Goal: Information Seeking & Learning: Learn about a topic

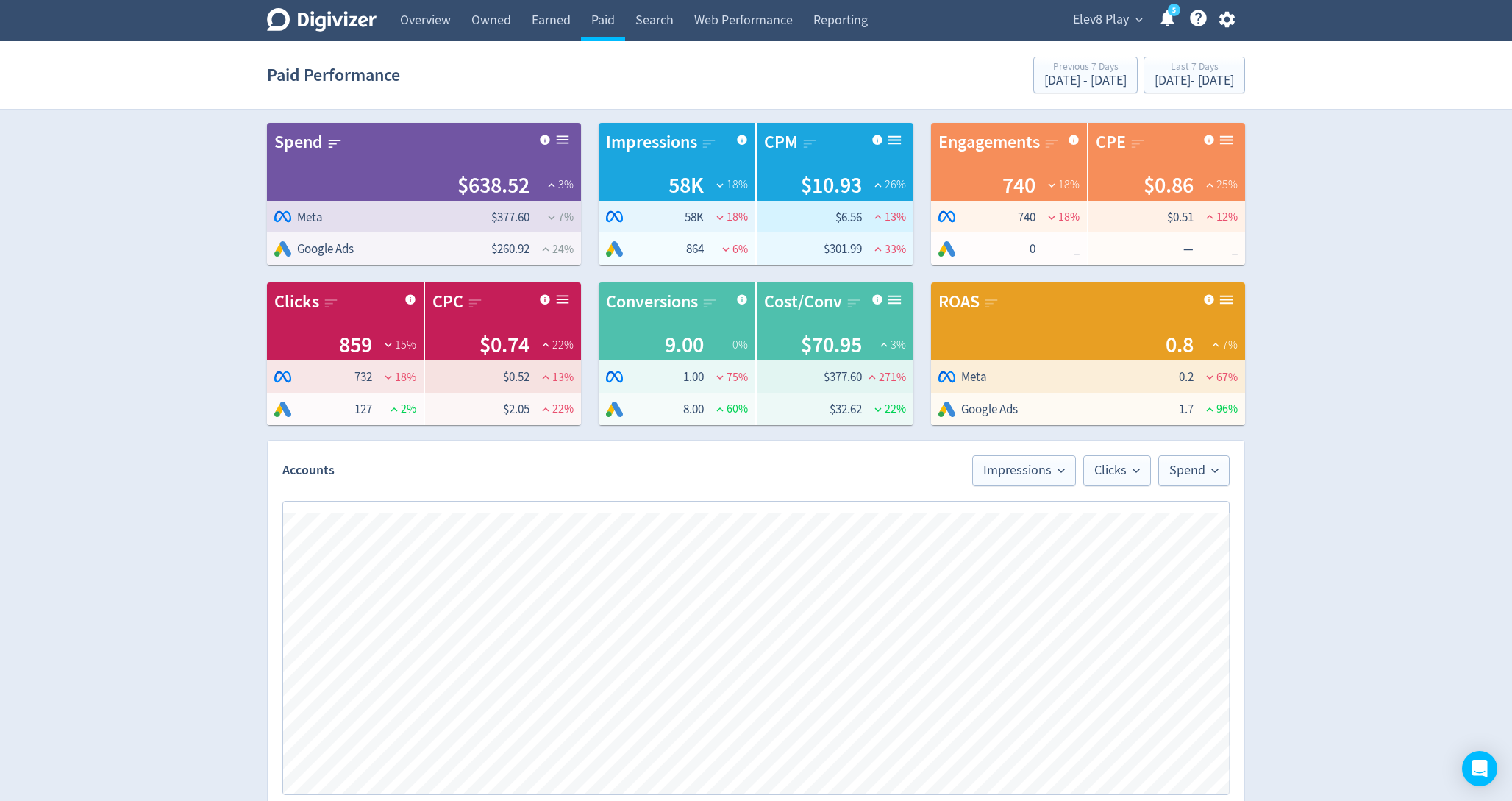
click at [1122, 22] on span "Elev8 Play" at bounding box center [1100, 20] width 56 height 23
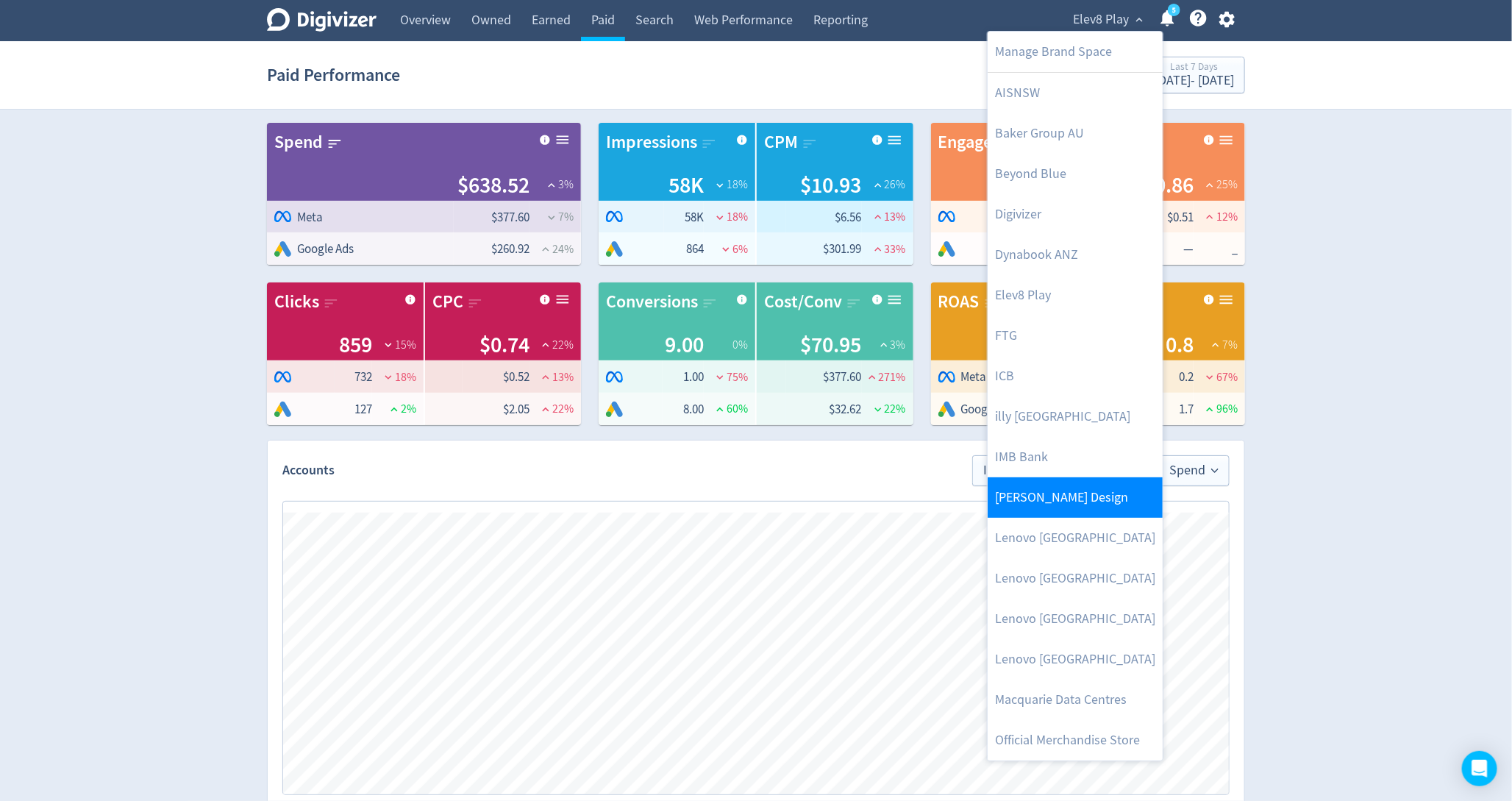
scroll to position [40, 0]
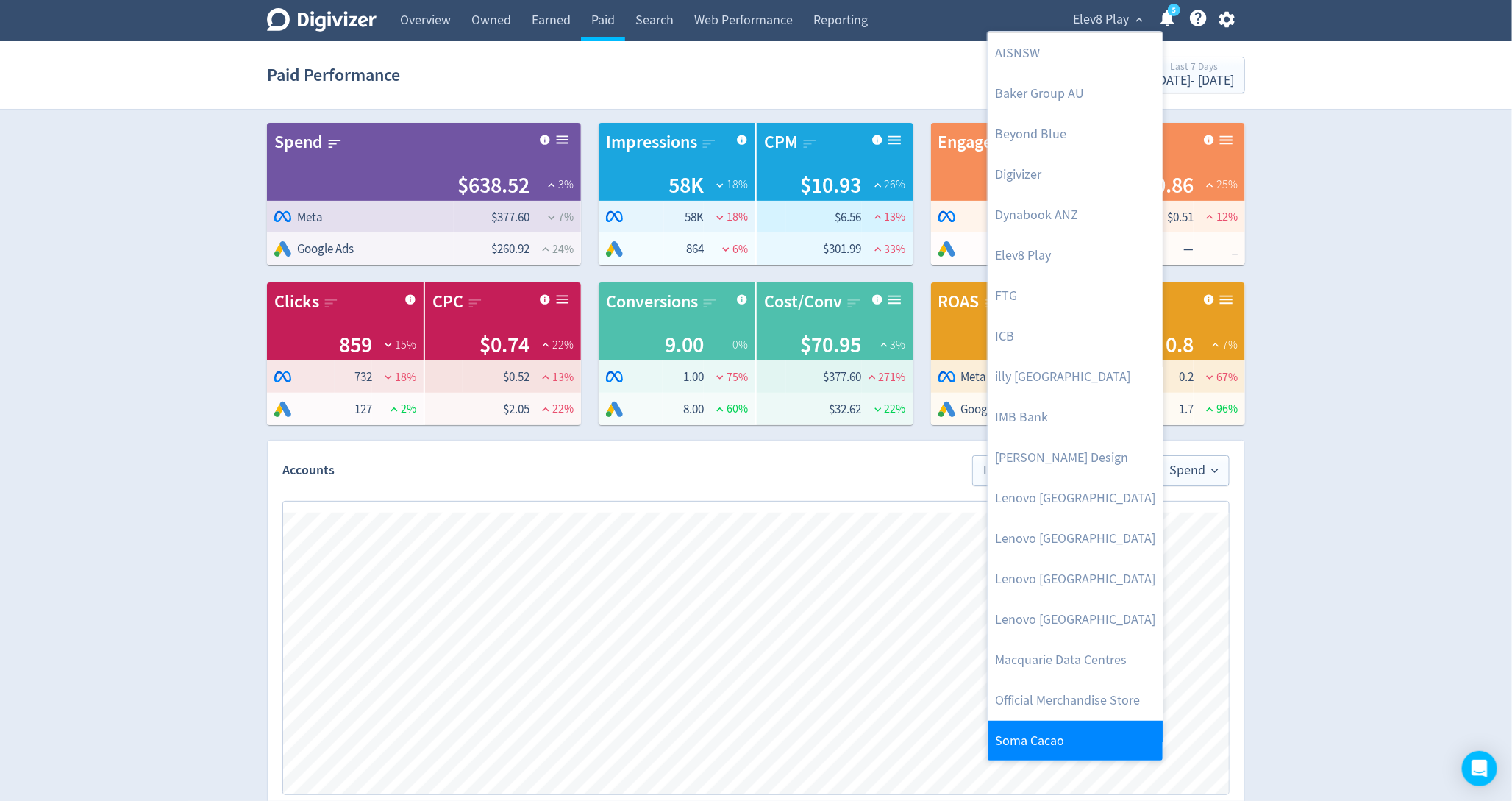
click at [1043, 742] on link "Soma Cacao" at bounding box center [1075, 740] width 175 height 40
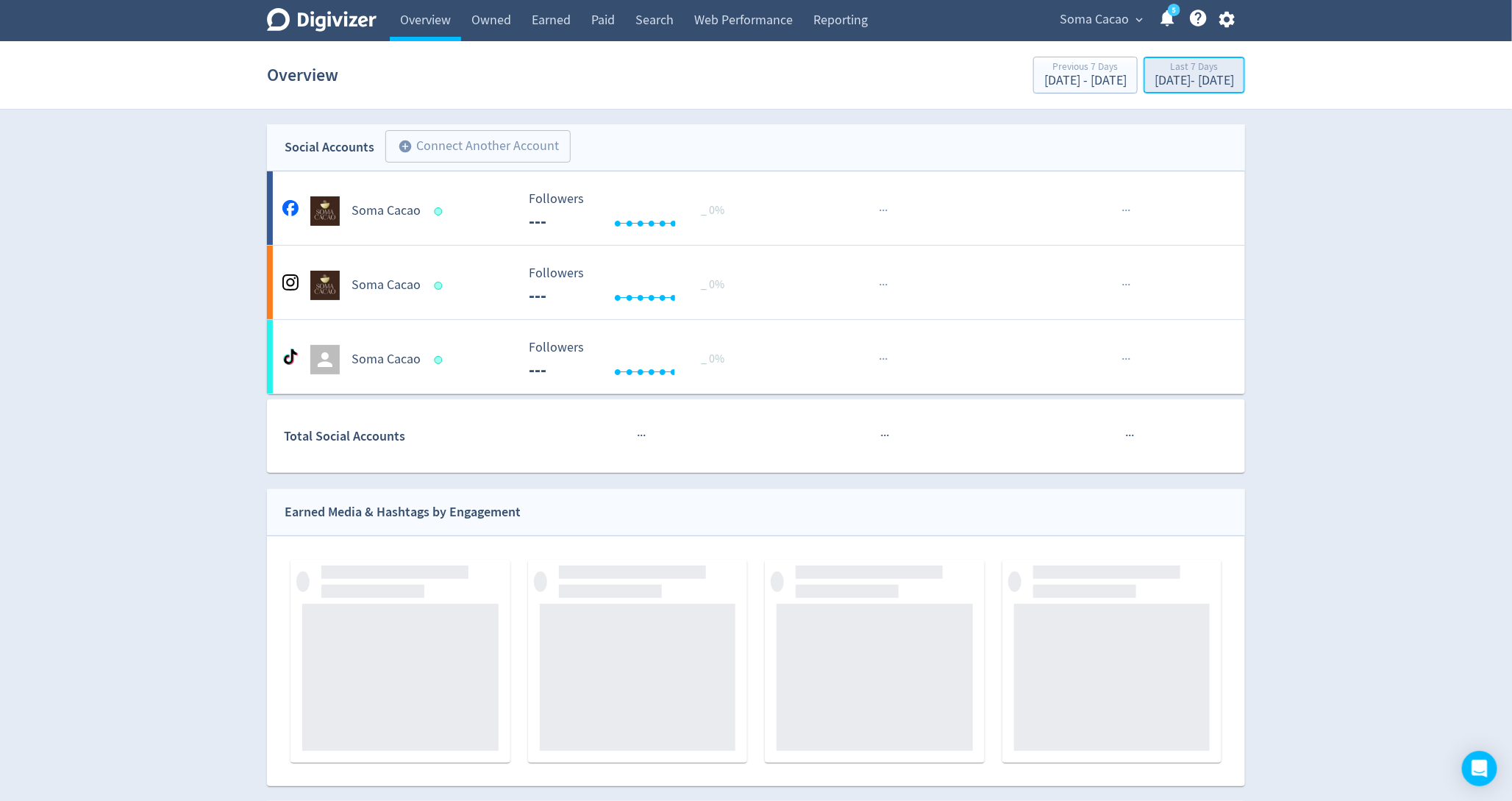
click at [1155, 76] on div "[DATE] - [DATE]" at bounding box center [1194, 81] width 79 height 13
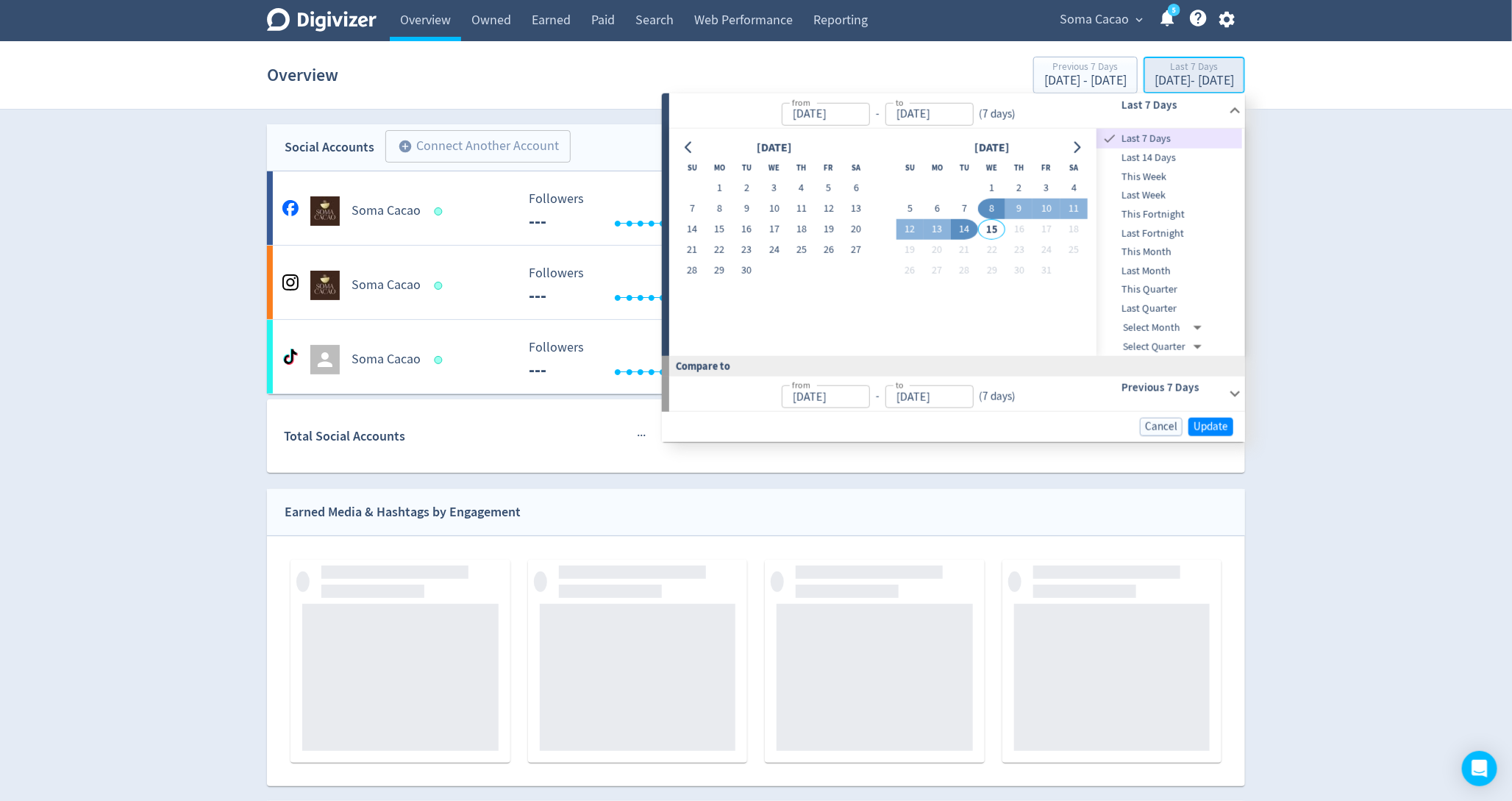
type input "[DATE]"
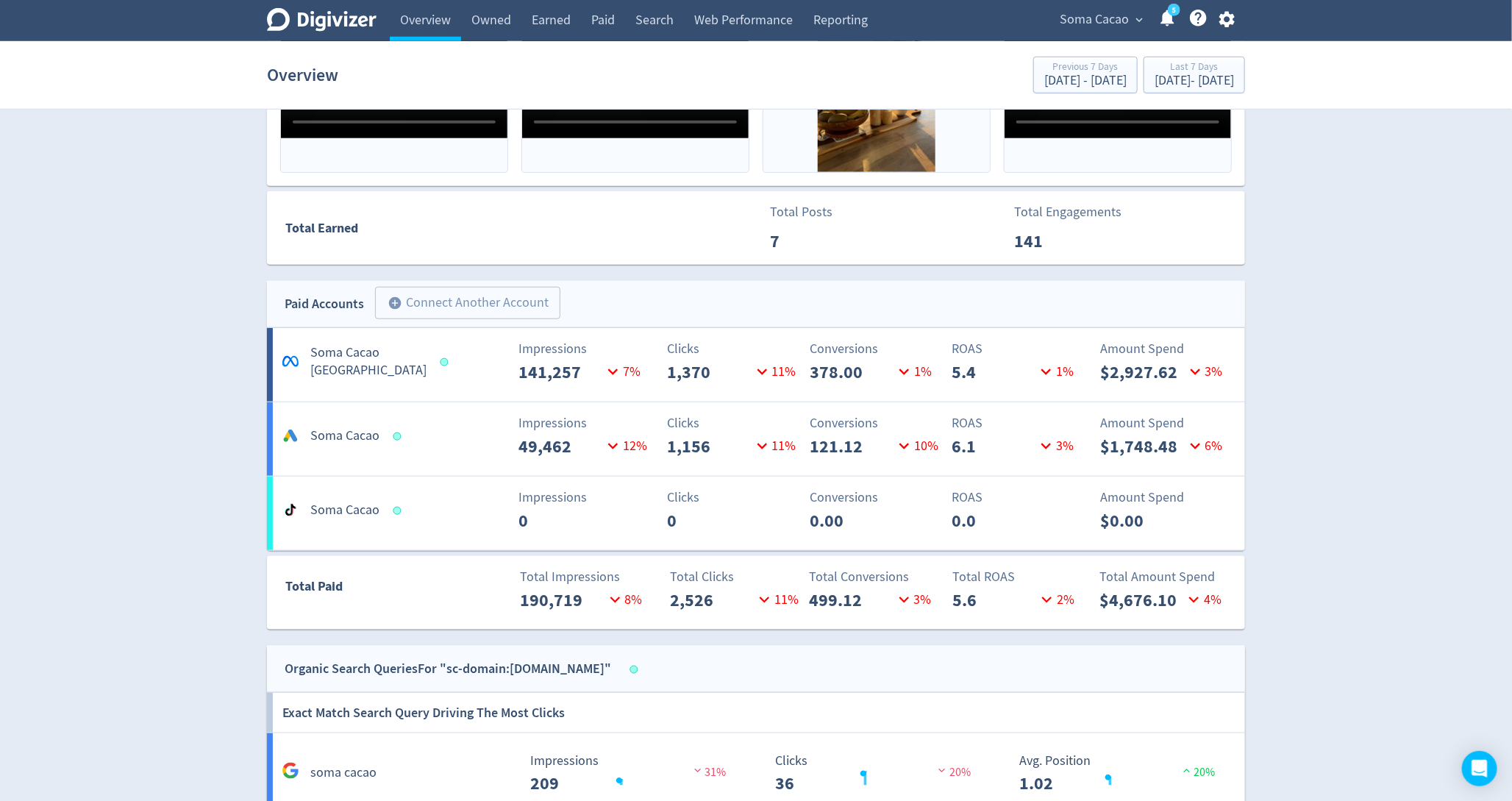
scroll to position [699, 0]
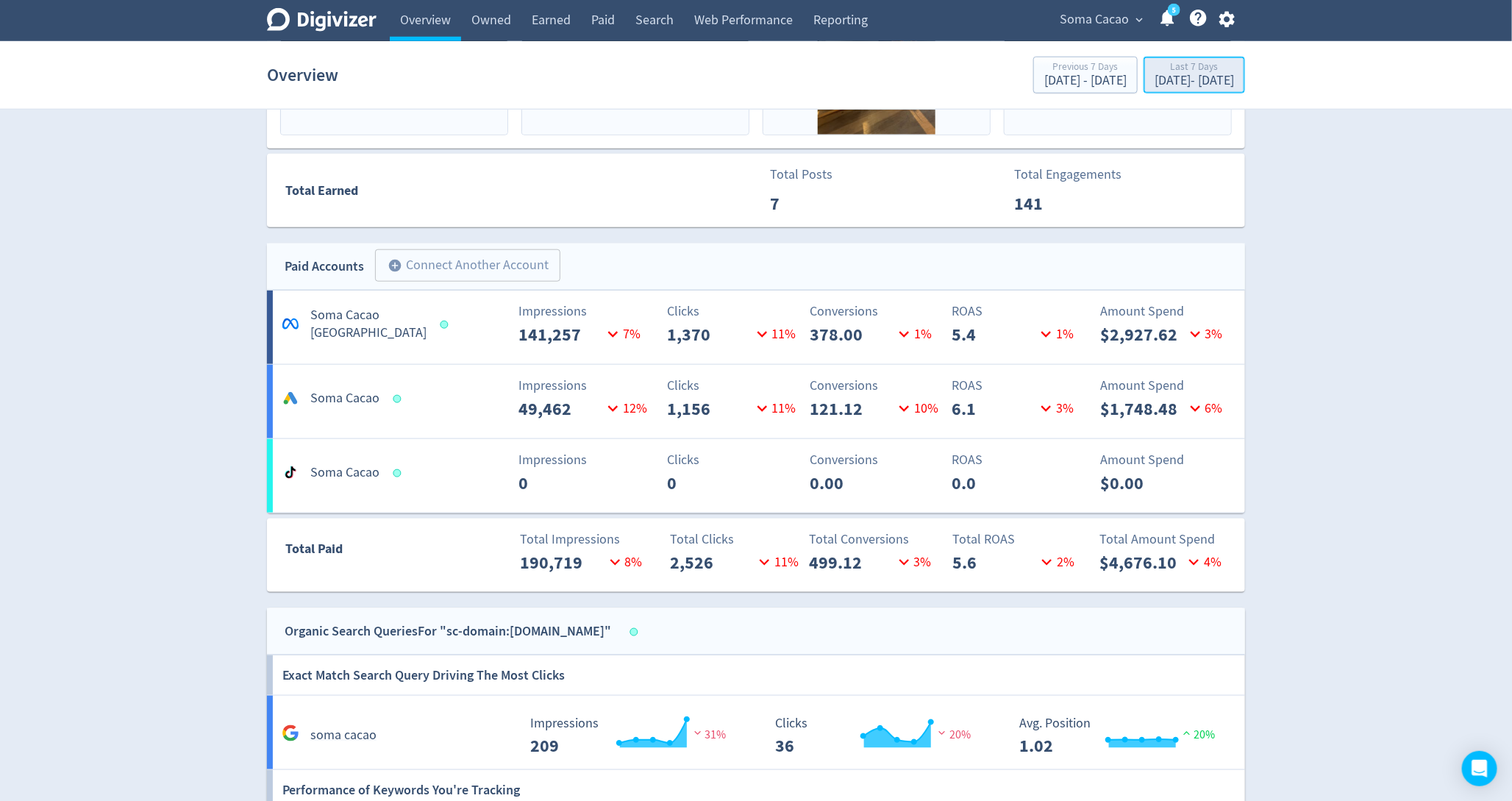
click at [1162, 70] on div "Last 7 Days" at bounding box center [1194, 67] width 79 height 12
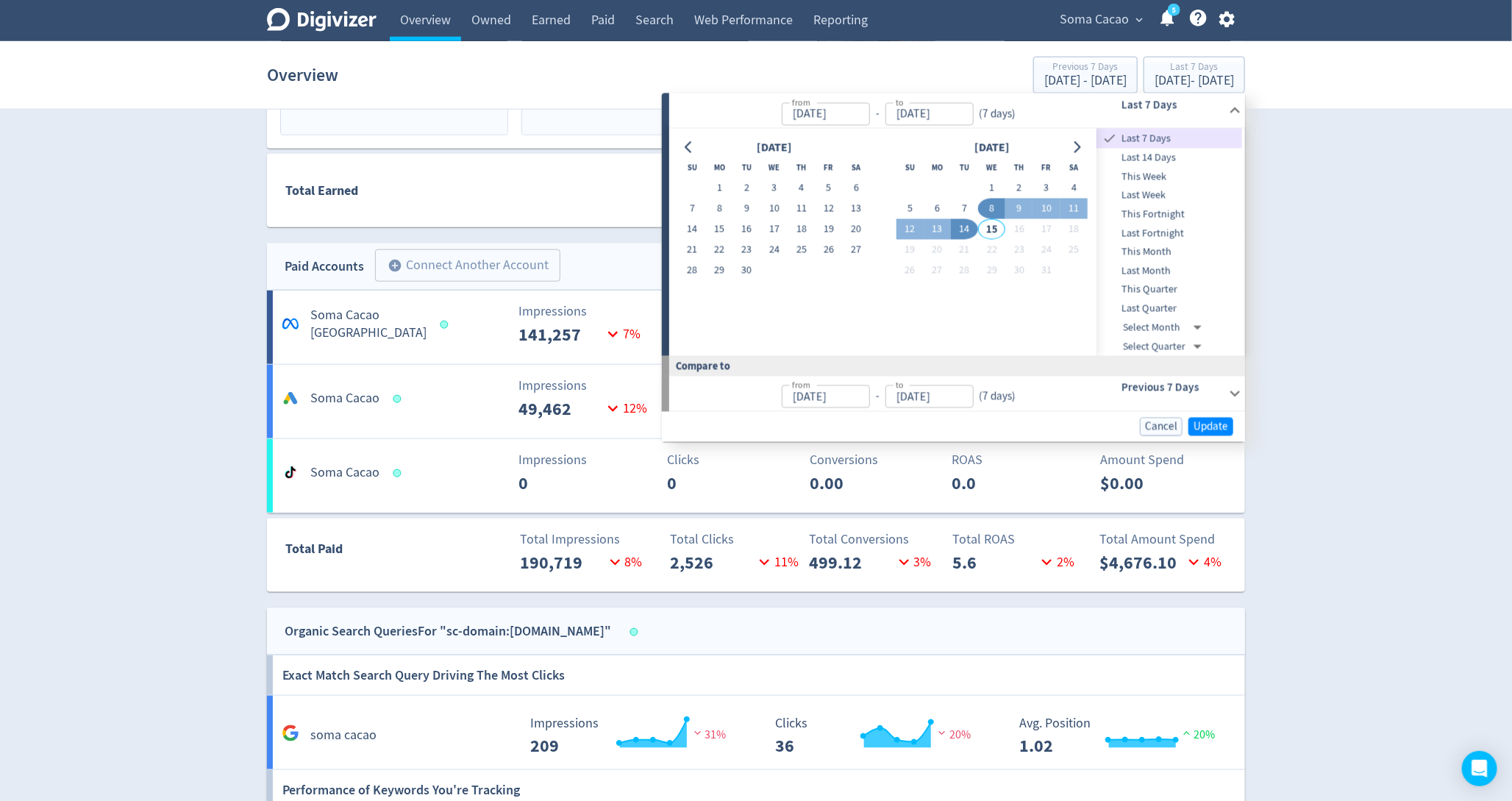
click at [1189, 163] on span "Last 14 Days" at bounding box center [1169, 158] width 146 height 16
type input "[DATE]"
click at [1217, 421] on span "Update" at bounding box center [1211, 427] width 35 height 11
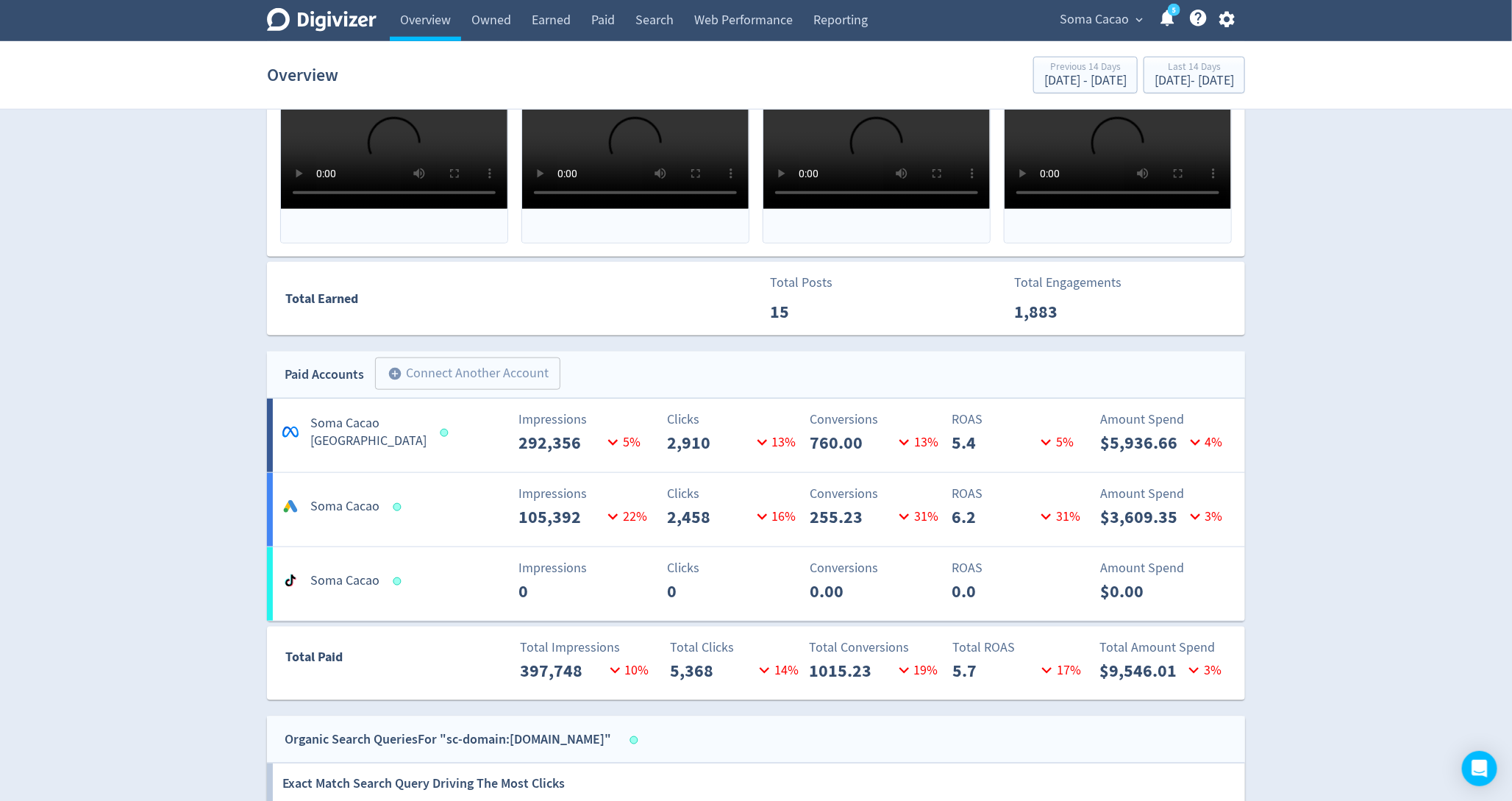
scroll to position [709, 0]
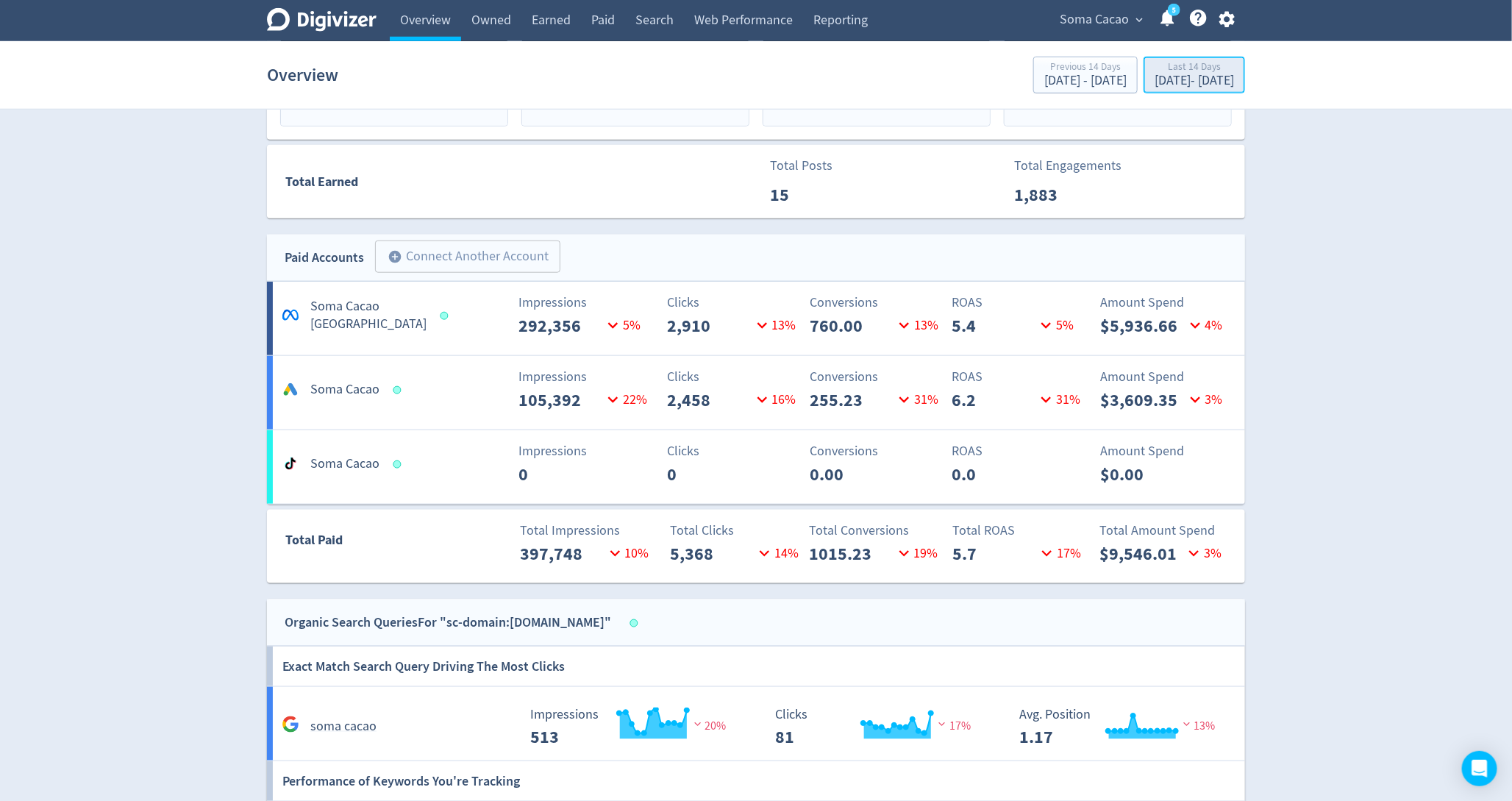
click at [1161, 78] on div "[DATE] - [DATE]" at bounding box center [1194, 81] width 79 height 13
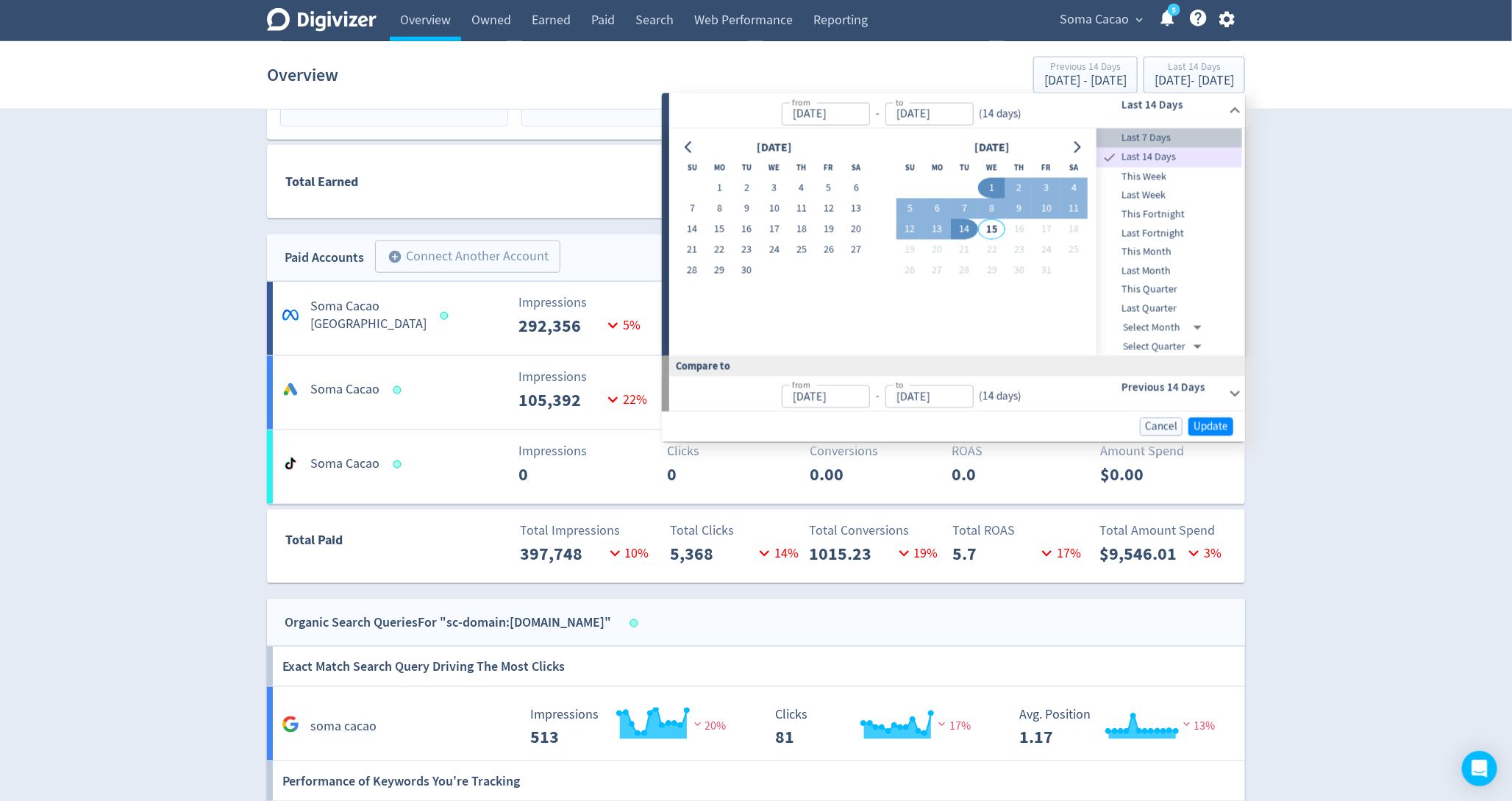
click at [1135, 135] on span "Last 7 Days" at bounding box center [1169, 137] width 146 height 16
type input "[DATE]"
click at [1198, 421] on span "Update" at bounding box center [1211, 427] width 35 height 11
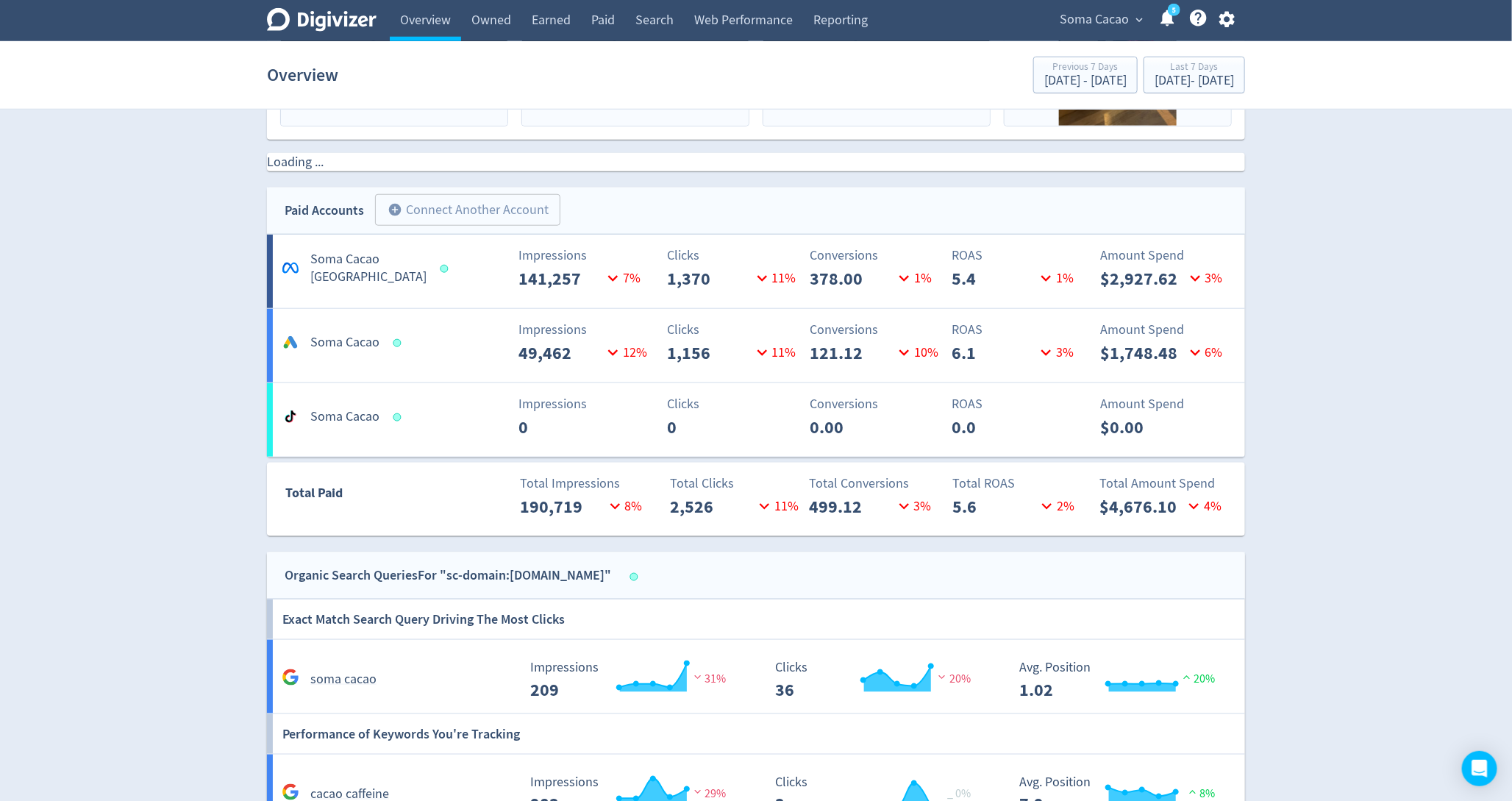
scroll to position [739, 0]
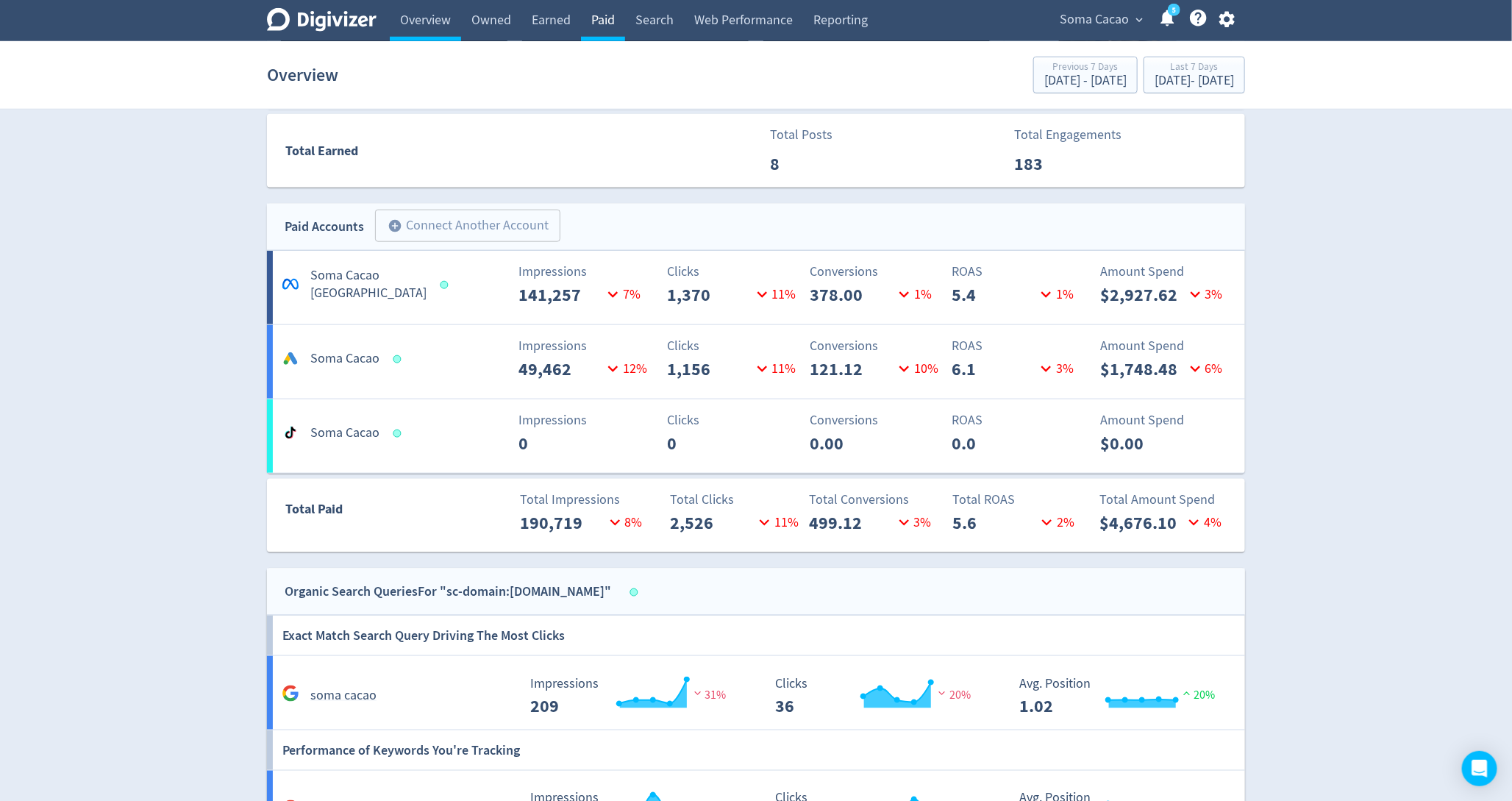
click at [598, 22] on link "Paid" at bounding box center [602, 21] width 44 height 41
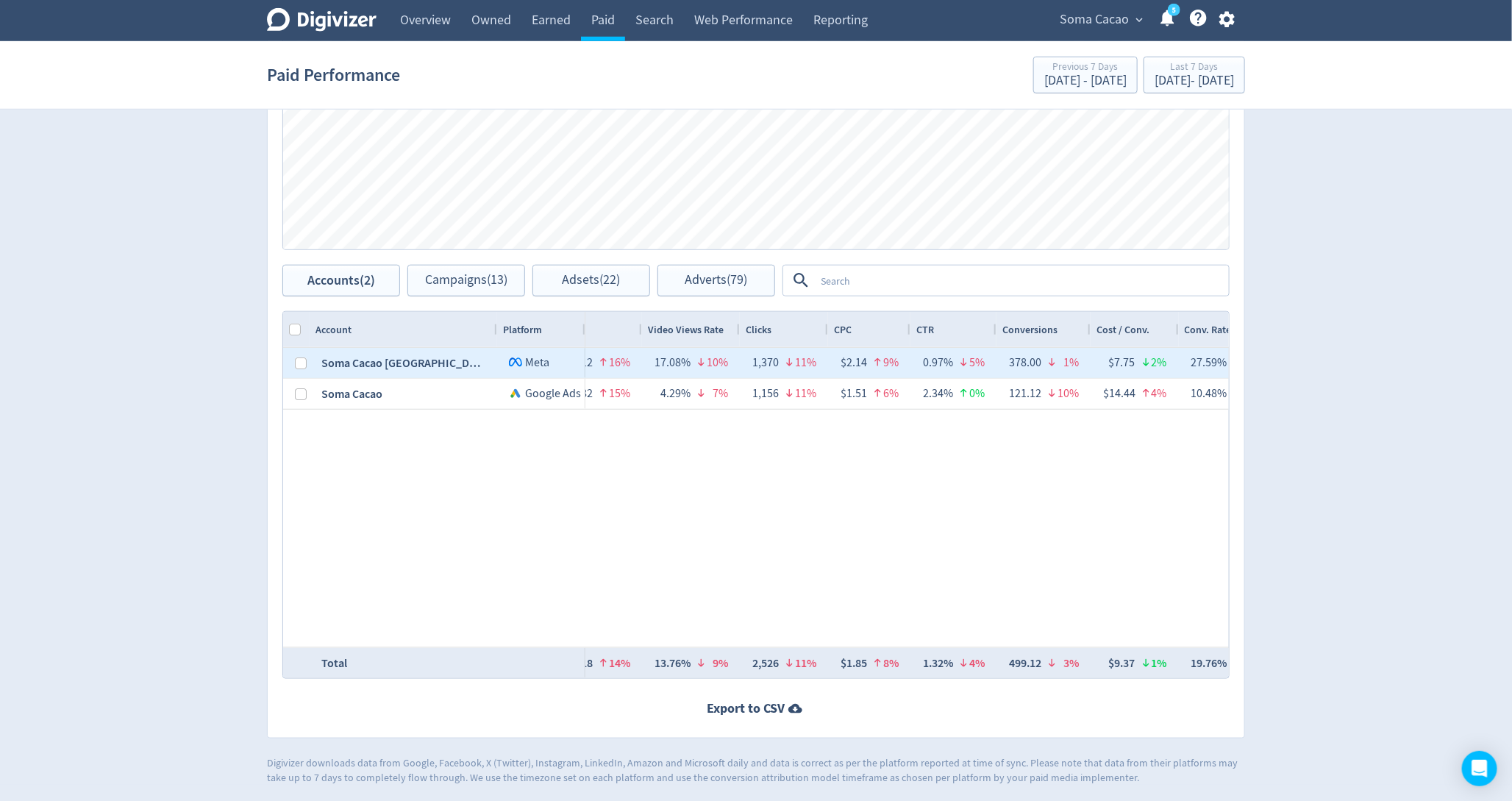
click at [307, 352] on div at bounding box center [296, 363] width 26 height 30
click at [302, 362] on input "Press Space to toggle row selection (unchecked)" at bounding box center [301, 363] width 12 height 12
checkbox input "true"
checkbox input "false"
click at [474, 270] on button "Campaigns (5)" at bounding box center [466, 281] width 118 height 32
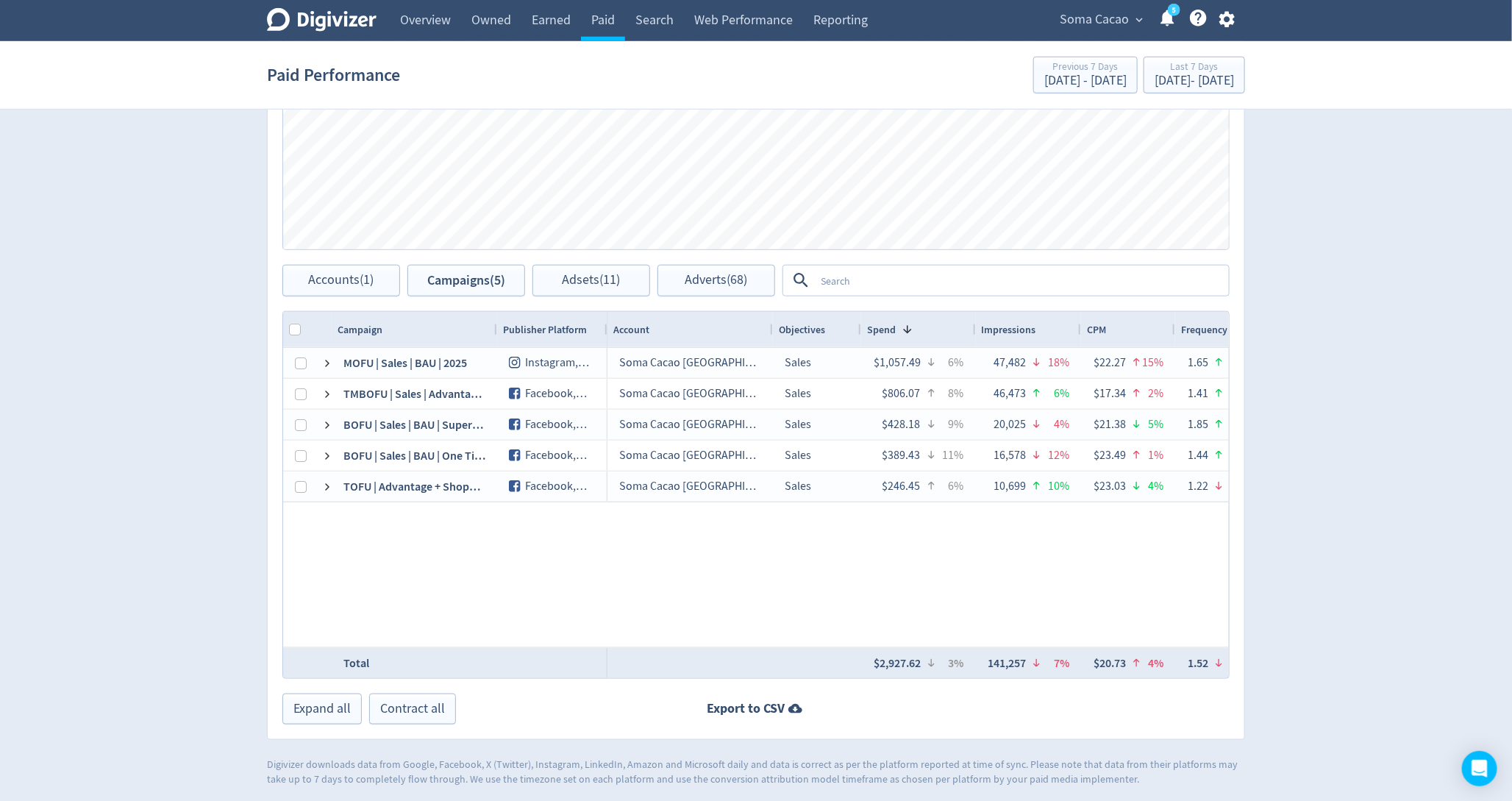
click at [931, 288] on textarea at bounding box center [1021, 280] width 413 height 27
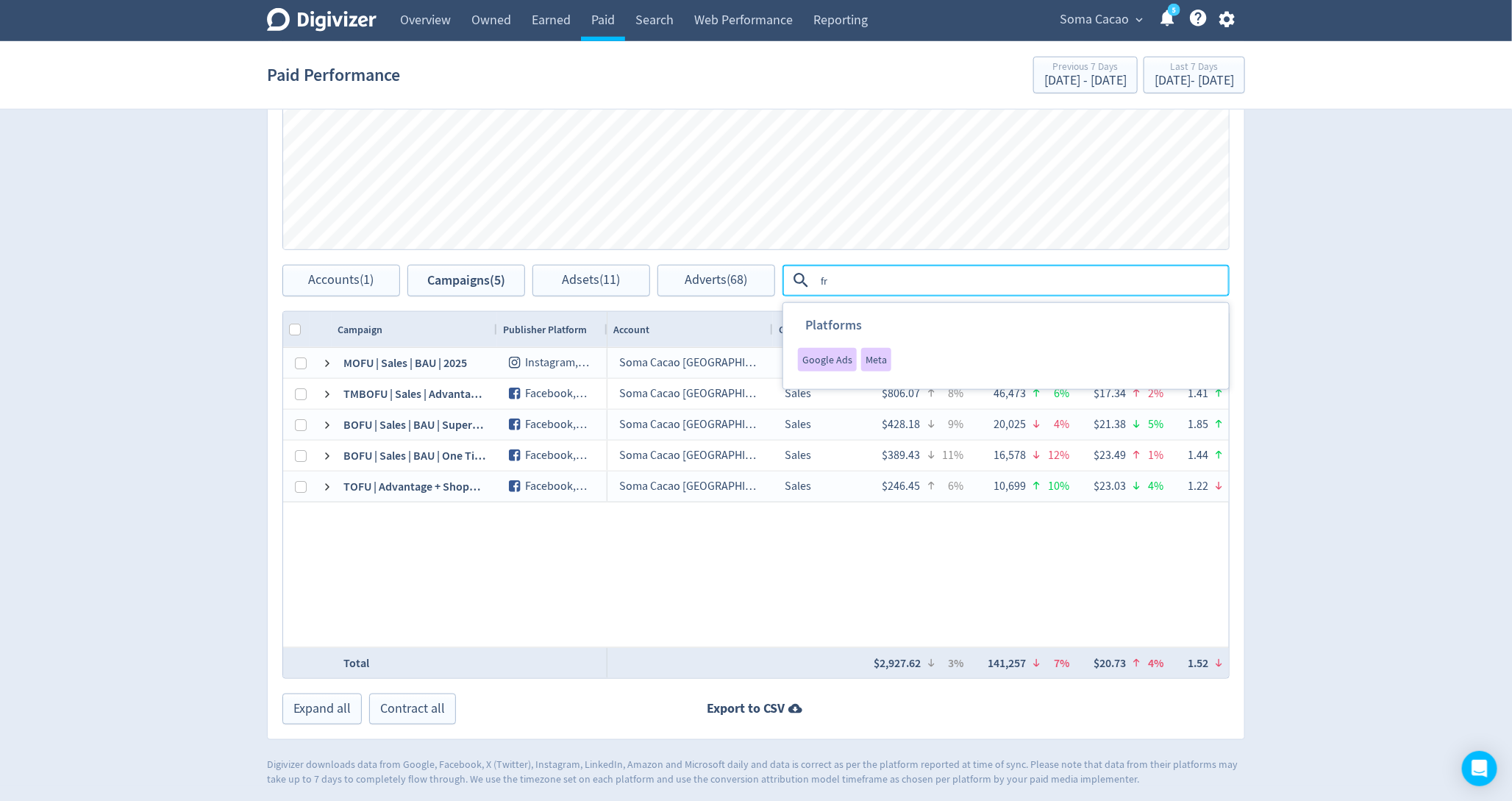
type textarea "f"
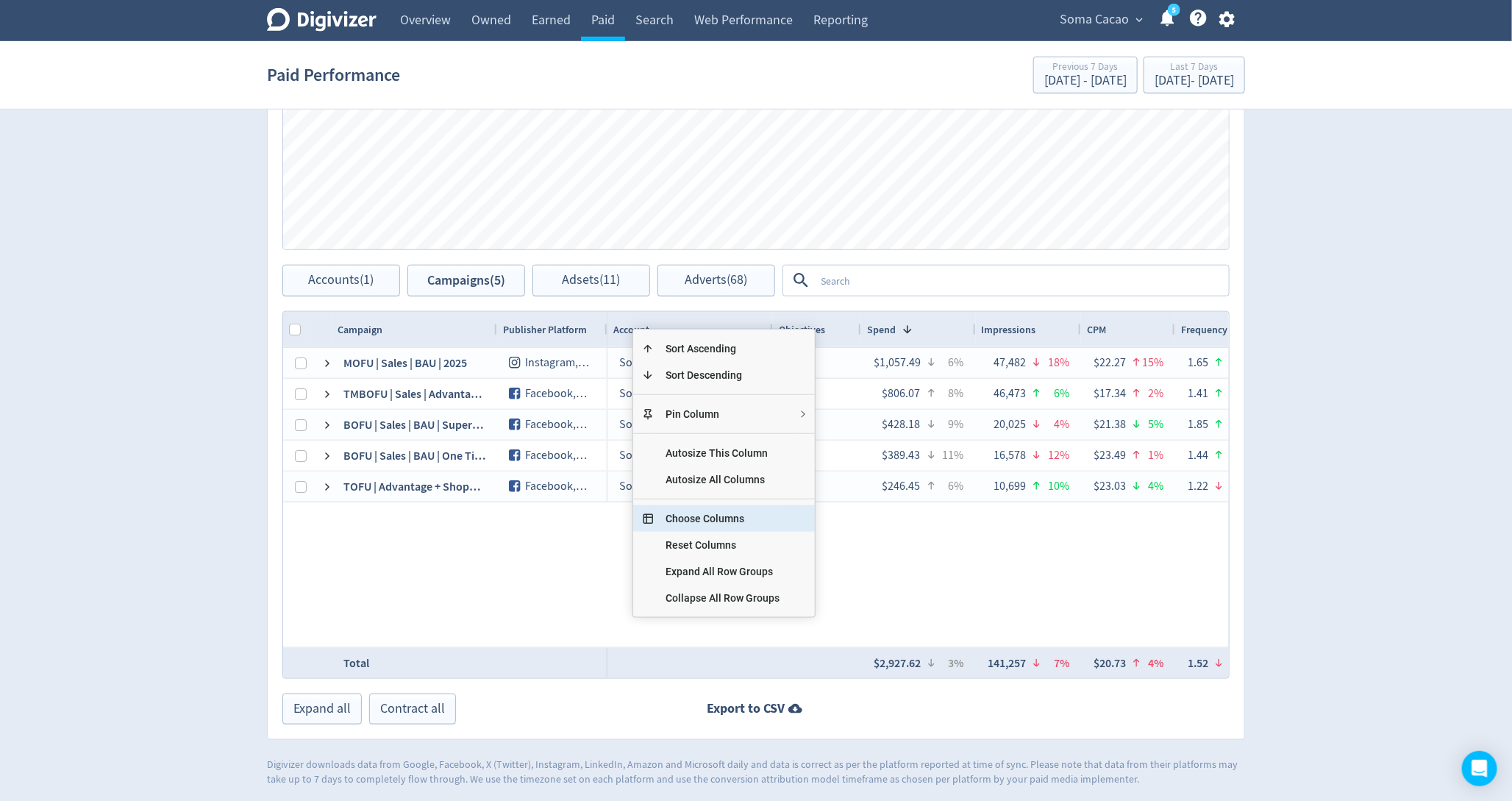
click at [722, 523] on span "Choose Columns" at bounding box center [721, 518] width 137 height 26
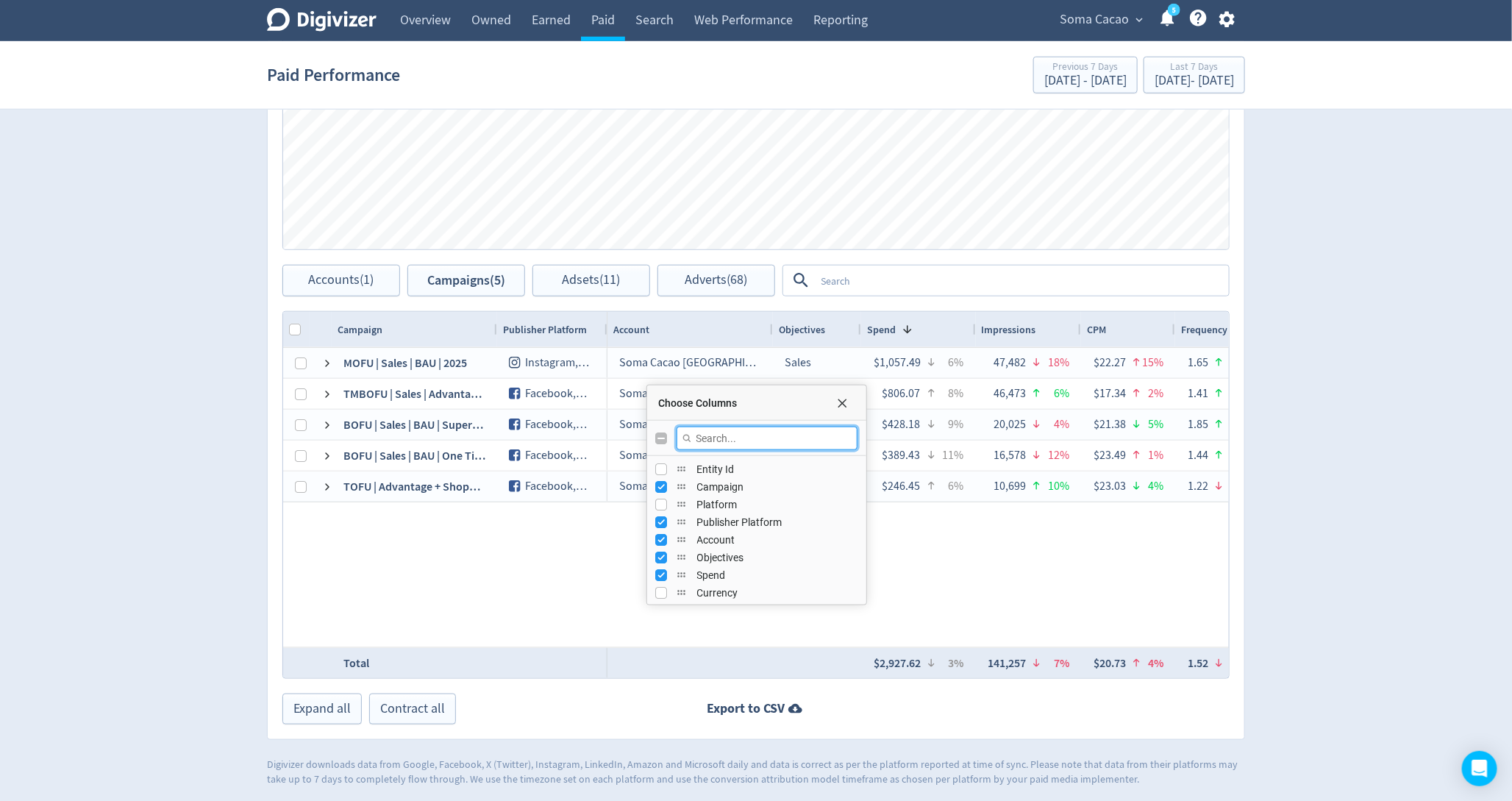
click at [722, 429] on input "Filter Columns Input" at bounding box center [767, 438] width 181 height 23
type input "freque"
checkbox input "true"
type input "frequency"
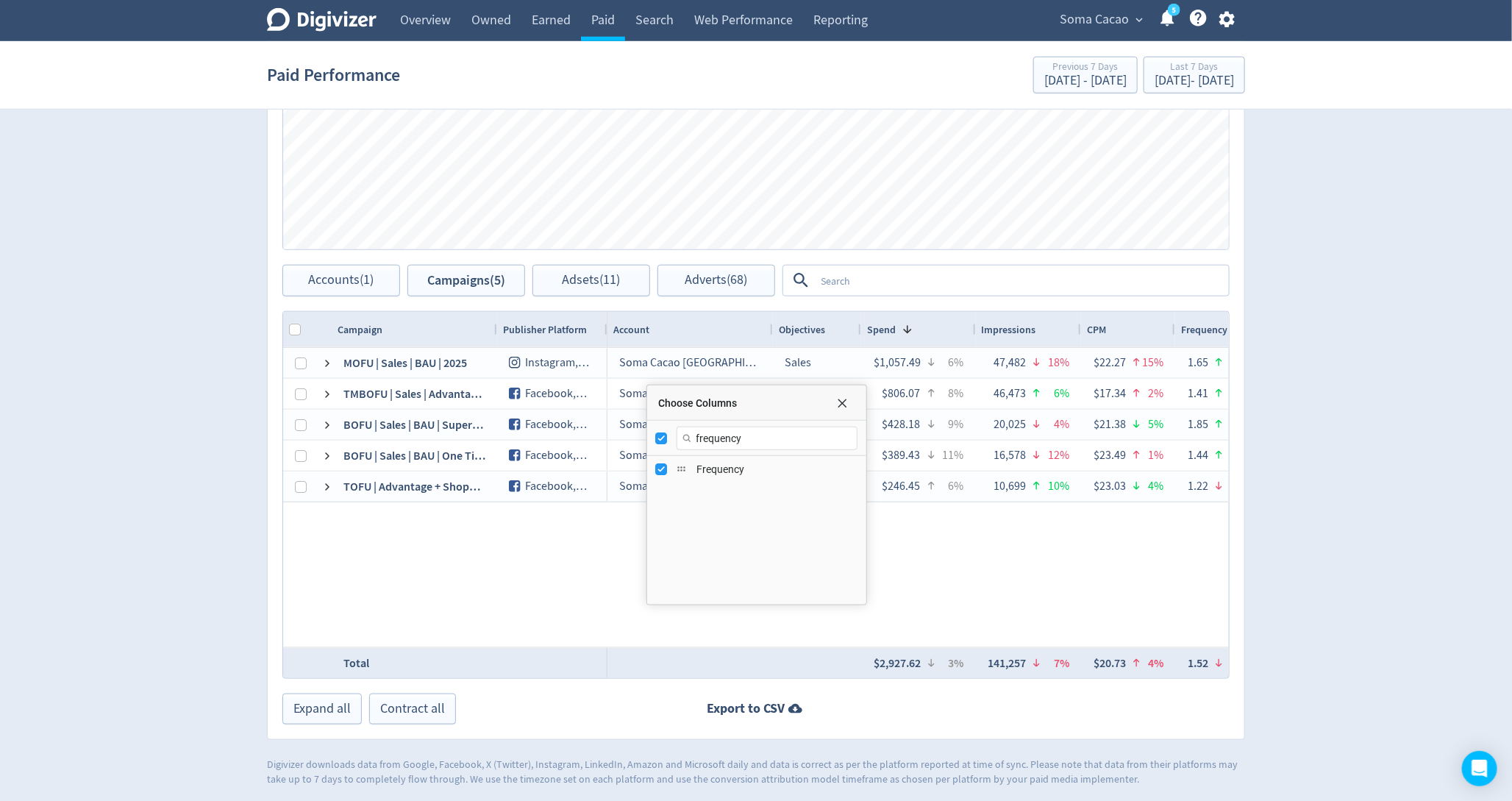
click at [987, 544] on div "Soma Cacao [GEOGRAPHIC_DATA] Sales $1,057.49 6% 47,482 18% $22.27 15% 1.65 1% 1…" at bounding box center [918, 498] width 622 height 300
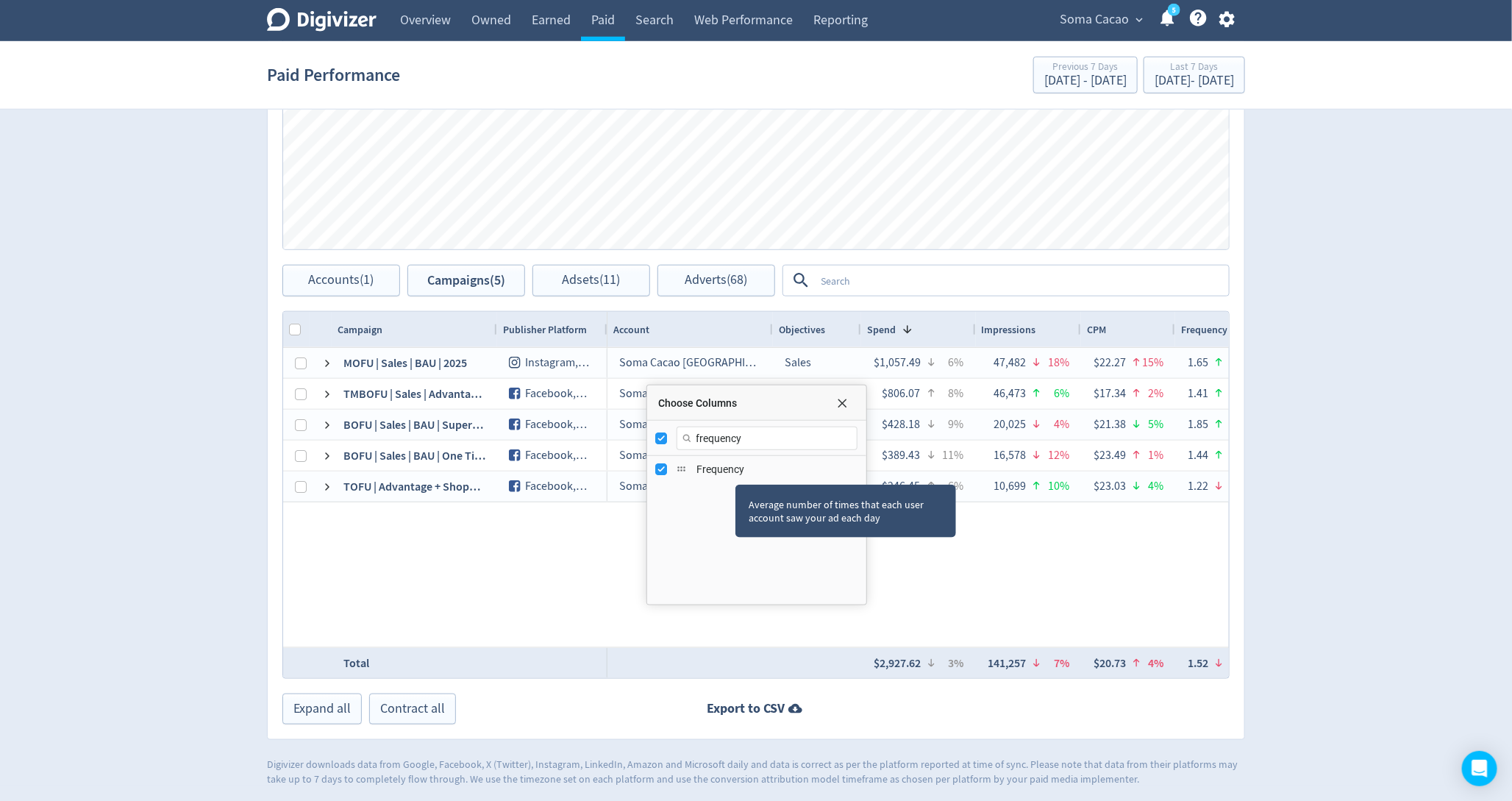
click at [946, 515] on div "Average number of times that each user account saw your ad each day" at bounding box center [846, 511] width 220 height 53
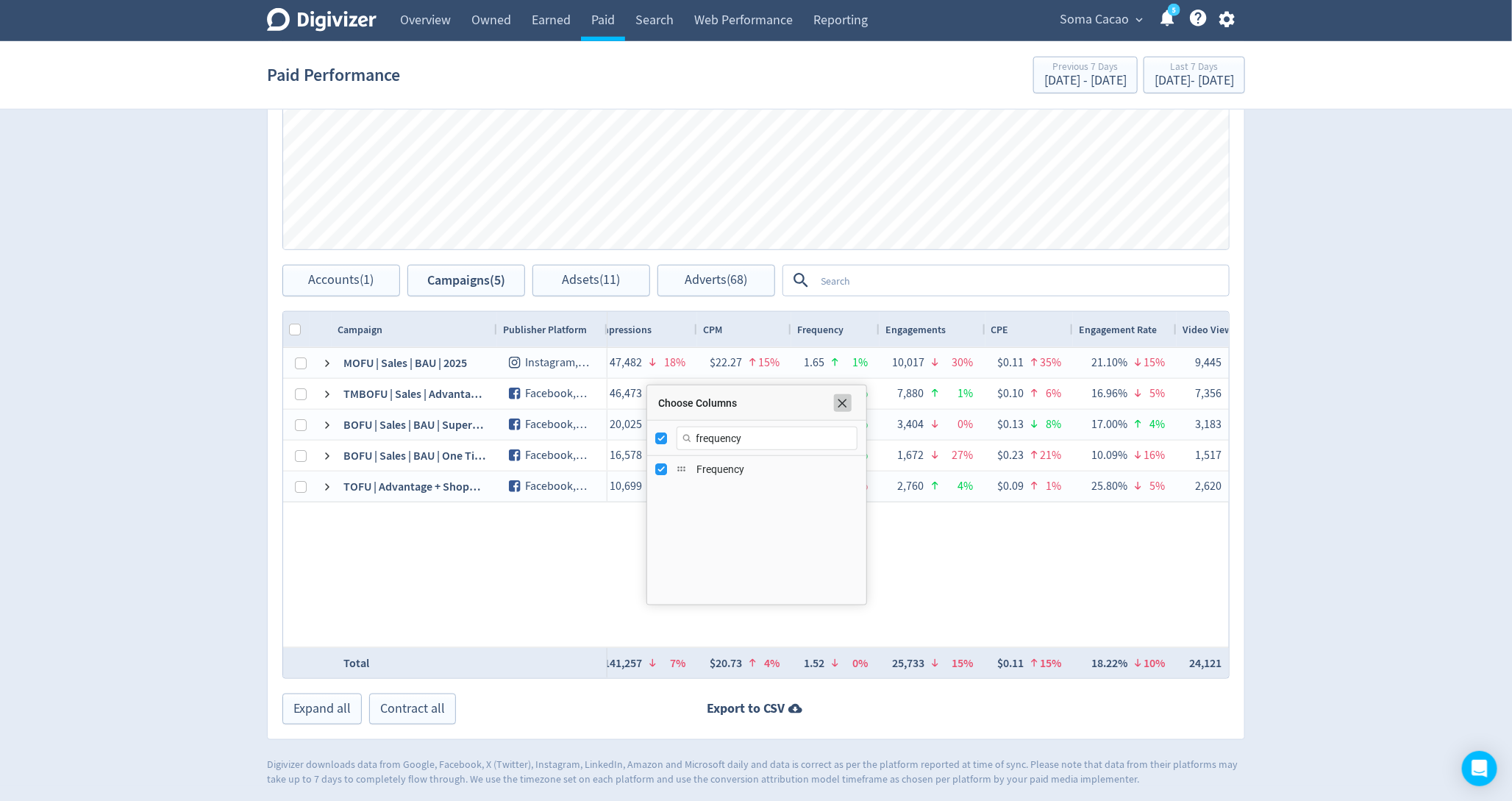
click at [837, 404] on span "Choose Columns" at bounding box center [843, 402] width 12 height 12
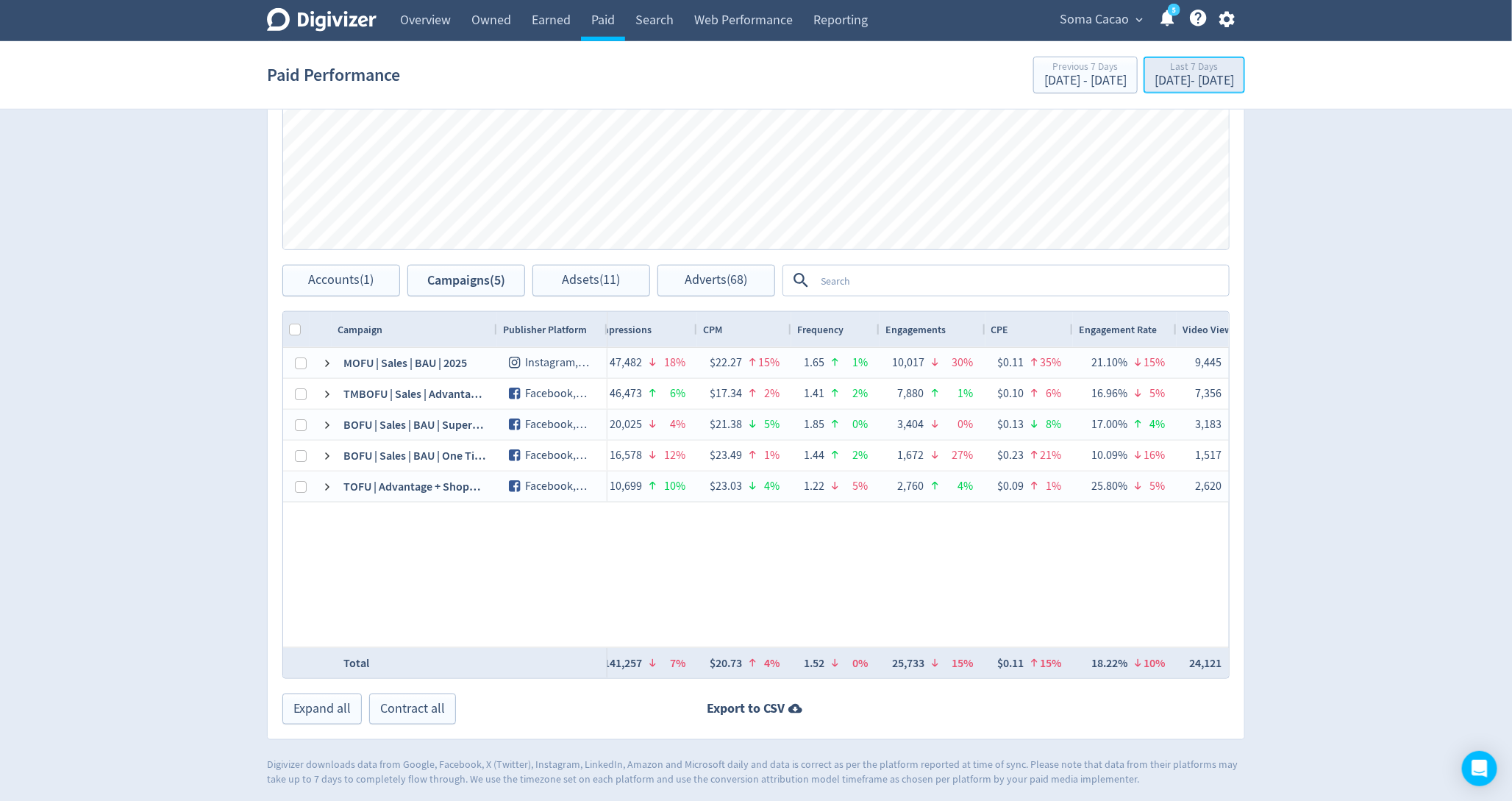
click at [1185, 70] on div "Last 7 Days" at bounding box center [1194, 67] width 79 height 12
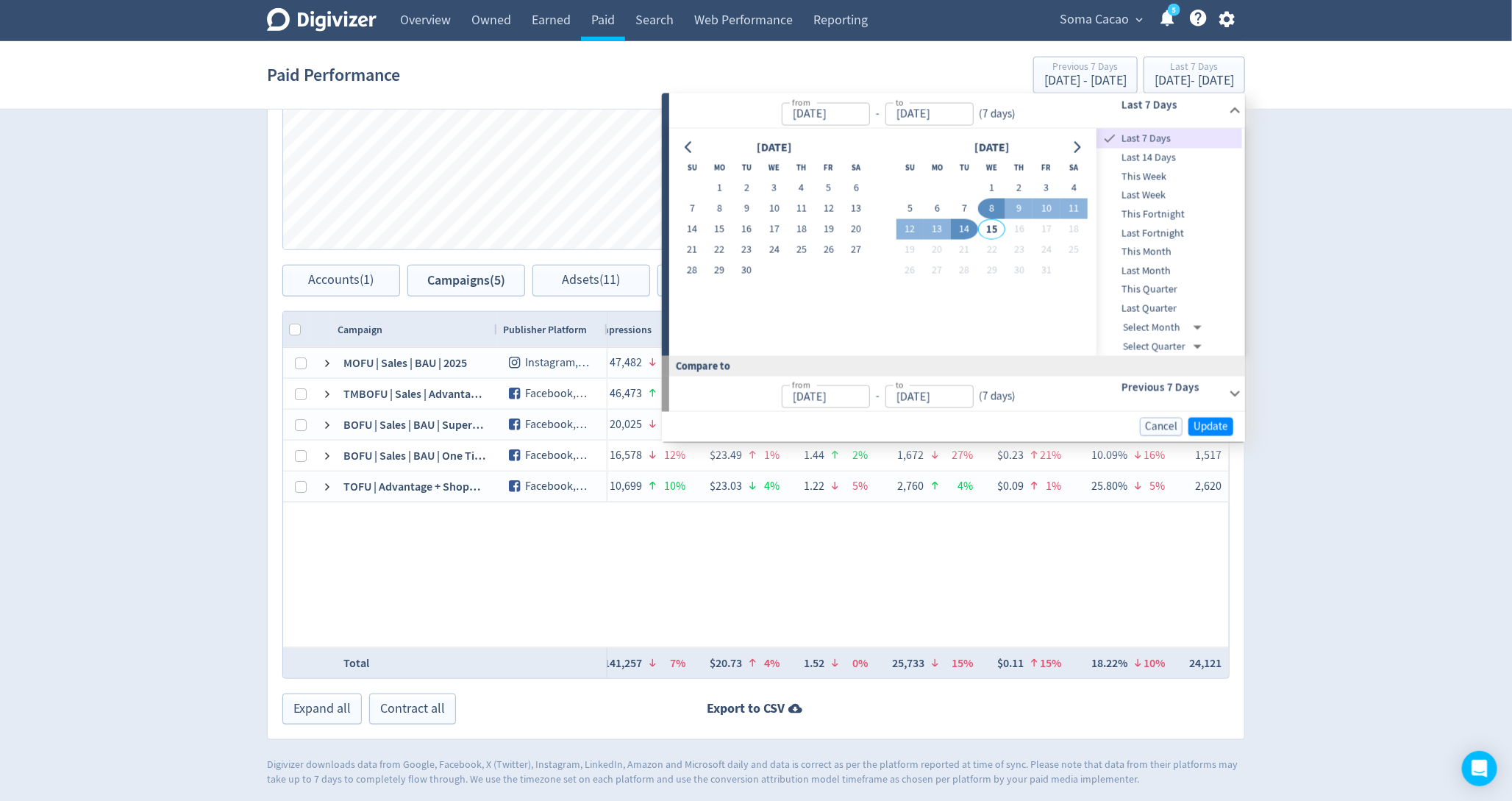
click at [989, 204] on button "8" at bounding box center [991, 209] width 27 height 21
type input "[DATE]"
click at [1221, 432] on button "Update" at bounding box center [1211, 426] width 45 height 19
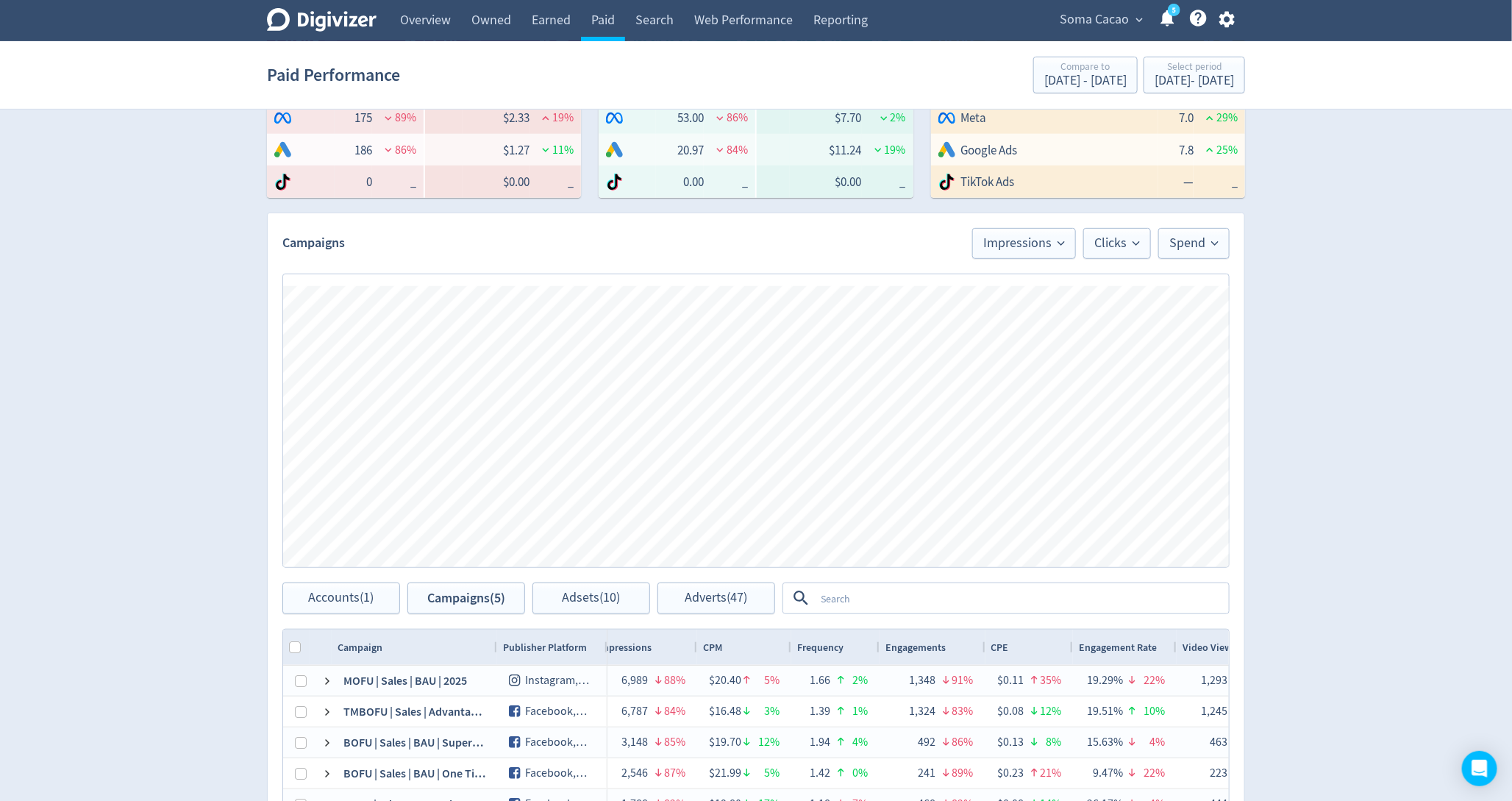
scroll to position [610, 0]
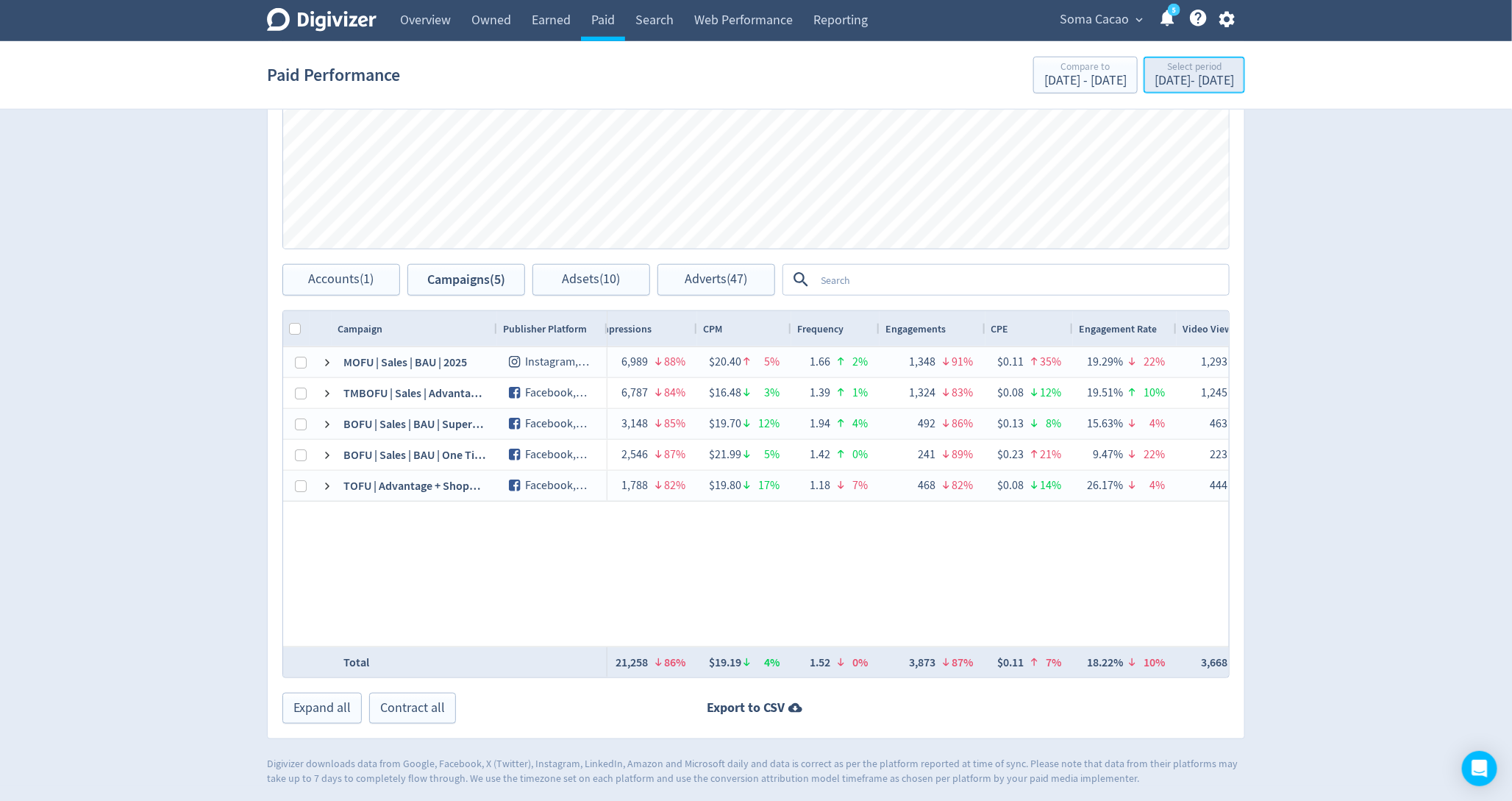
click at [1155, 76] on div "[DATE] - [DATE]" at bounding box center [1194, 81] width 79 height 13
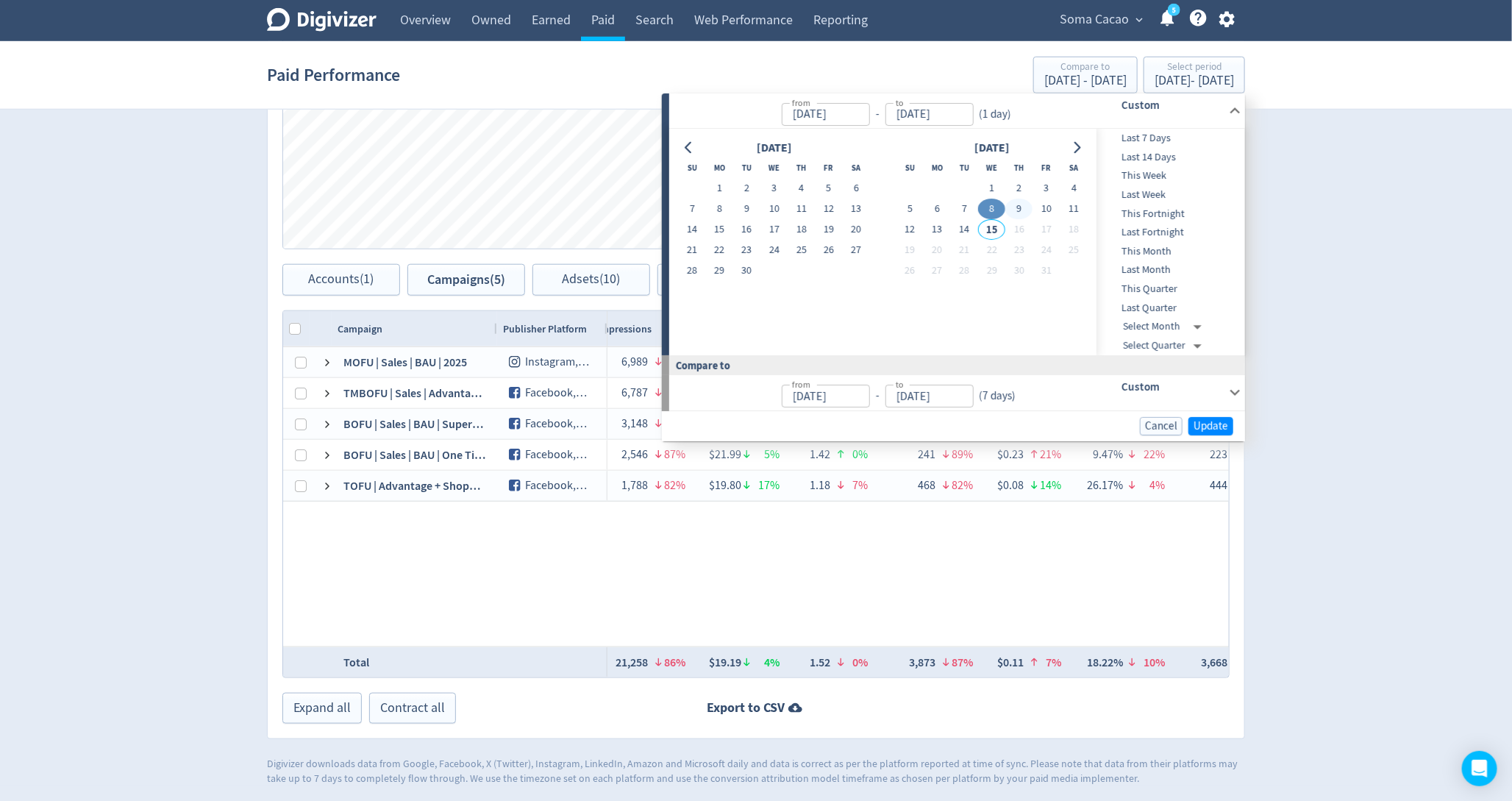
click at [1017, 210] on button "9" at bounding box center [1018, 210] width 27 height 21
type input "[DATE]"
click at [1015, 210] on button "9" at bounding box center [1018, 210] width 27 height 21
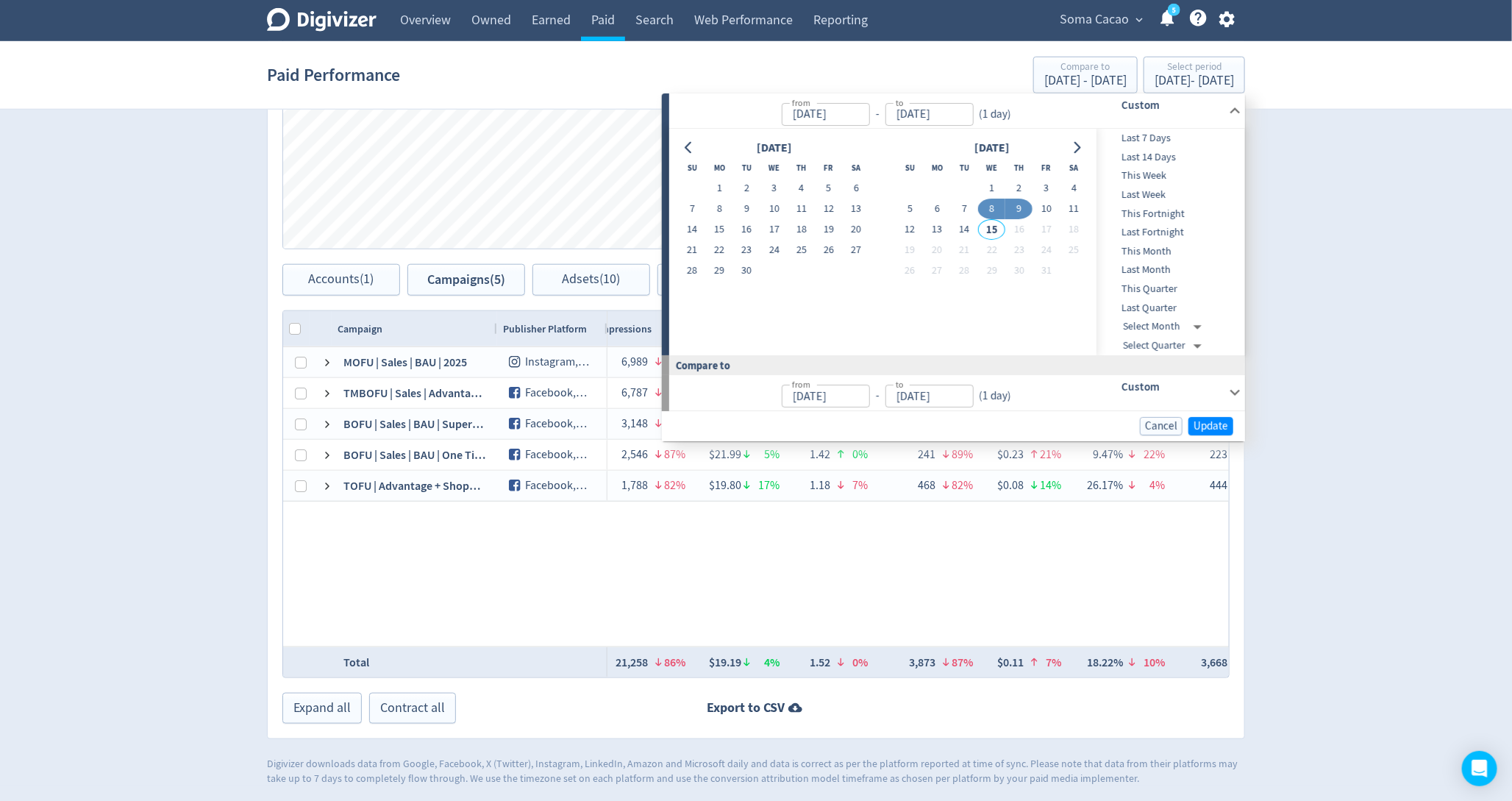
type input "[DATE]"
click at [1215, 429] on span "Update" at bounding box center [1211, 427] width 35 height 11
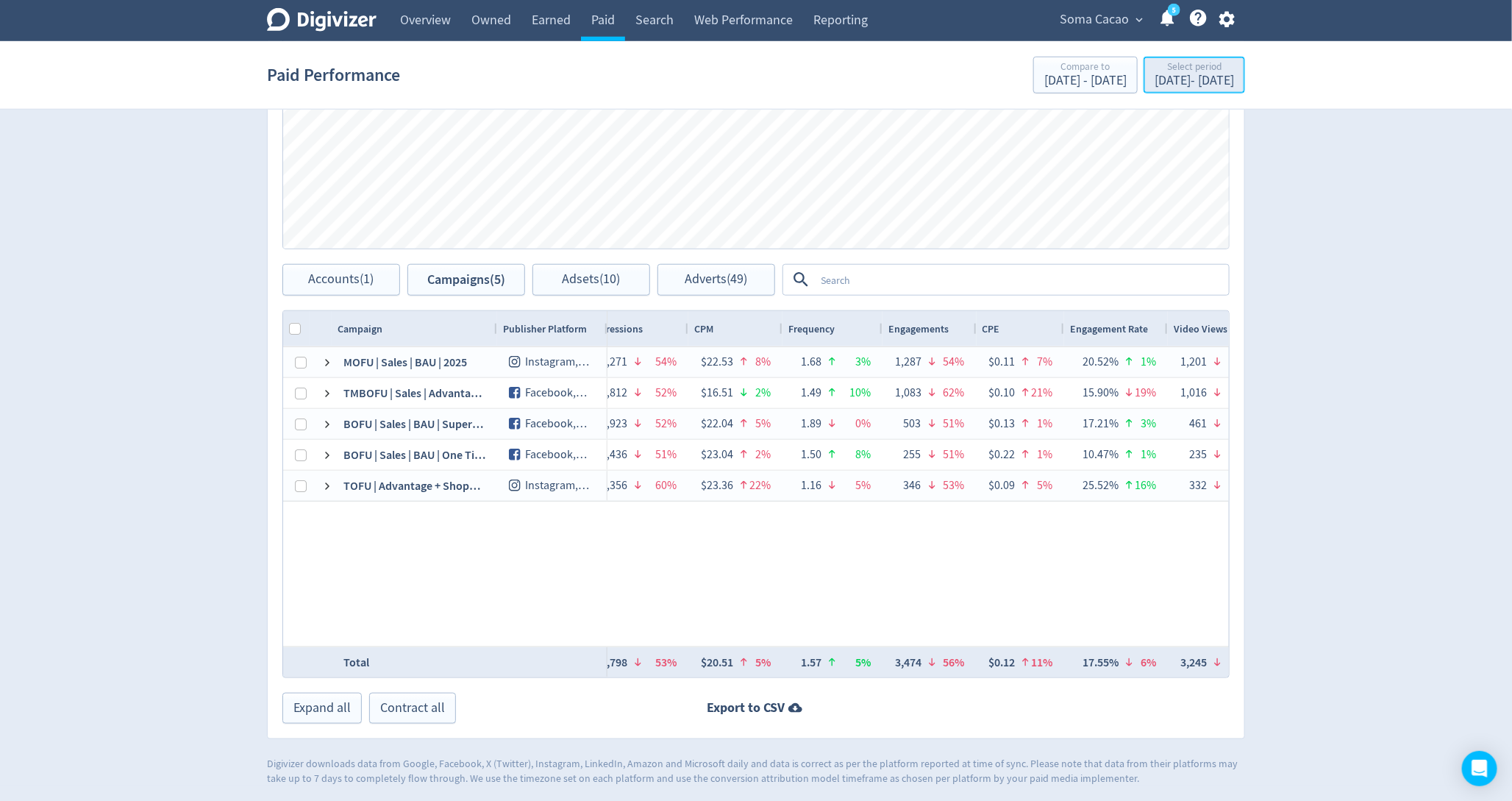
click at [1155, 83] on div "[DATE] - [DATE]" at bounding box center [1194, 81] width 79 height 13
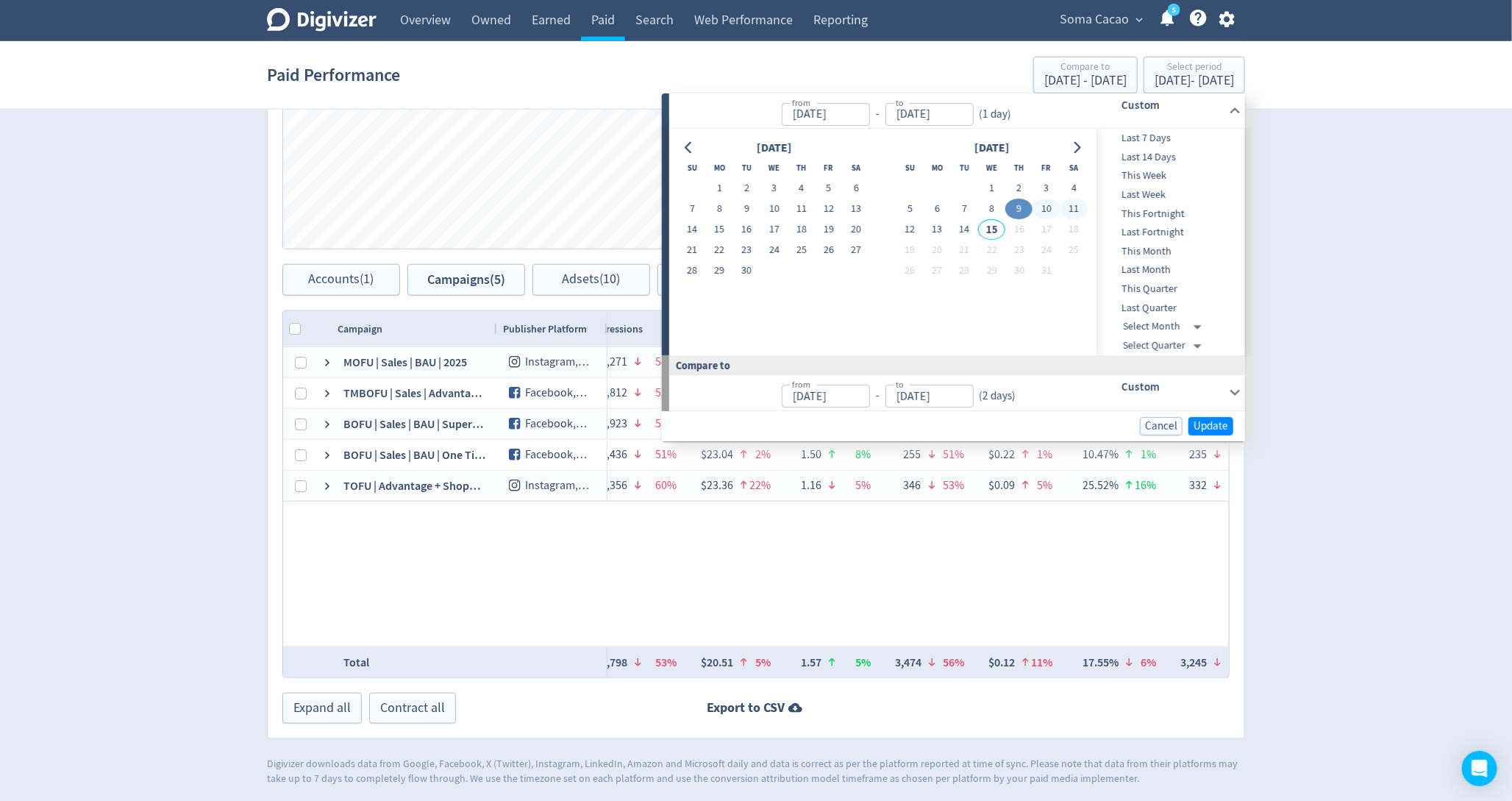
click at [1142, 135] on span "Last 7 Days" at bounding box center [1169, 137] width 146 height 16
type input "[DATE]"
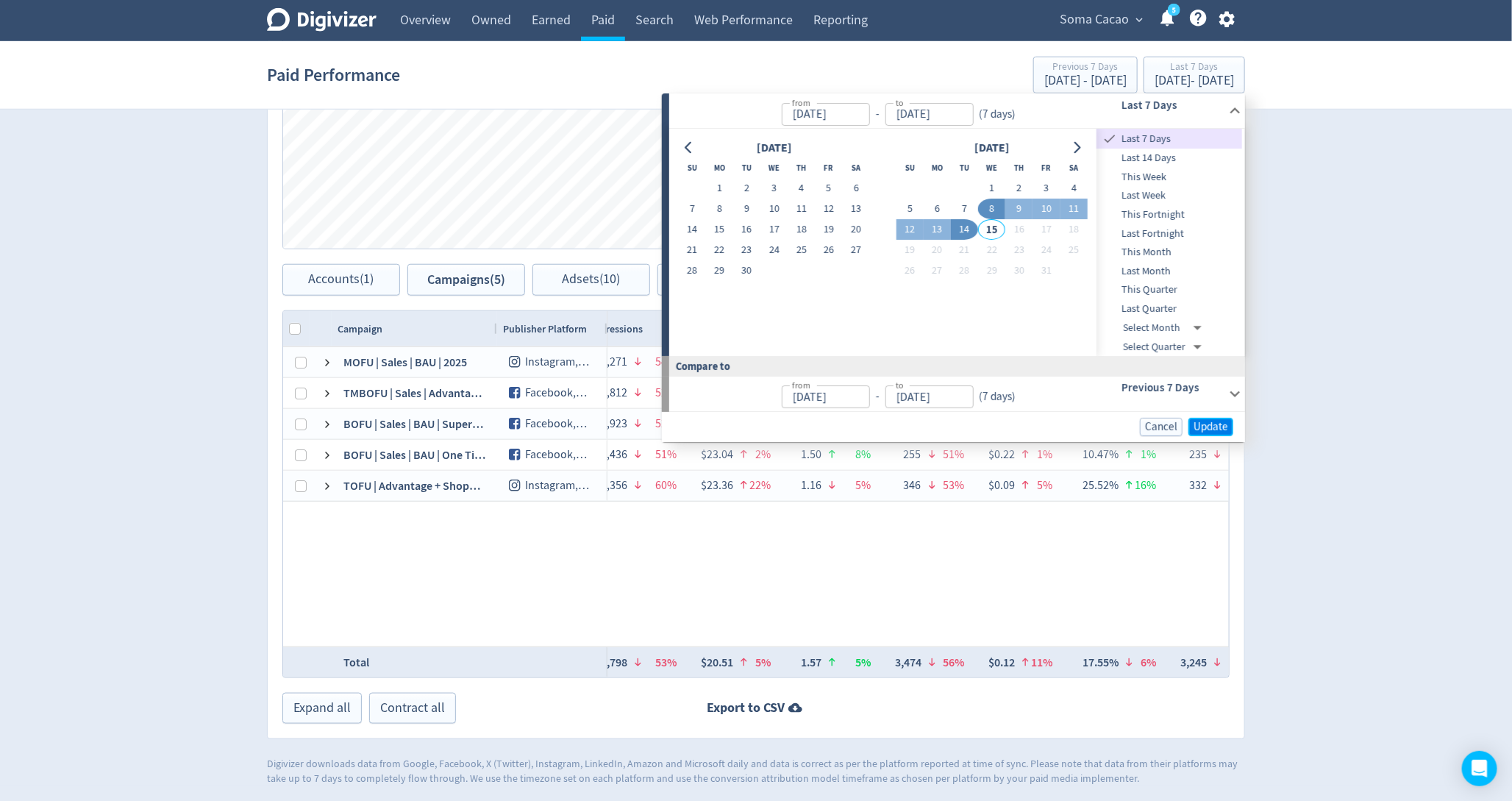
click at [1195, 432] on span "Update" at bounding box center [1211, 427] width 35 height 11
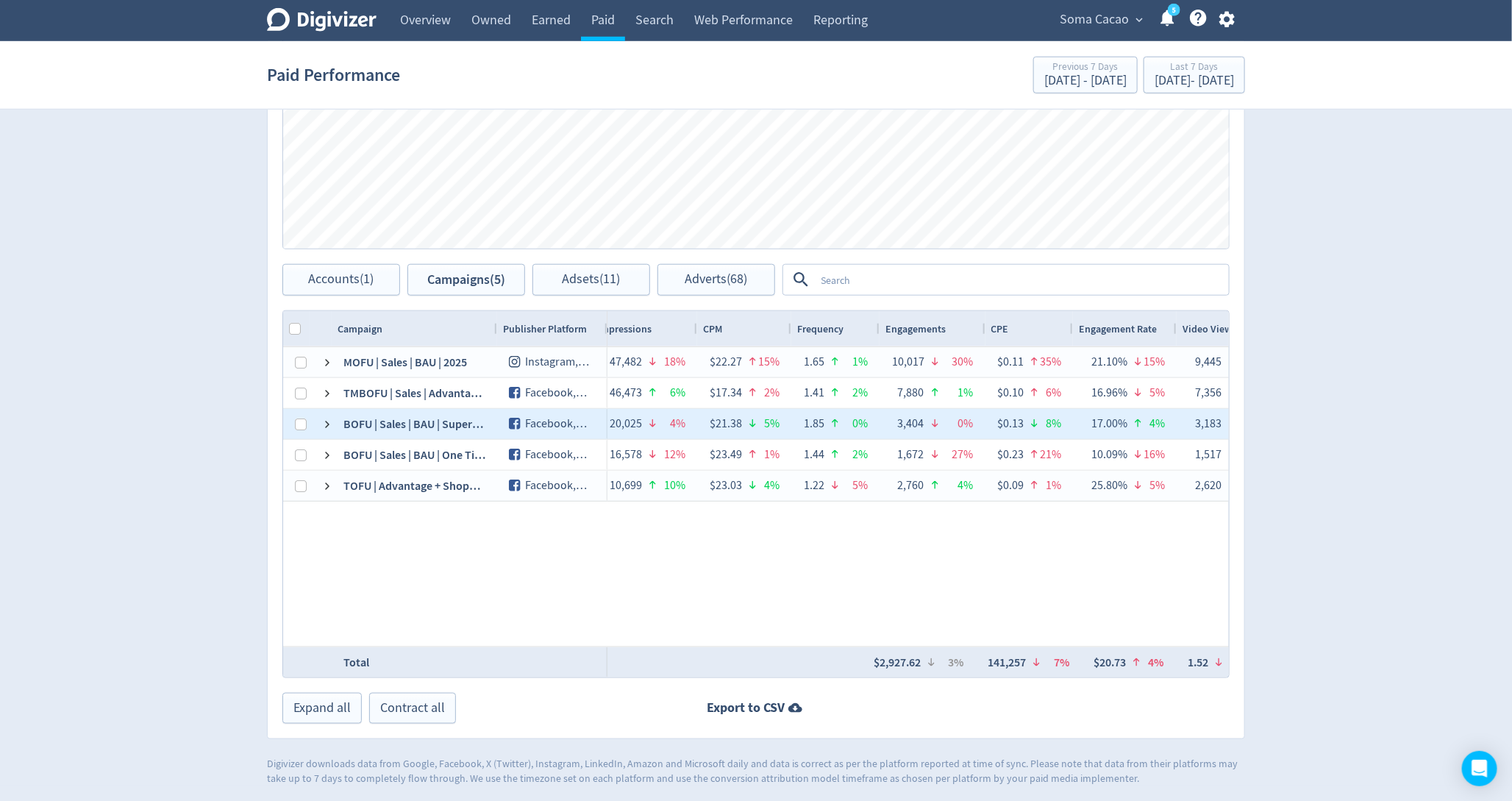
scroll to position [0, 384]
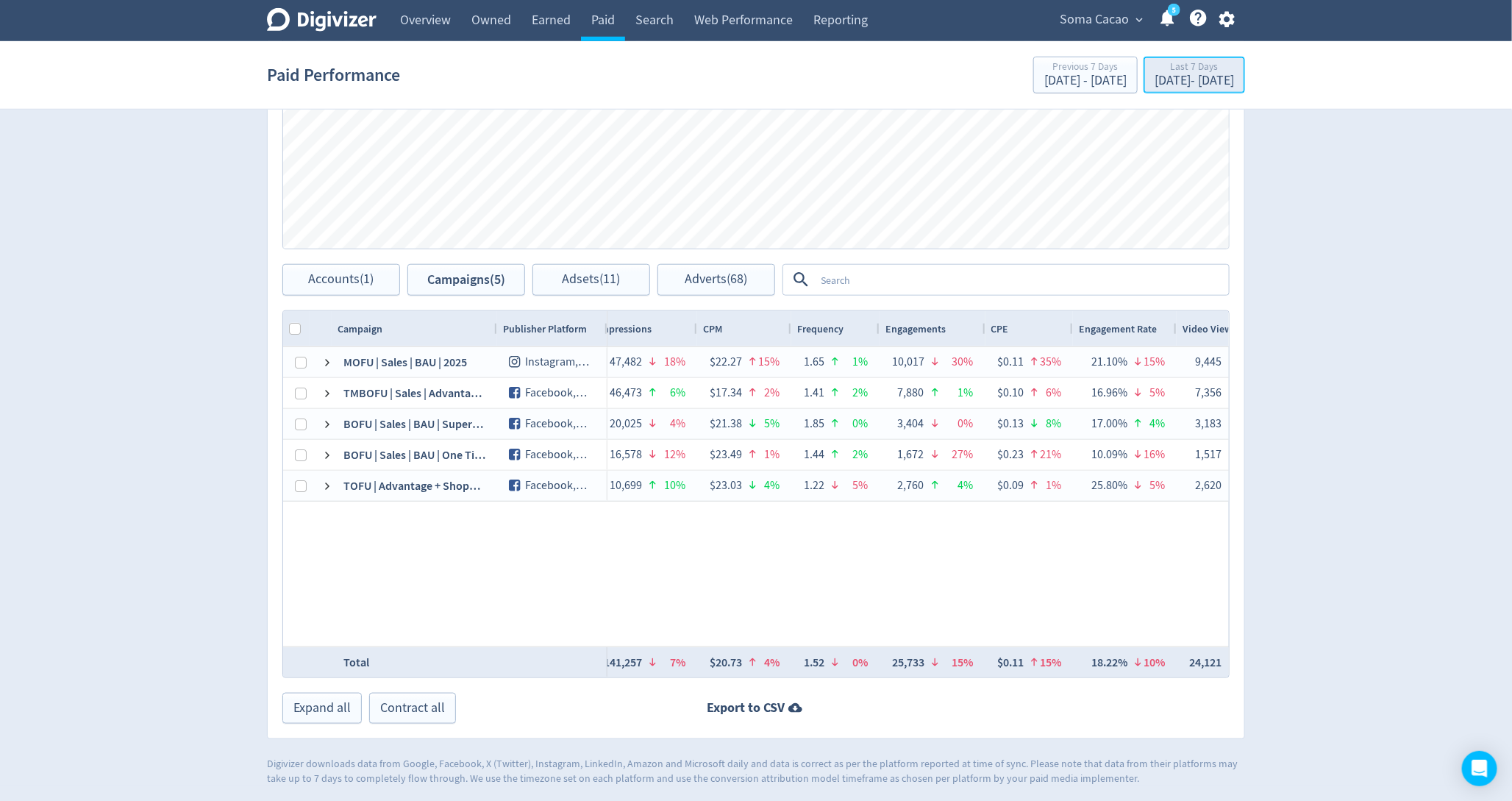
click at [1155, 63] on div "Last 7 Days" at bounding box center [1194, 67] width 79 height 12
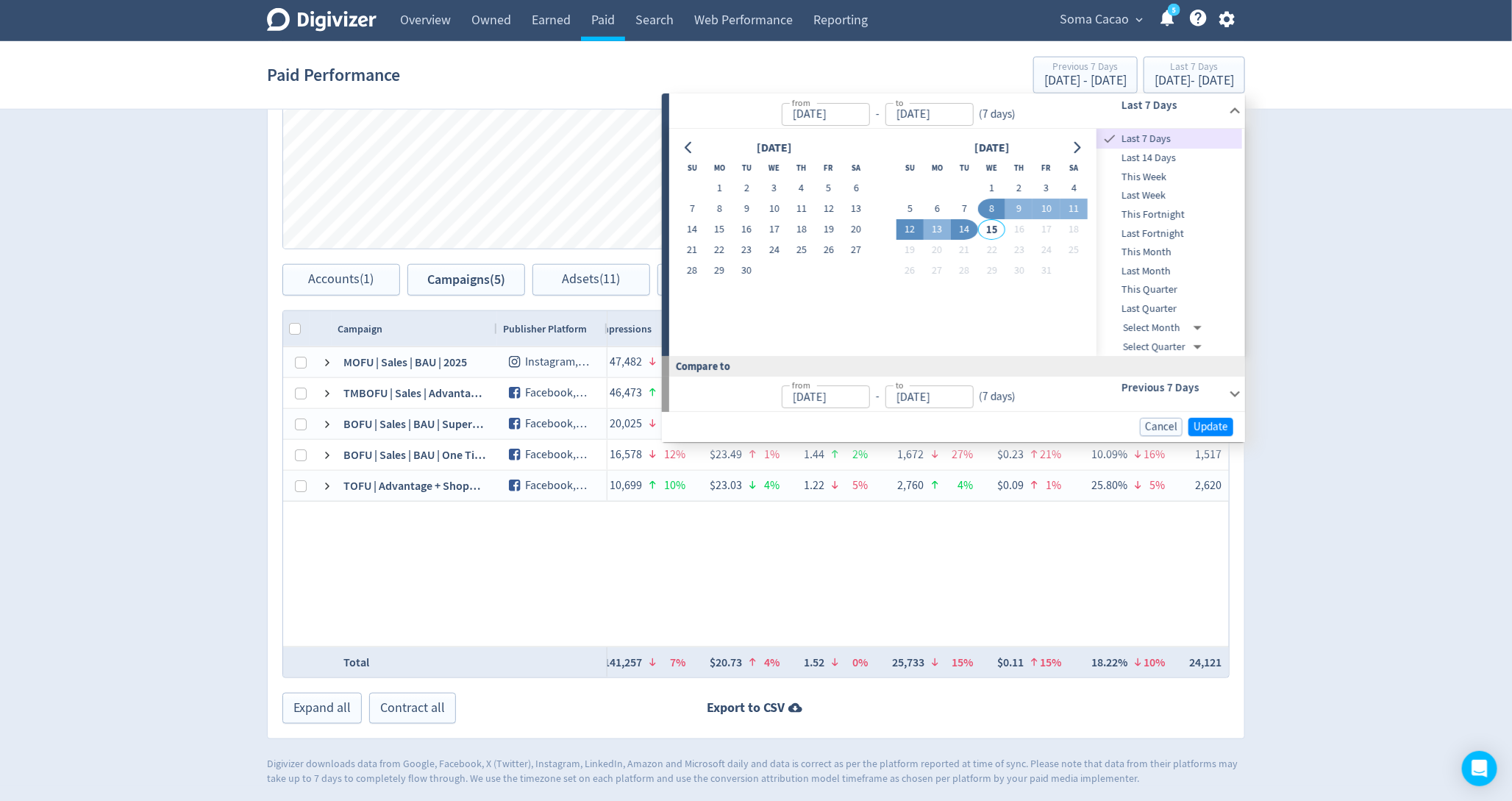
click at [911, 230] on button "12" at bounding box center [909, 231] width 27 height 21
type input "[DATE]"
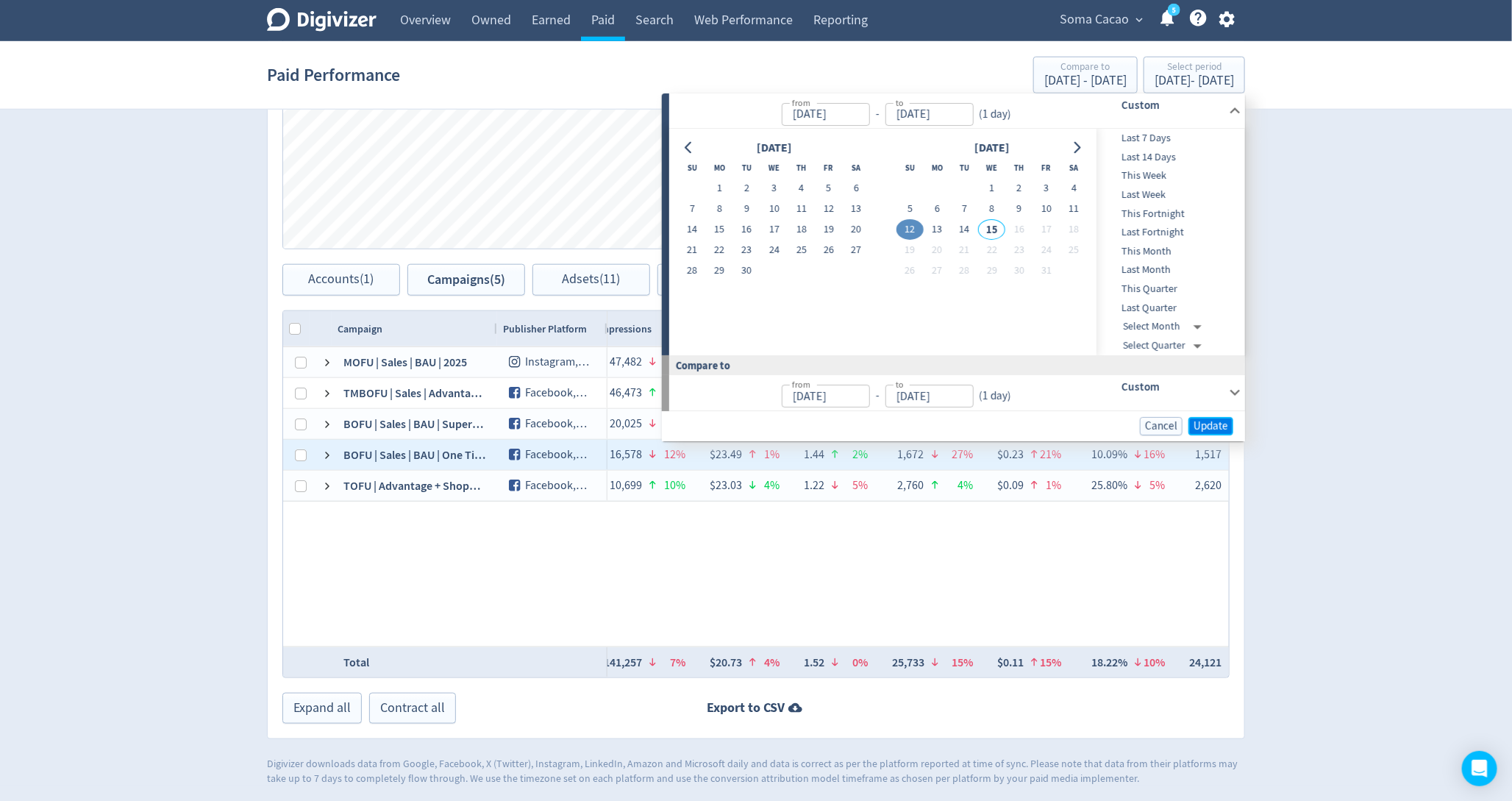
click at [1211, 428] on span "Update" at bounding box center [1211, 427] width 35 height 11
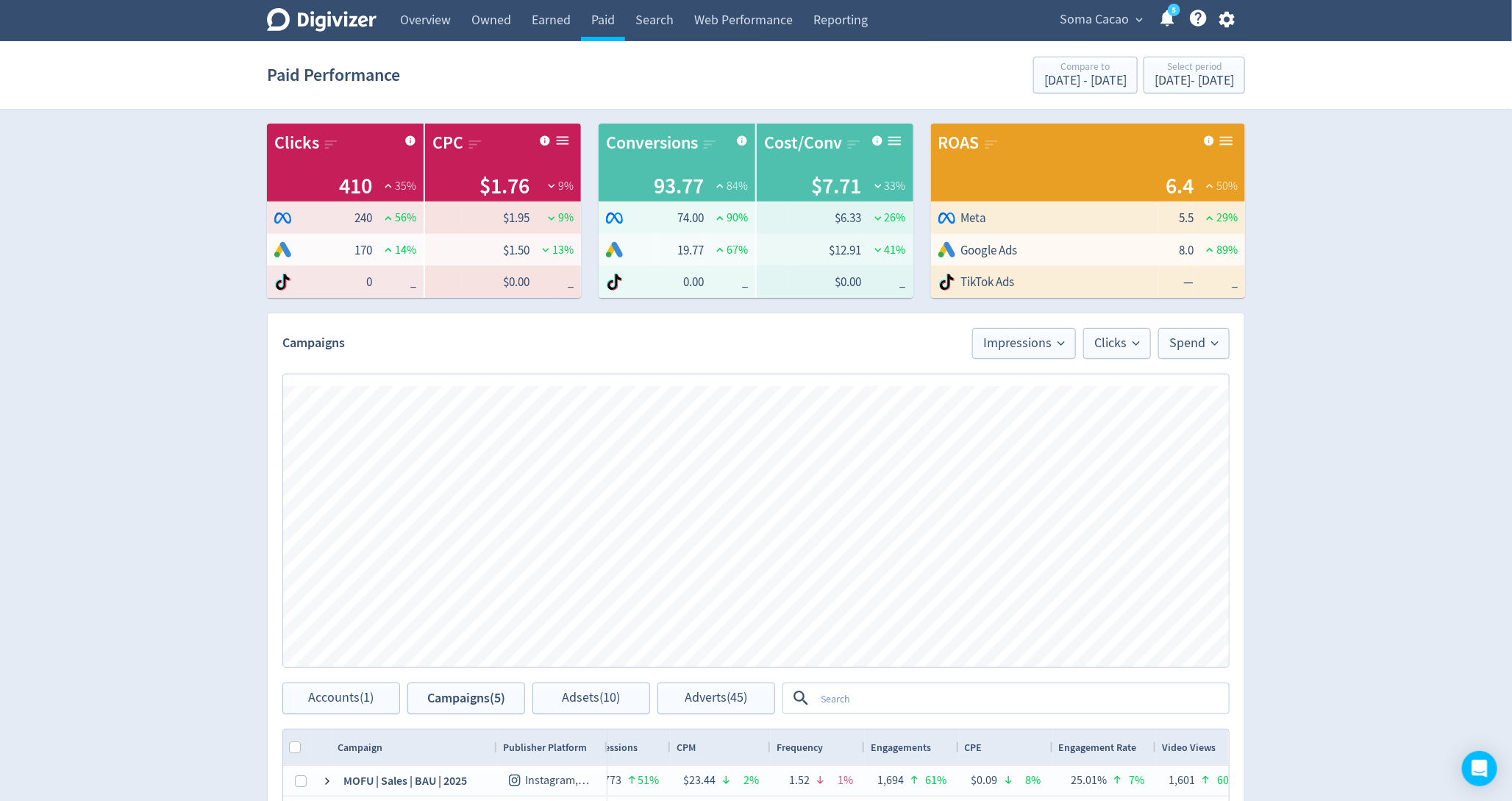
scroll to position [0, 0]
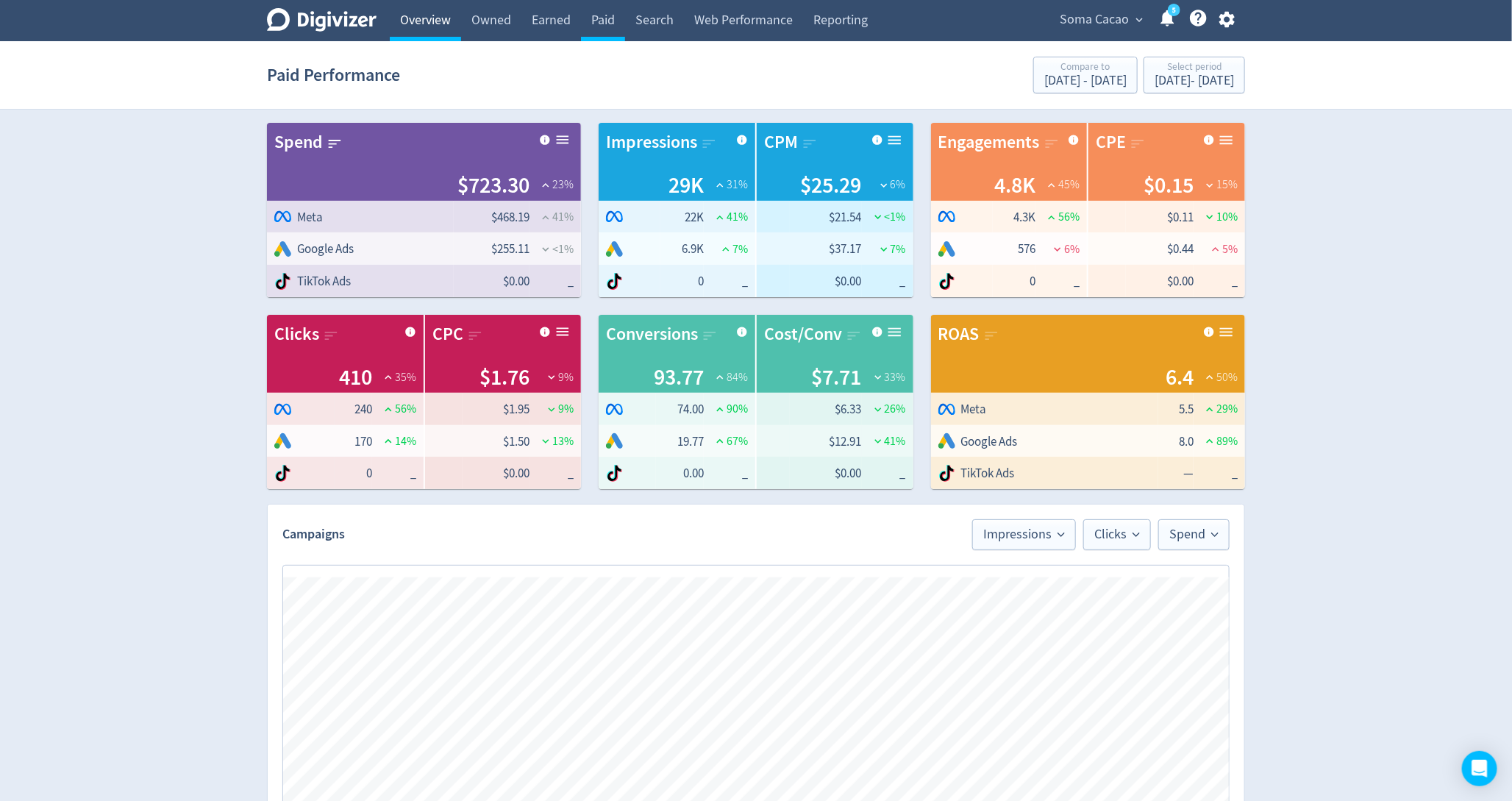
click at [419, 26] on link "Overview" at bounding box center [426, 21] width 71 height 41
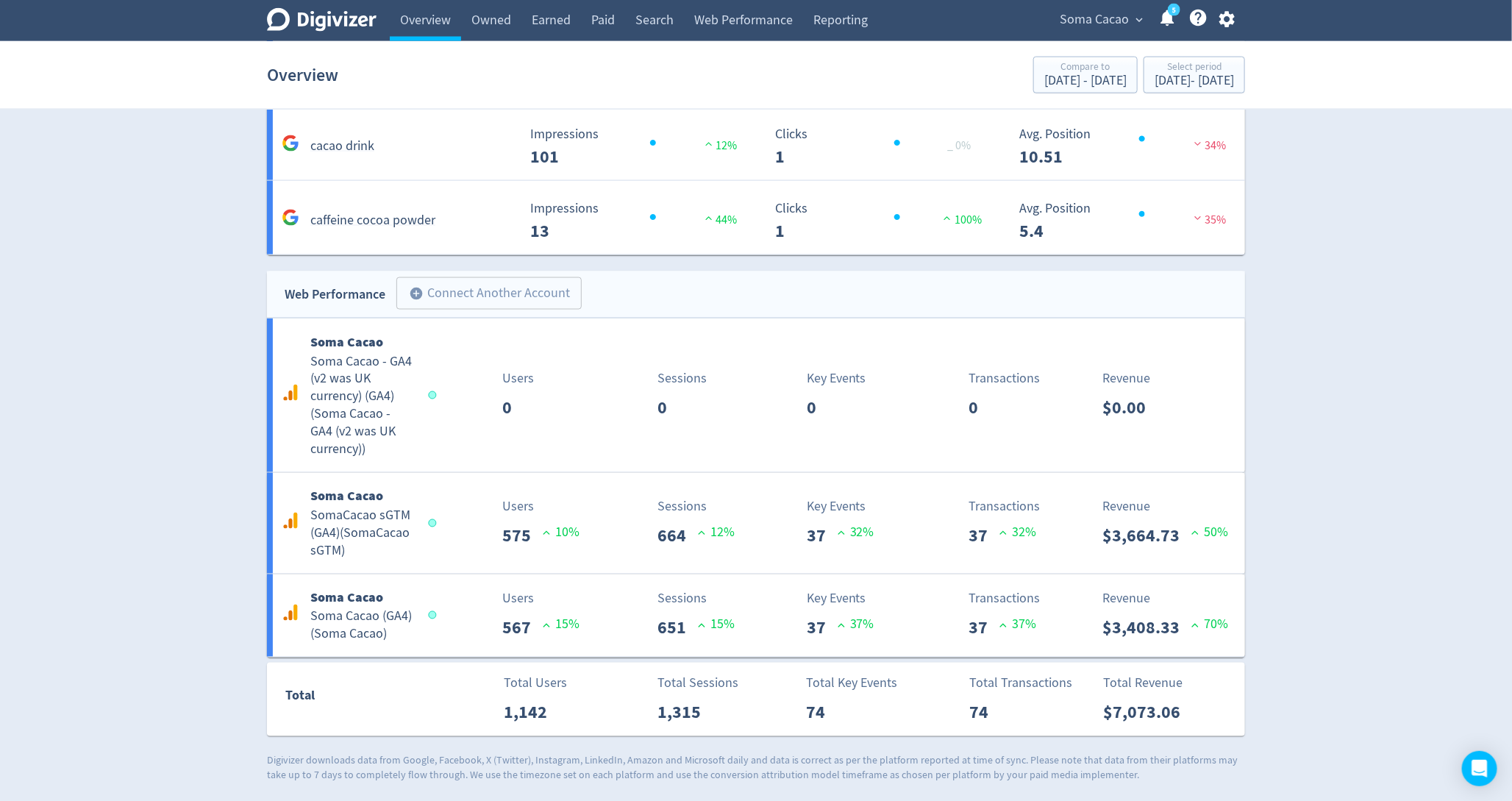
scroll to position [1132, 0]
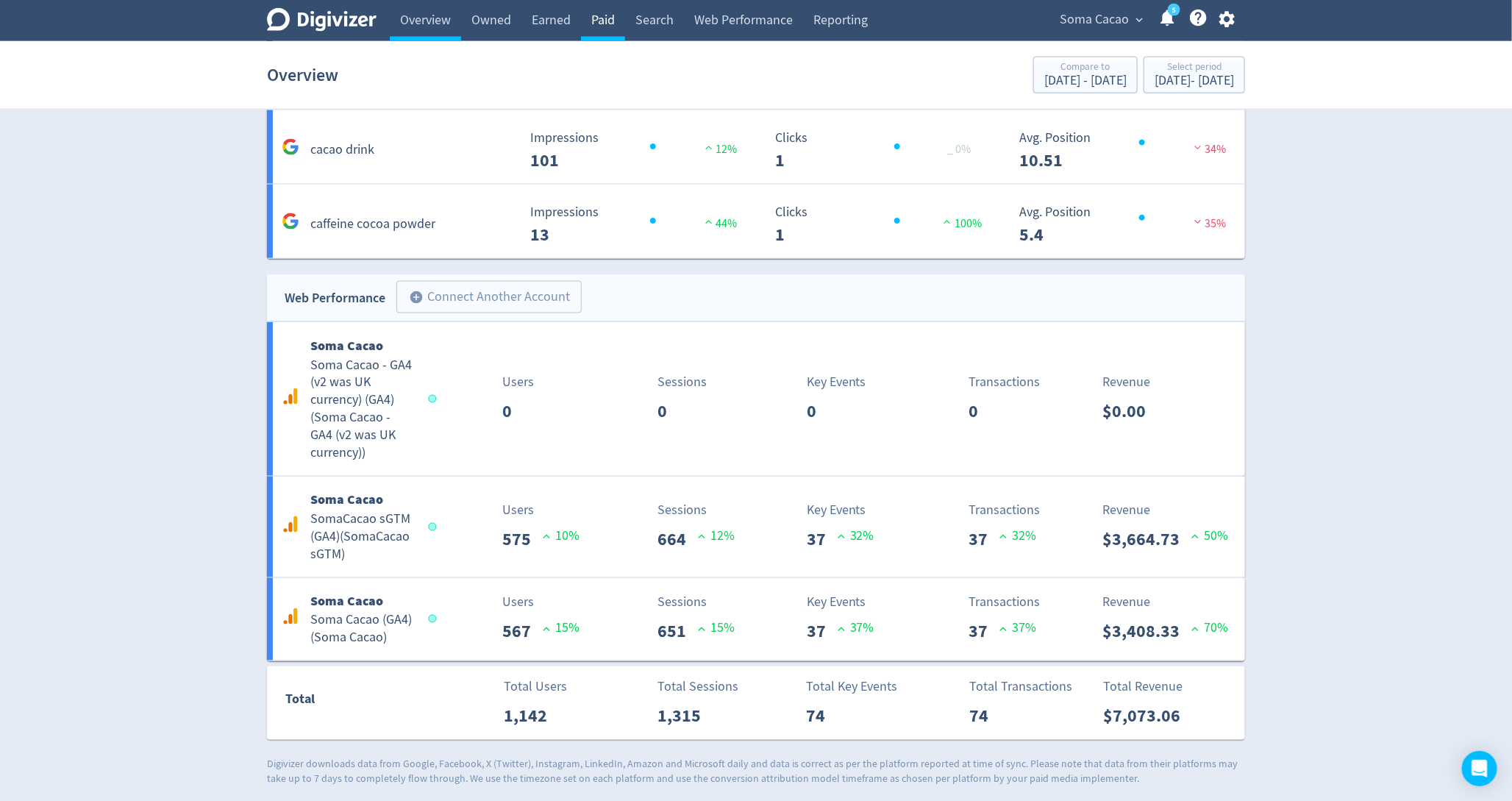
click at [601, 6] on link "Paid" at bounding box center [602, 21] width 44 height 41
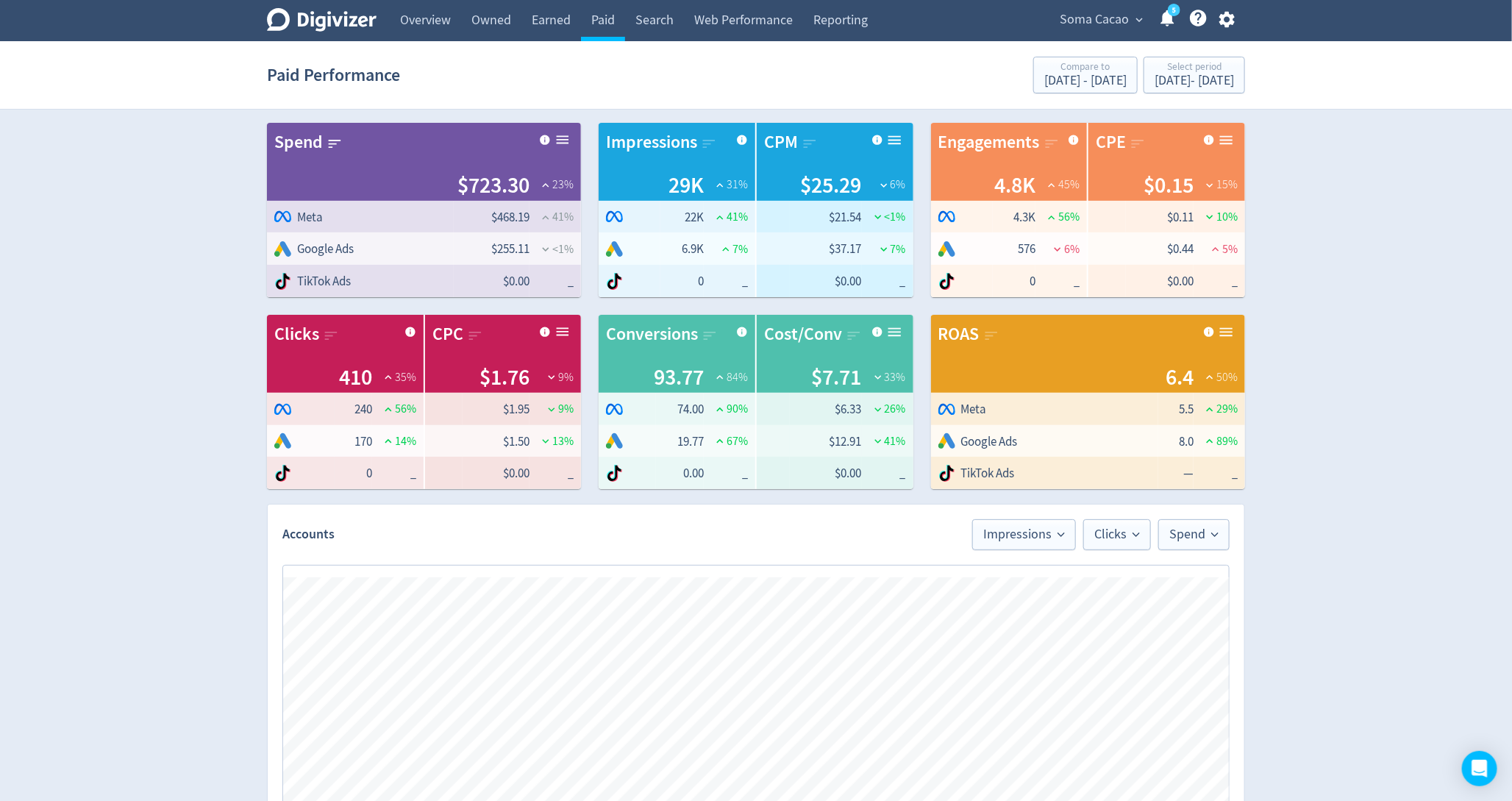
scroll to position [0, 772]
click at [1155, 84] on div "[DATE] - [DATE]" at bounding box center [1194, 81] width 79 height 13
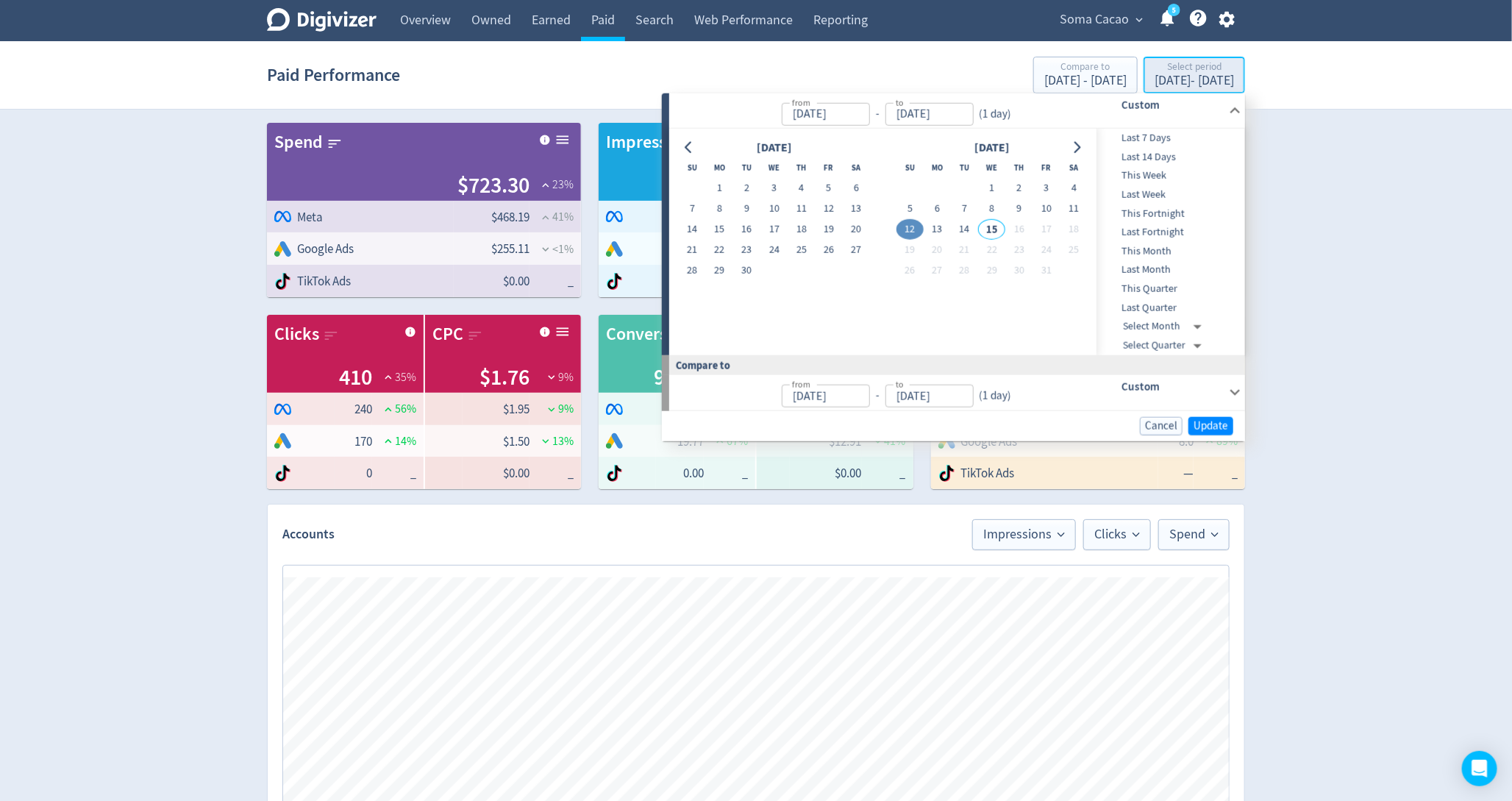
type input "[DATE]"
click at [1164, 137] on span "Last 7 Days" at bounding box center [1169, 137] width 146 height 16
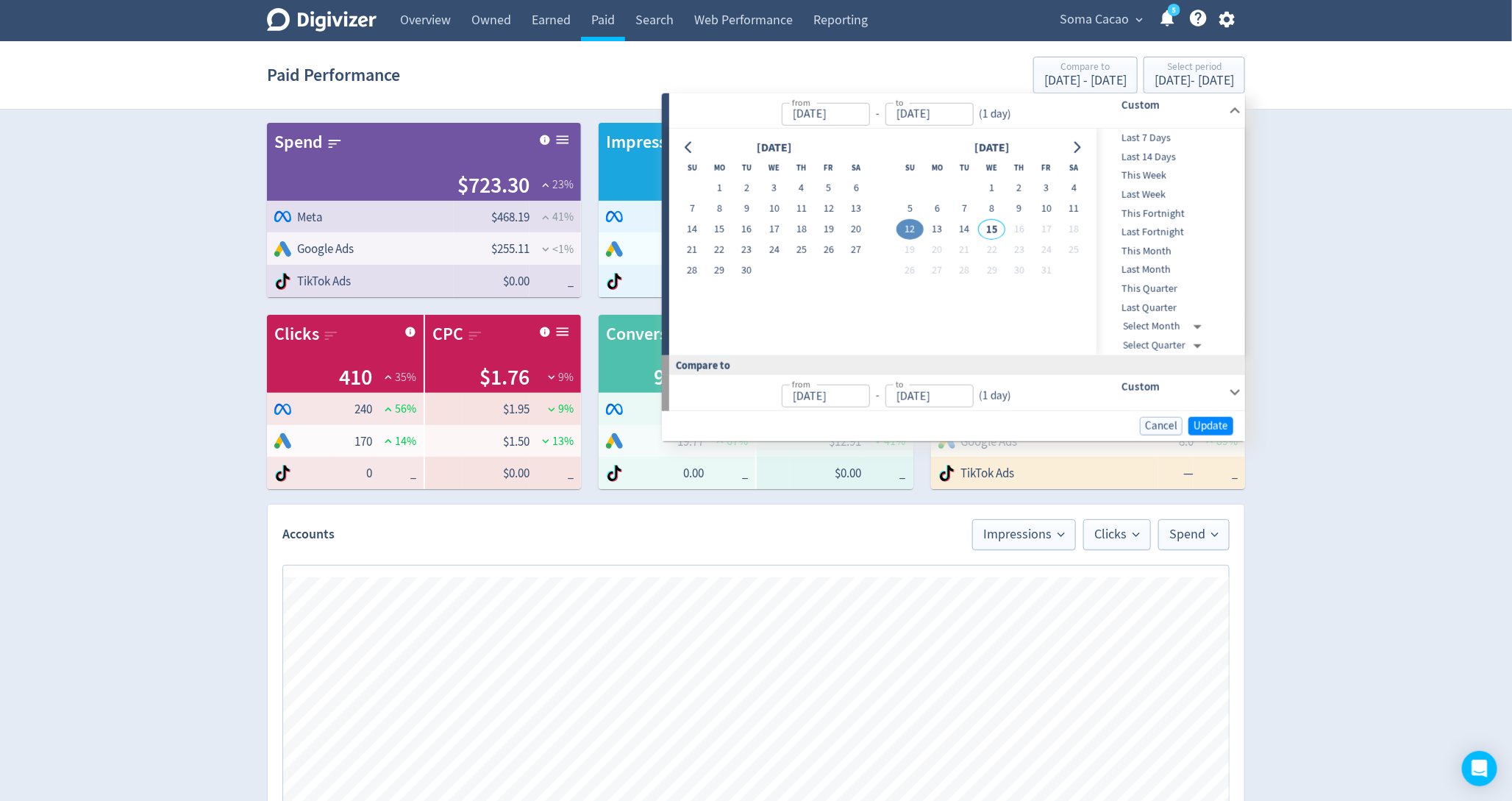
type input "[DATE]"
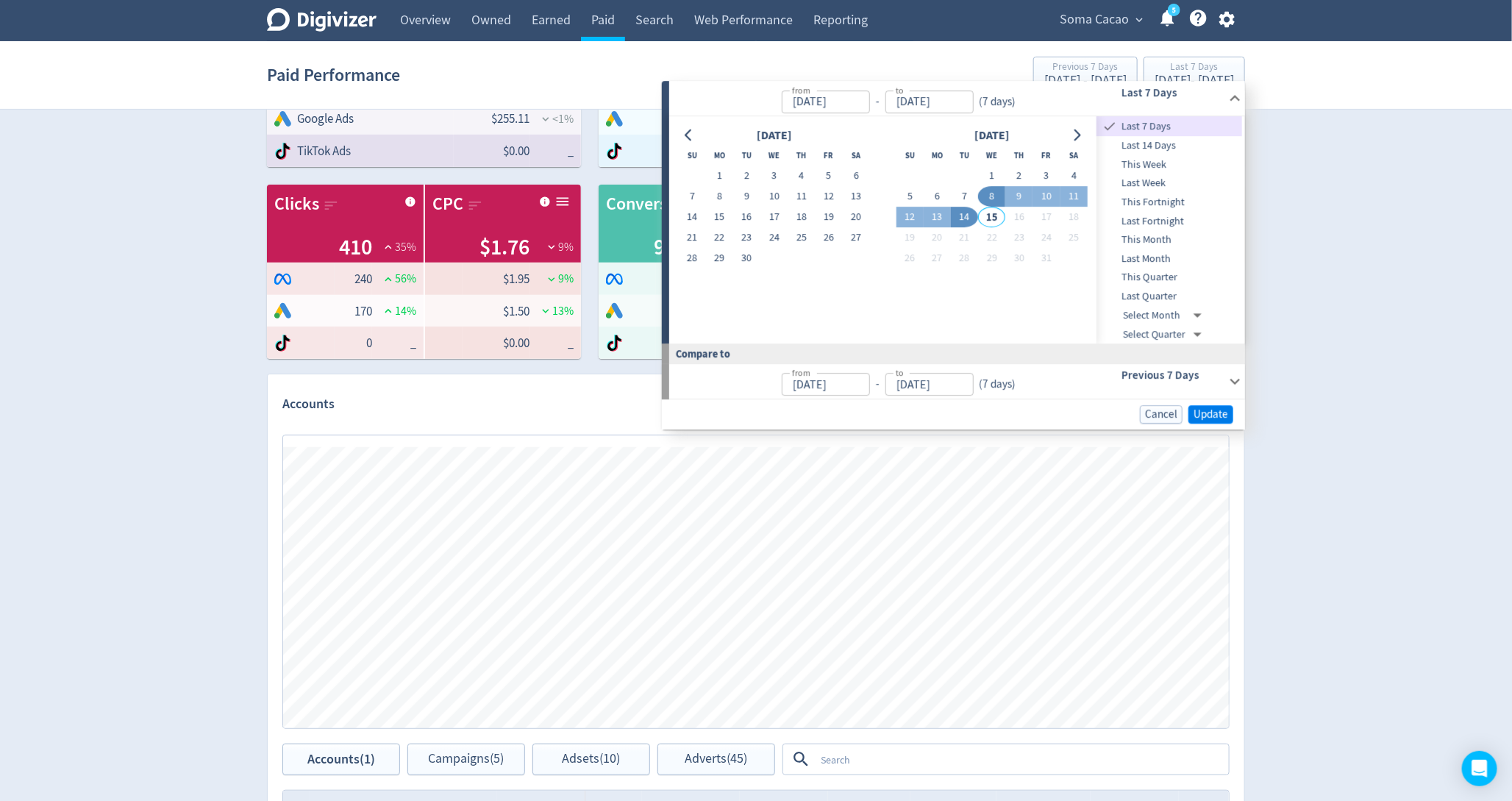
scroll to position [134, 0]
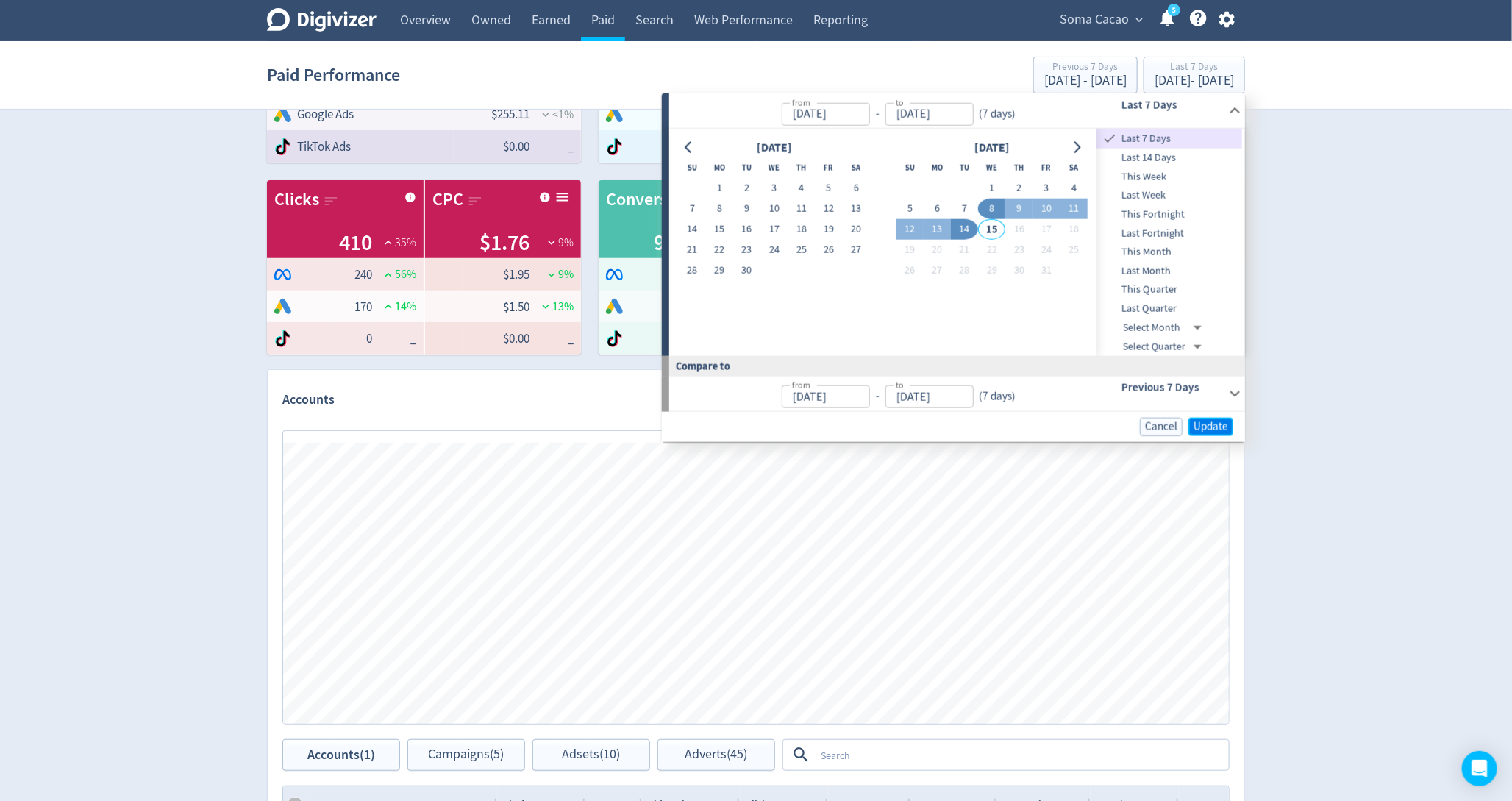
click at [1200, 421] on span "Update" at bounding box center [1211, 427] width 35 height 11
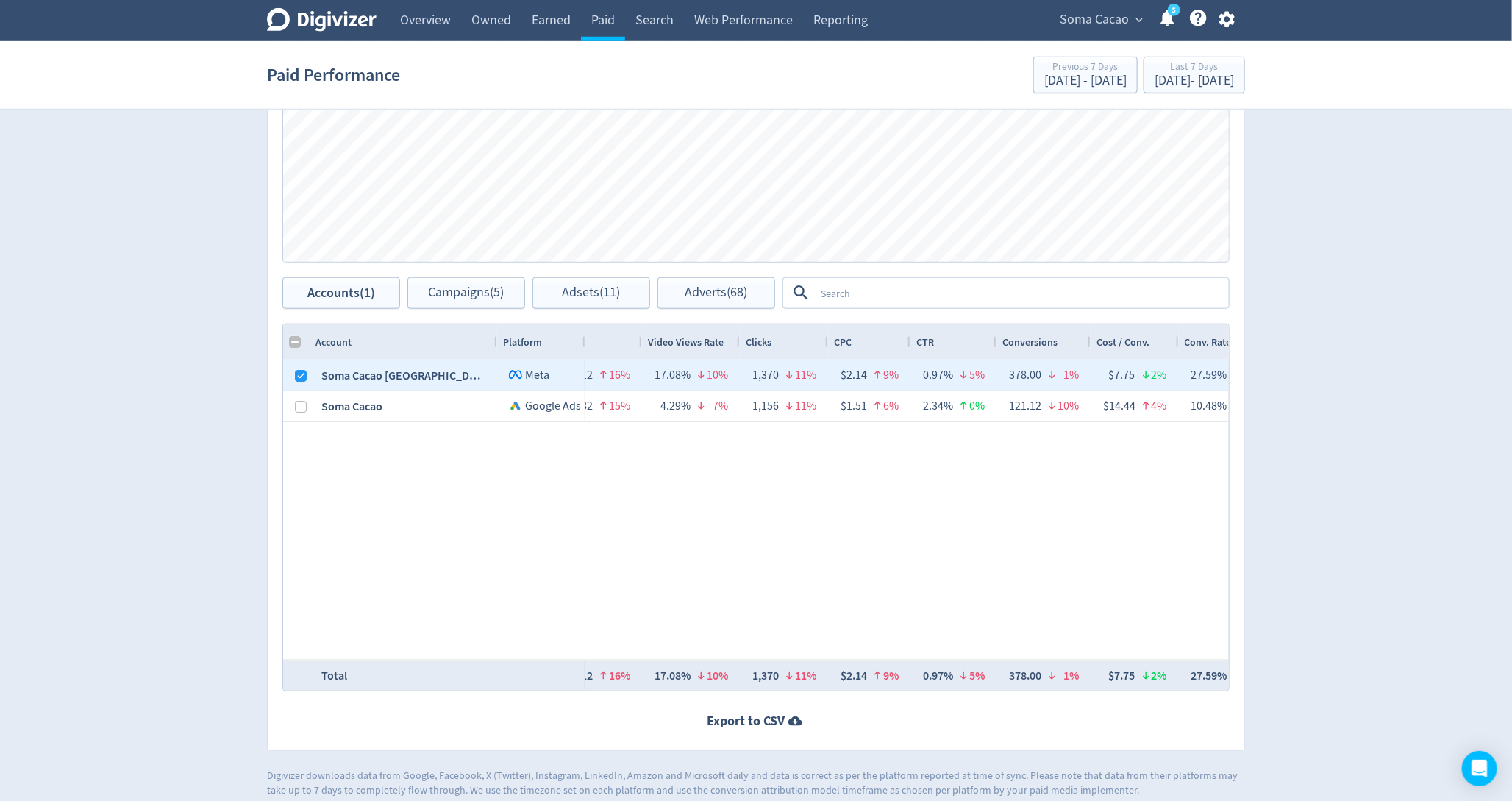
scroll to position [609, 0]
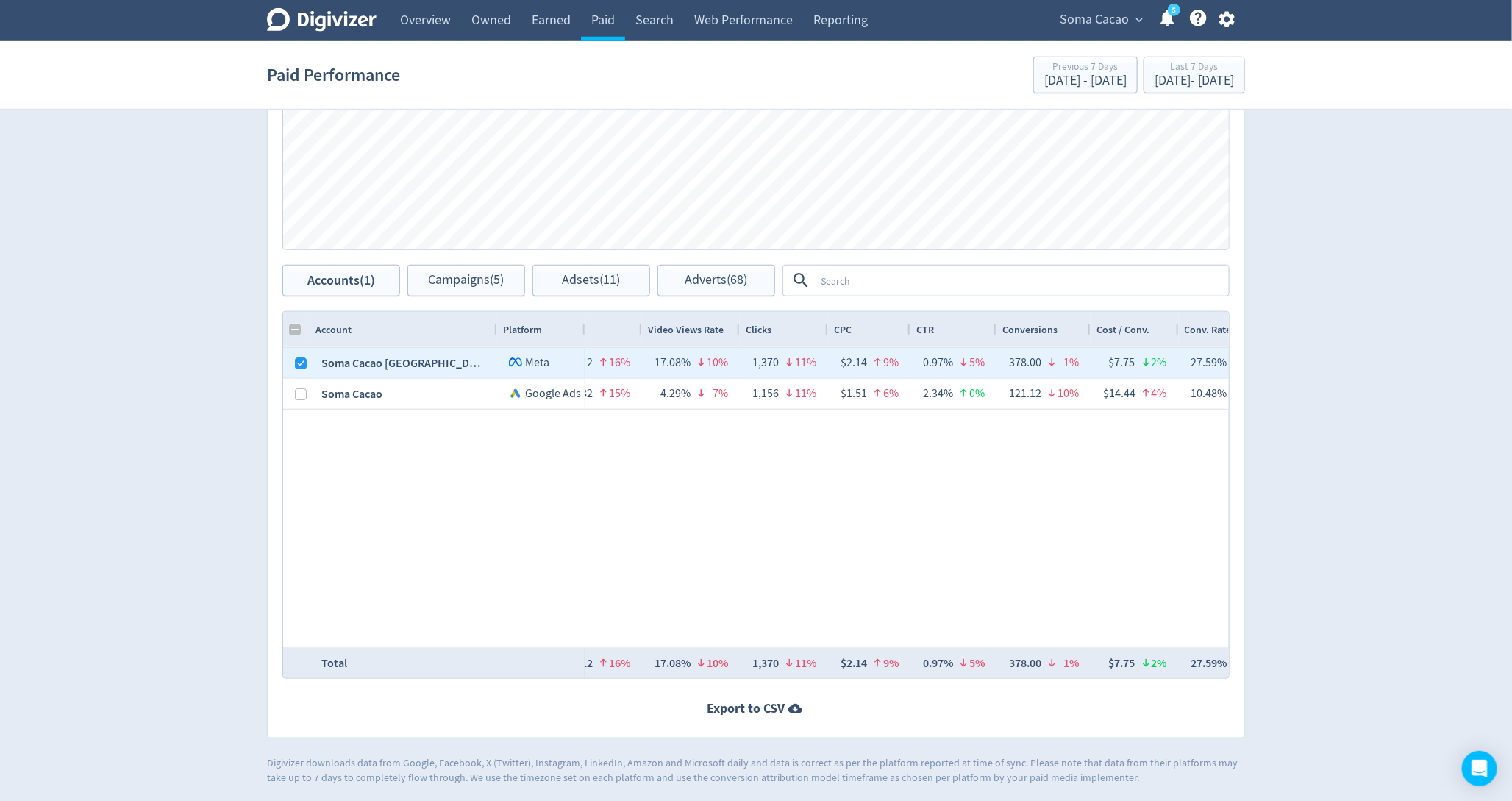
click at [923, 275] on textarea at bounding box center [1021, 280] width 413 height 27
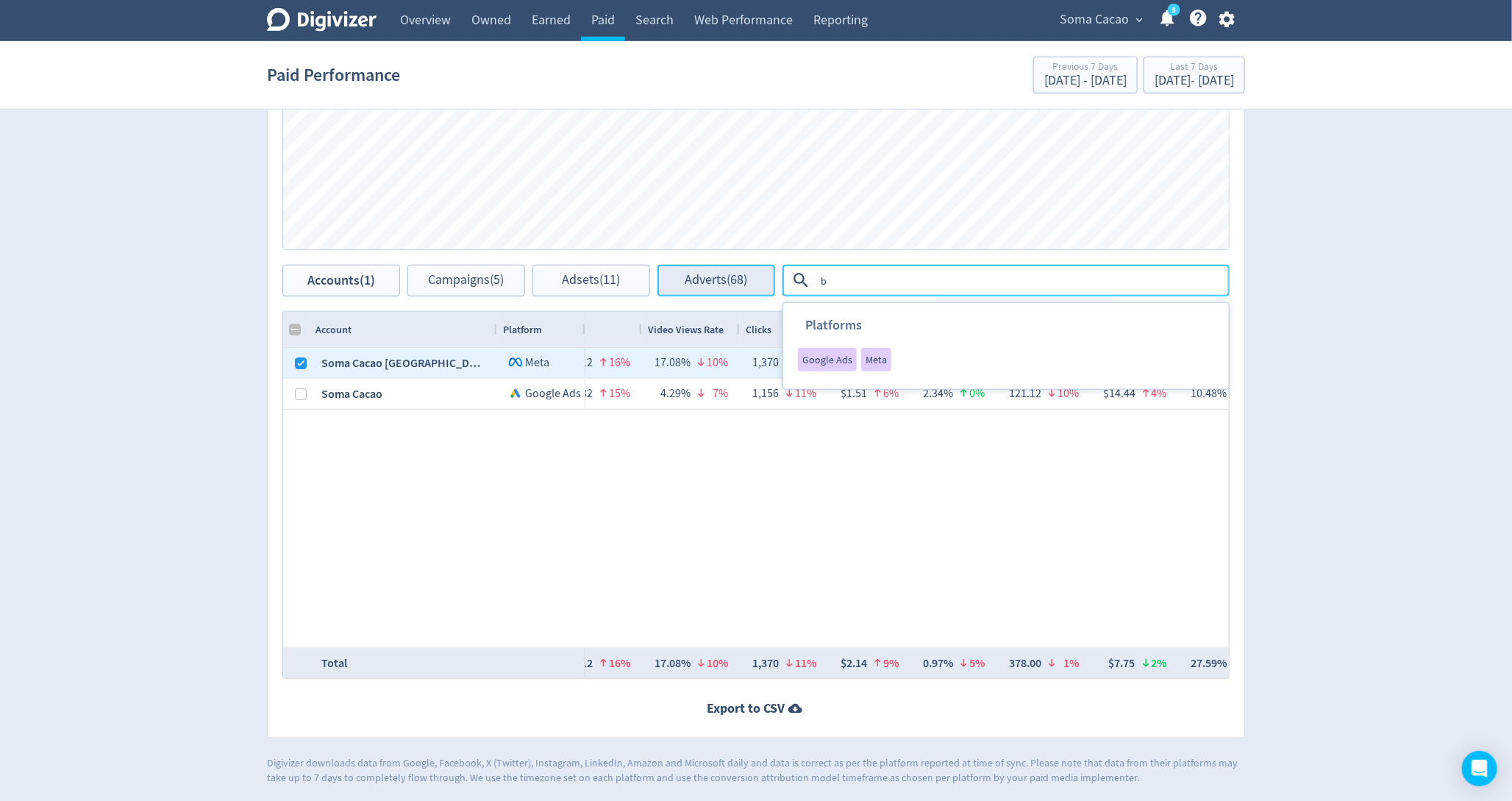
click at [706, 269] on button "Adverts (68)" at bounding box center [716, 281] width 118 height 32
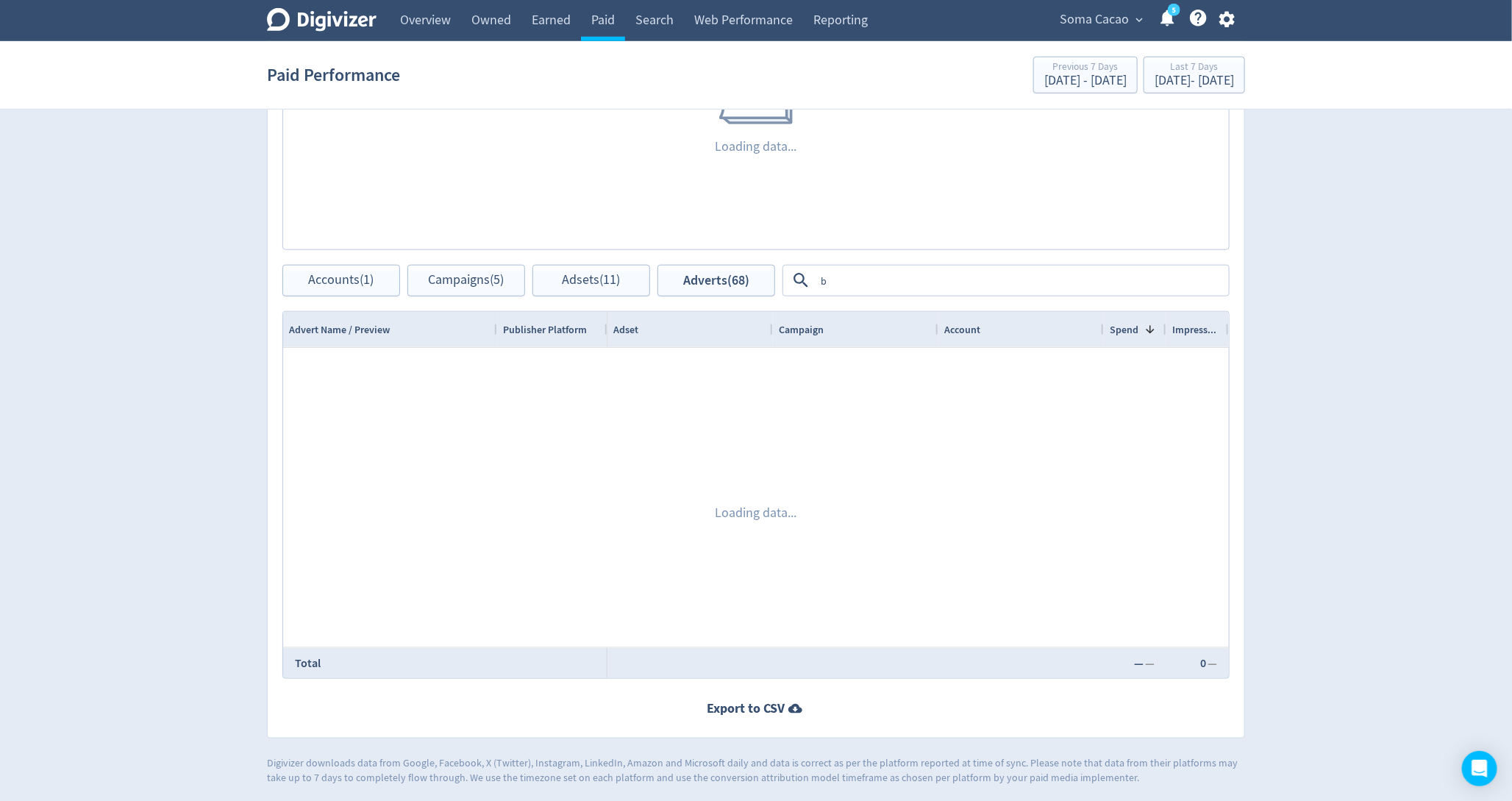
click at [816, 279] on textarea "b" at bounding box center [1021, 280] width 413 height 27
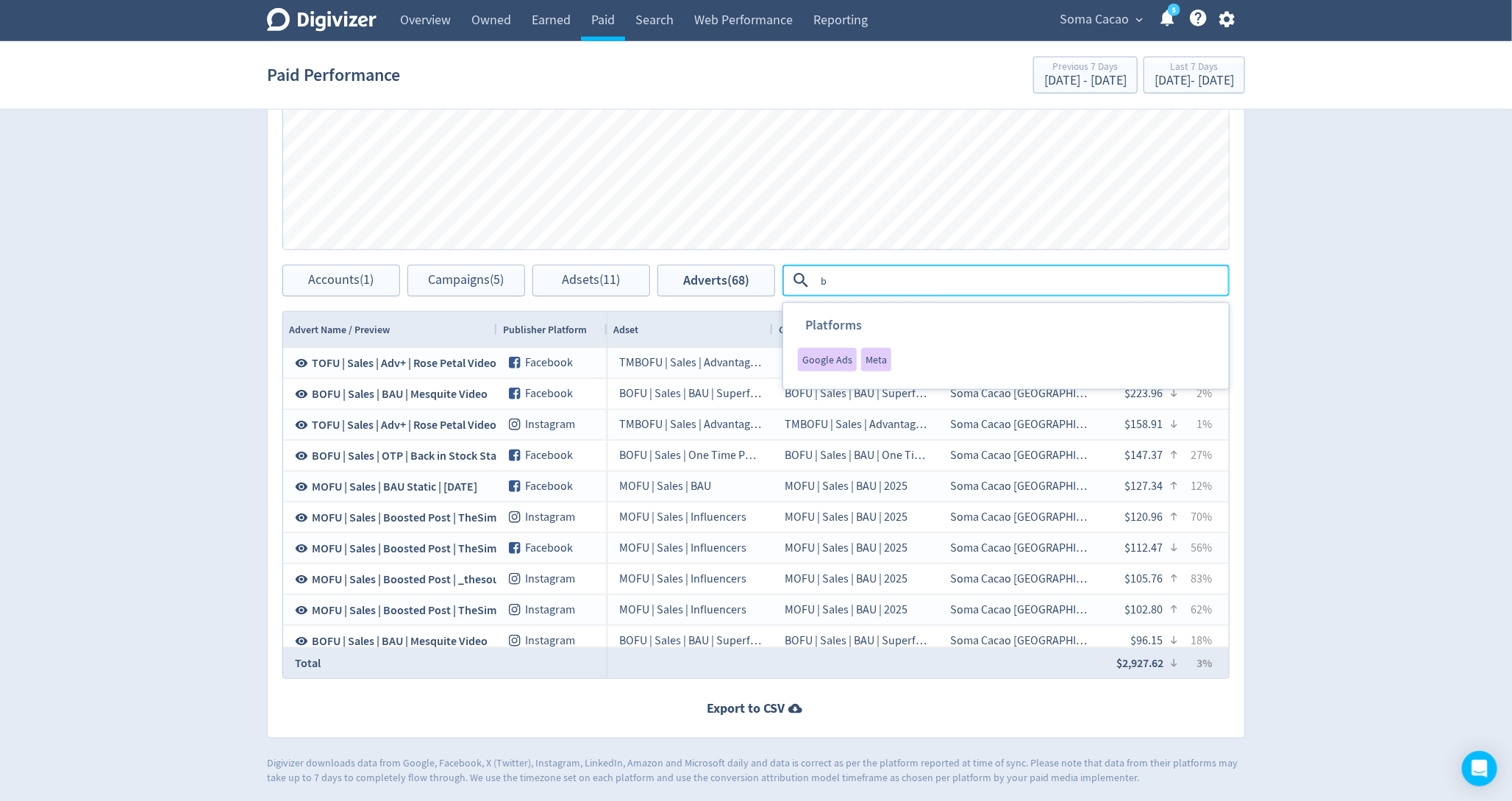
click at [834, 279] on textarea "b" at bounding box center [1021, 280] width 413 height 27
type textarea "boosted"
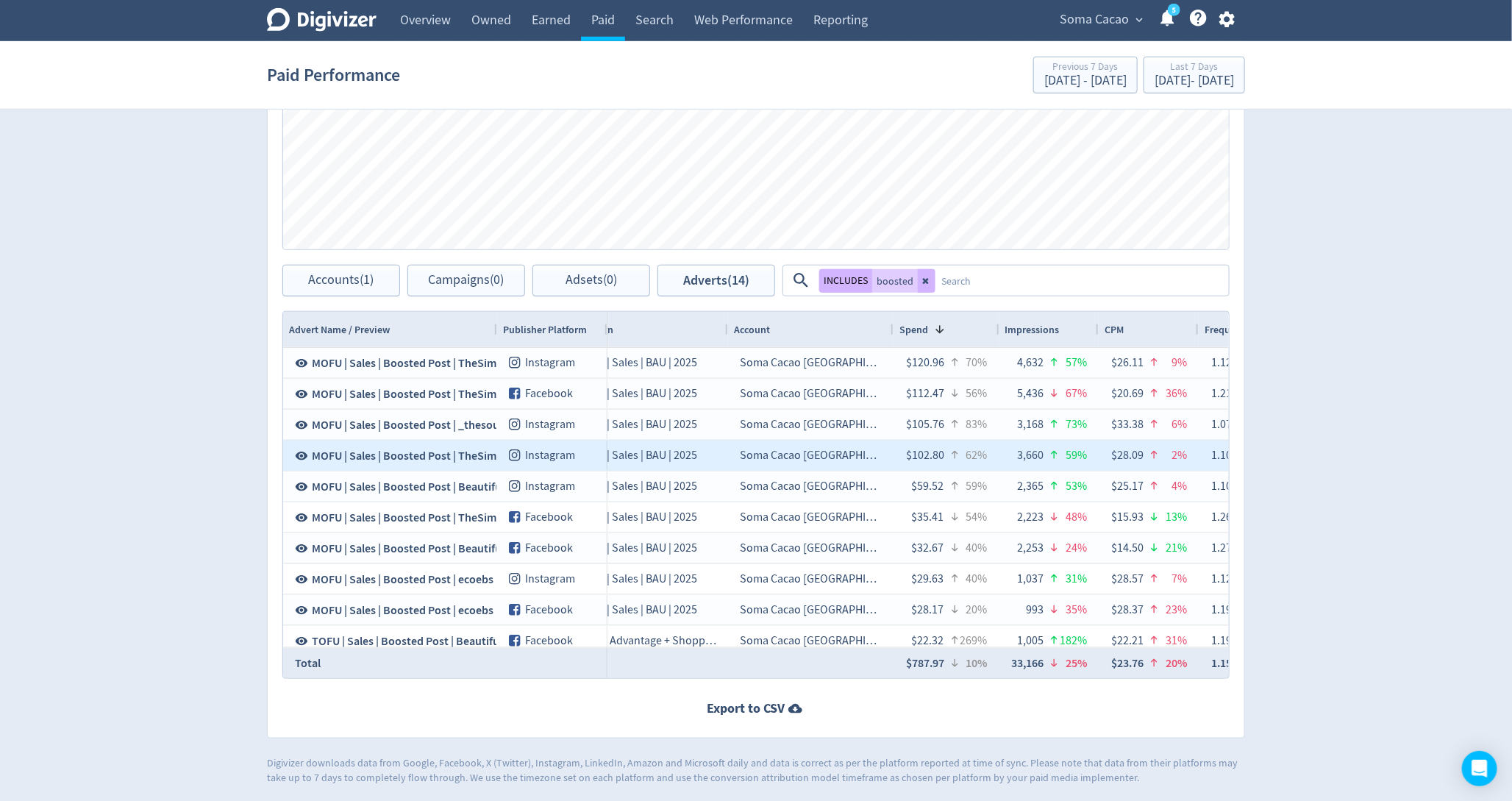
scroll to position [0, 265]
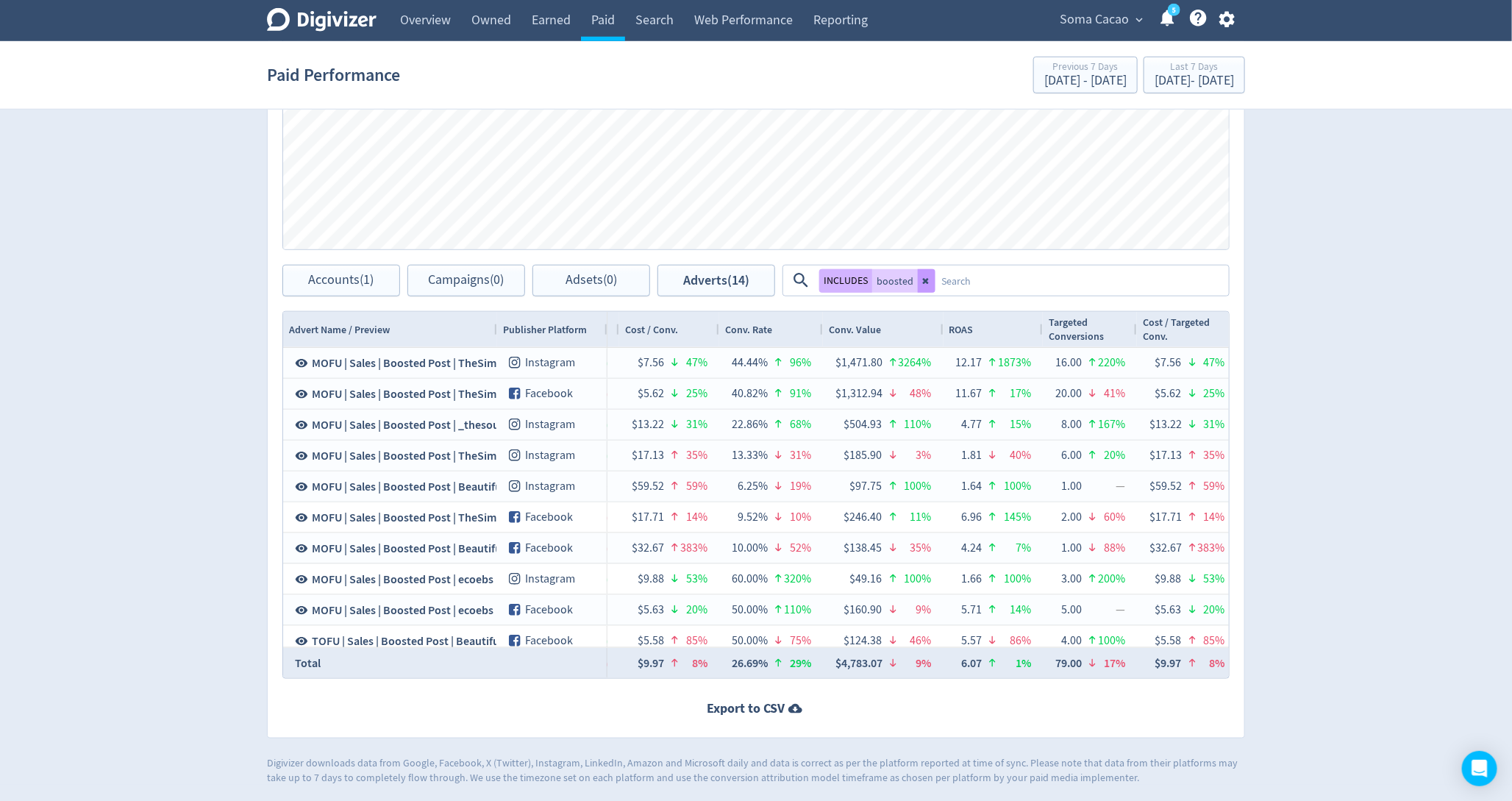
click at [928, 279] on icon at bounding box center [926, 280] width 8 height 8
checkbox input "false"
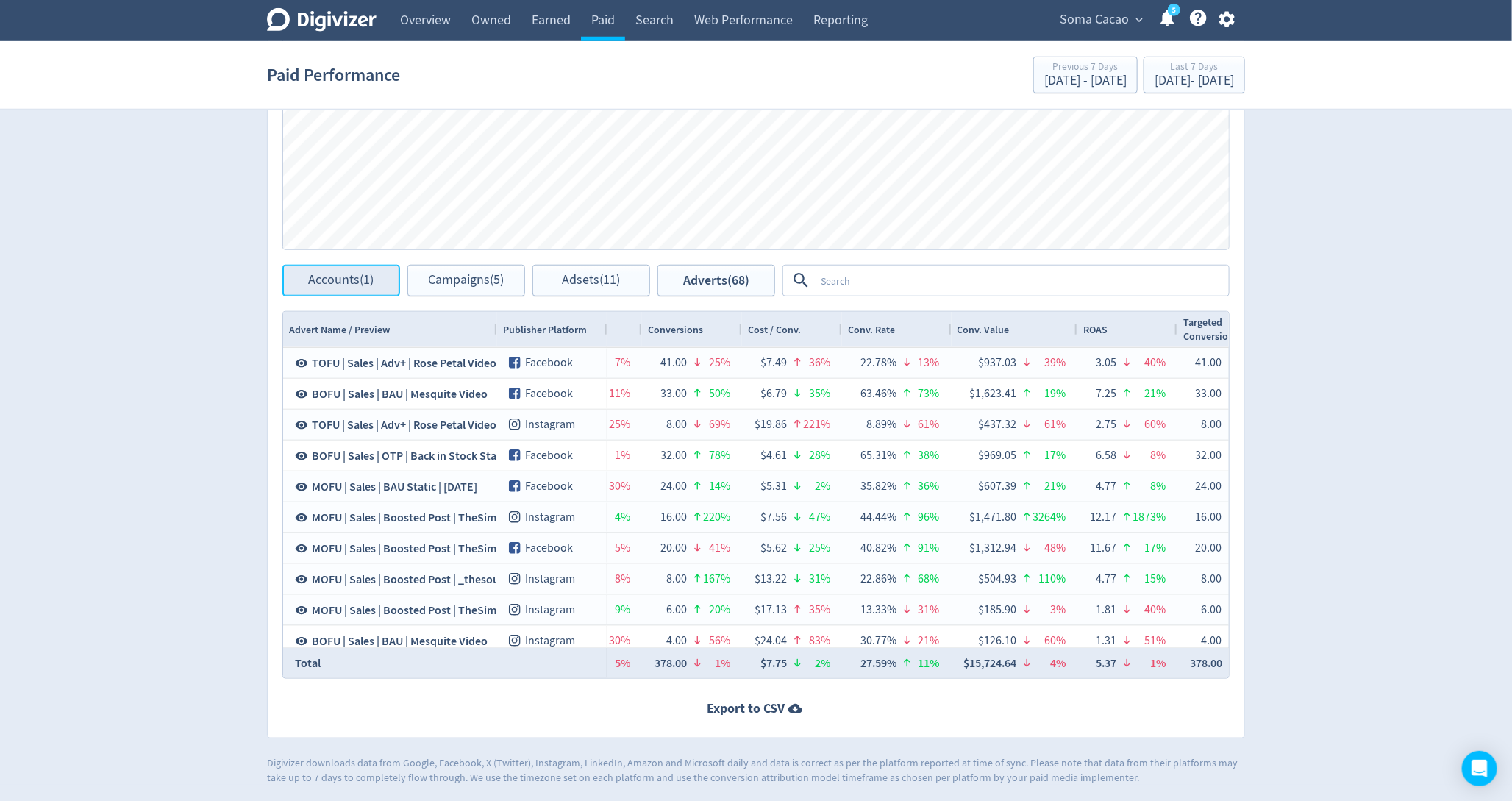
click at [355, 274] on span "Accounts (1)" at bounding box center [342, 280] width 65 height 14
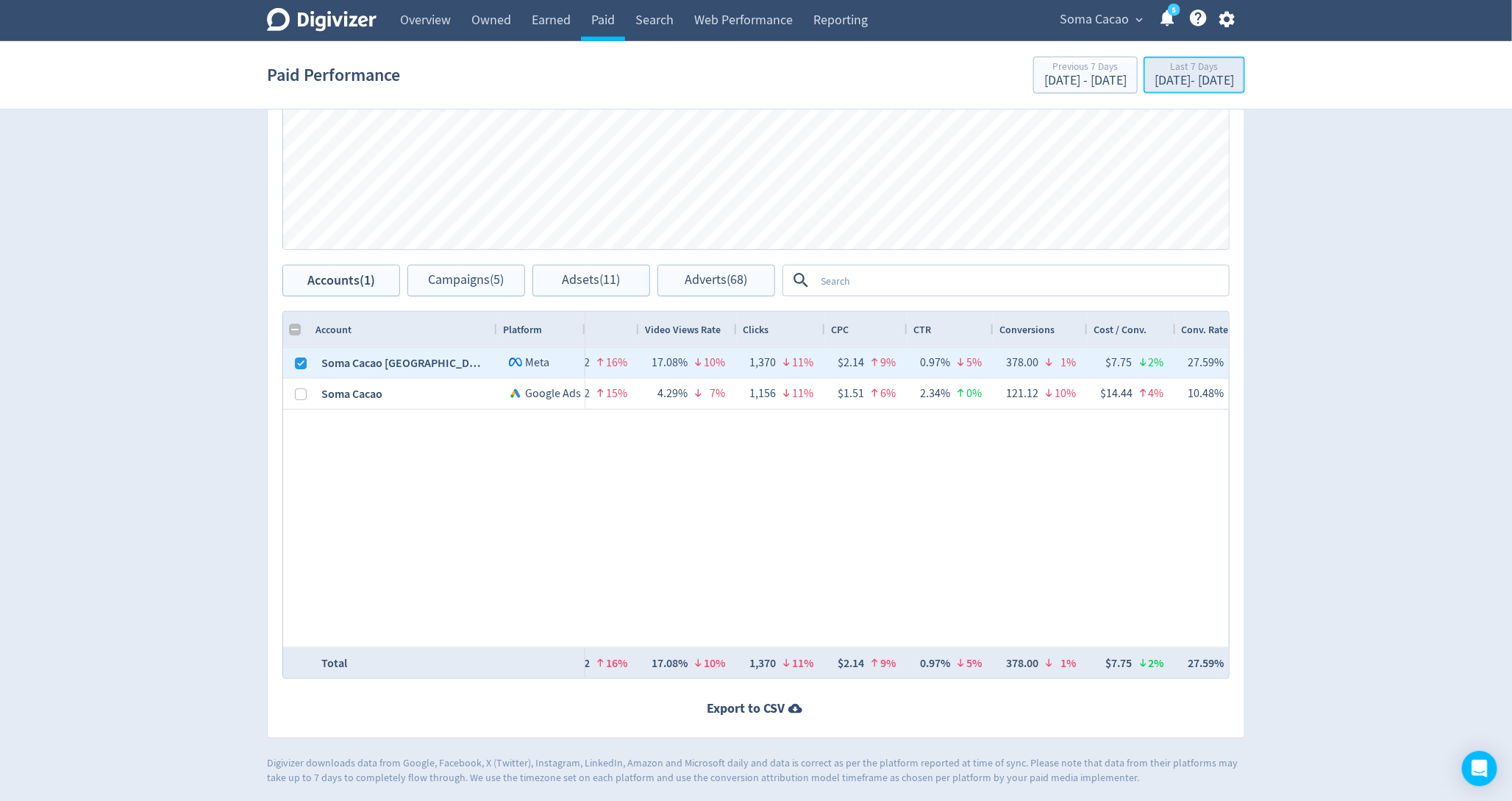
click at [1167, 57] on button "Last 7 Days [DATE] - [DATE]" at bounding box center [1194, 75] width 102 height 36
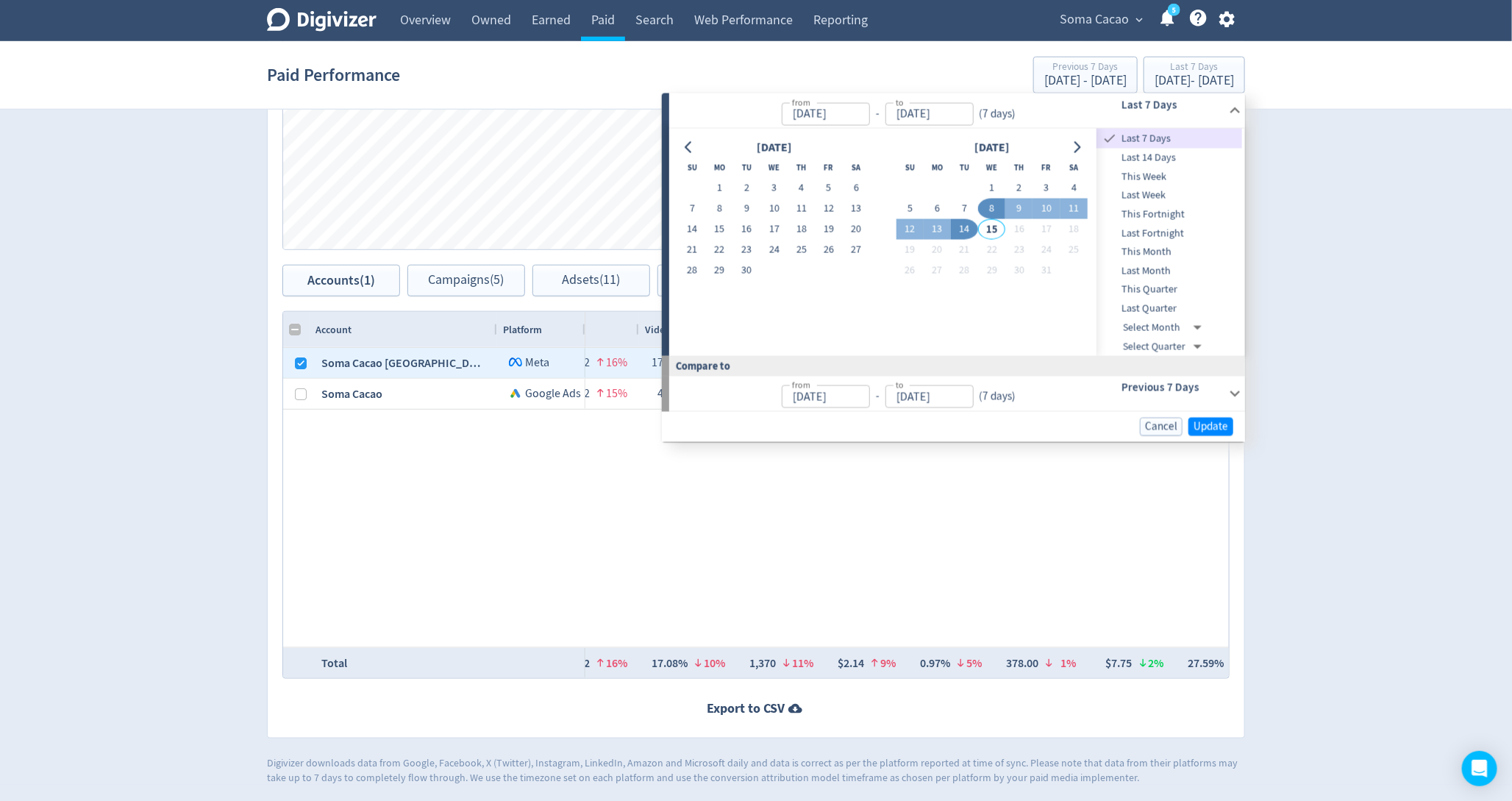
click at [1157, 155] on span "Last 14 Days" at bounding box center [1169, 158] width 146 height 16
type input "[DATE]"
click at [1224, 429] on span "Update" at bounding box center [1211, 427] width 35 height 11
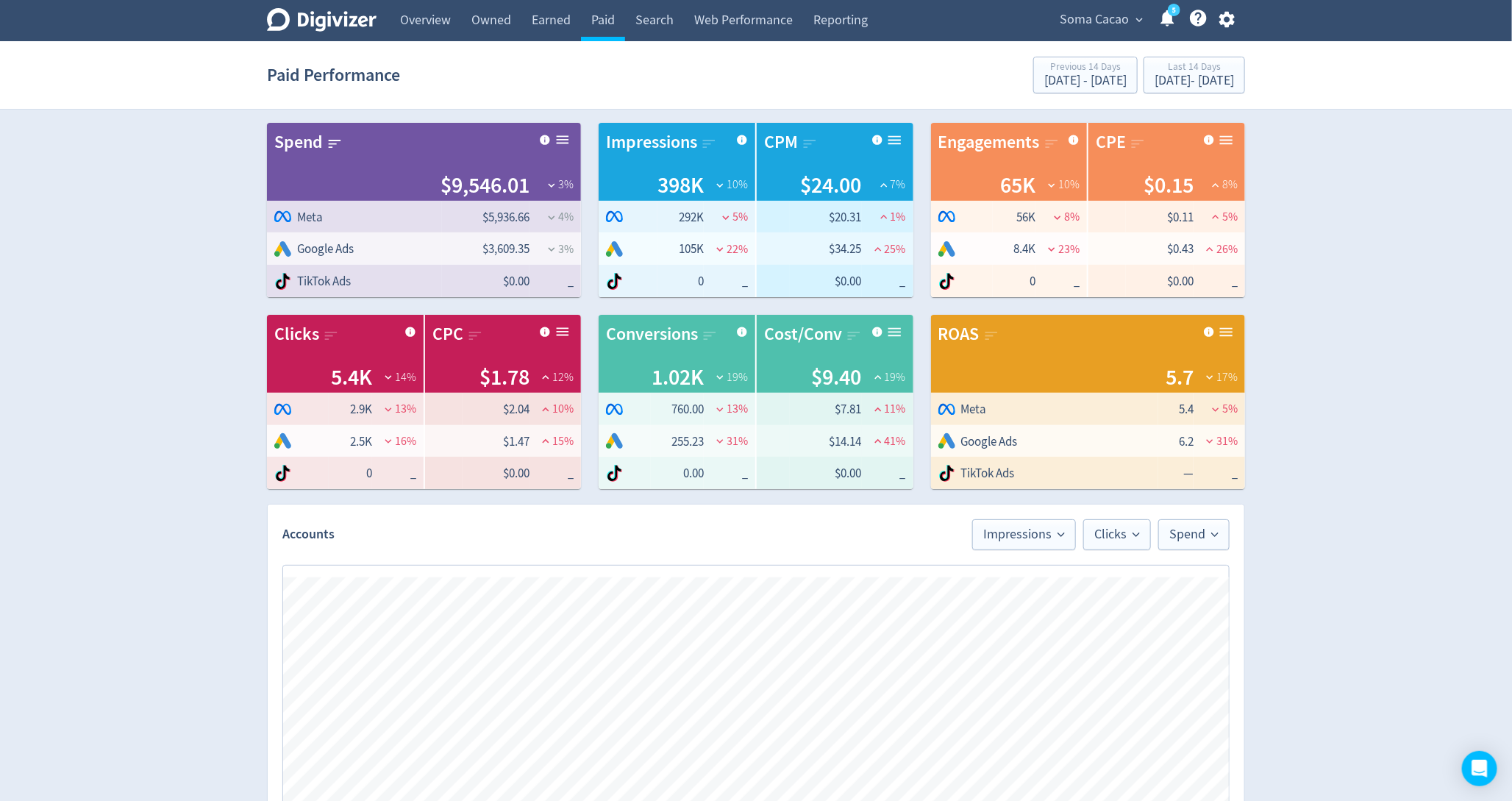
checkbox input "false"
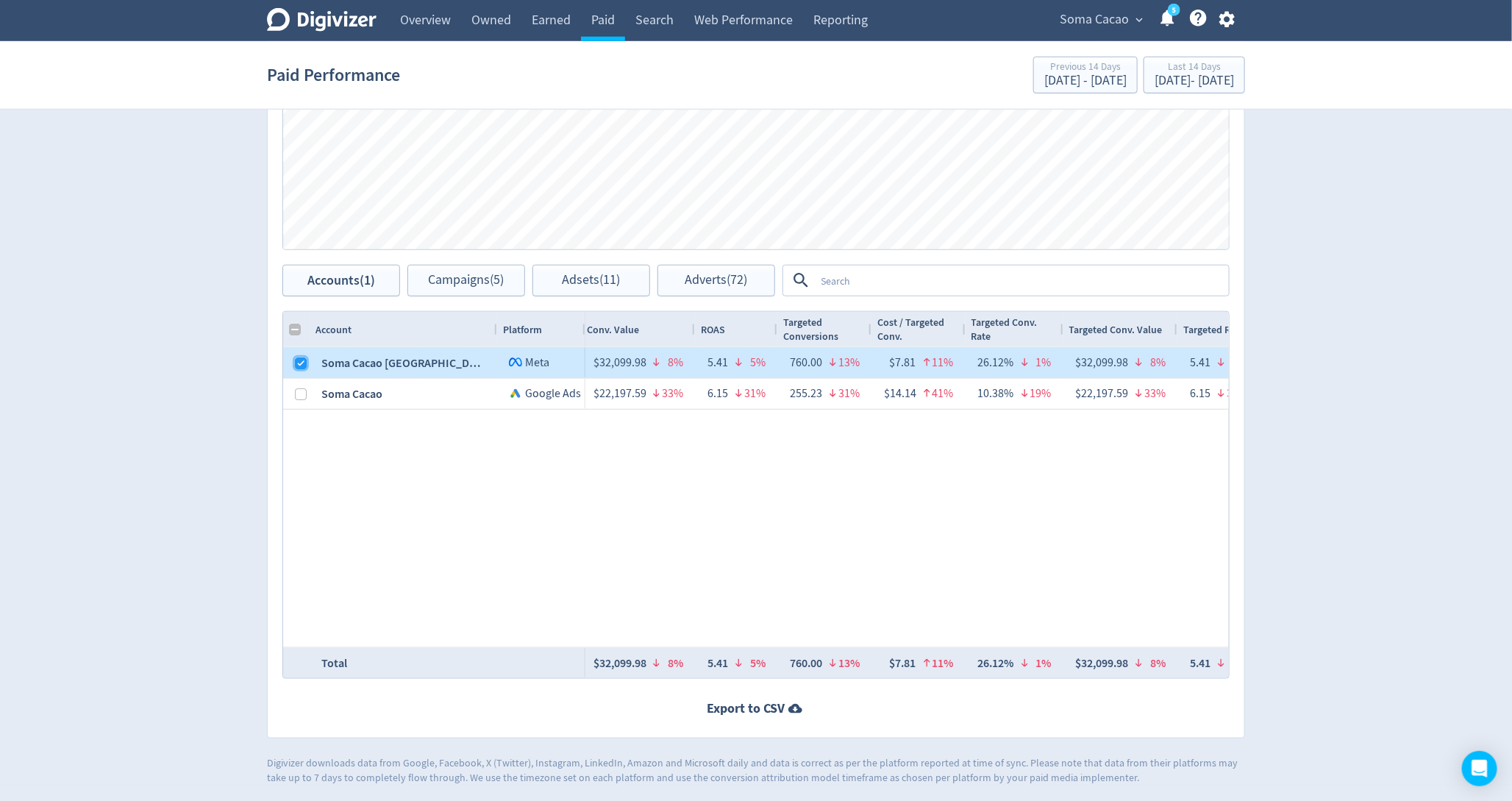
click at [300, 360] on input "Press Space to toggle row selection (checked)" at bounding box center [301, 363] width 12 height 12
checkbox input "false"
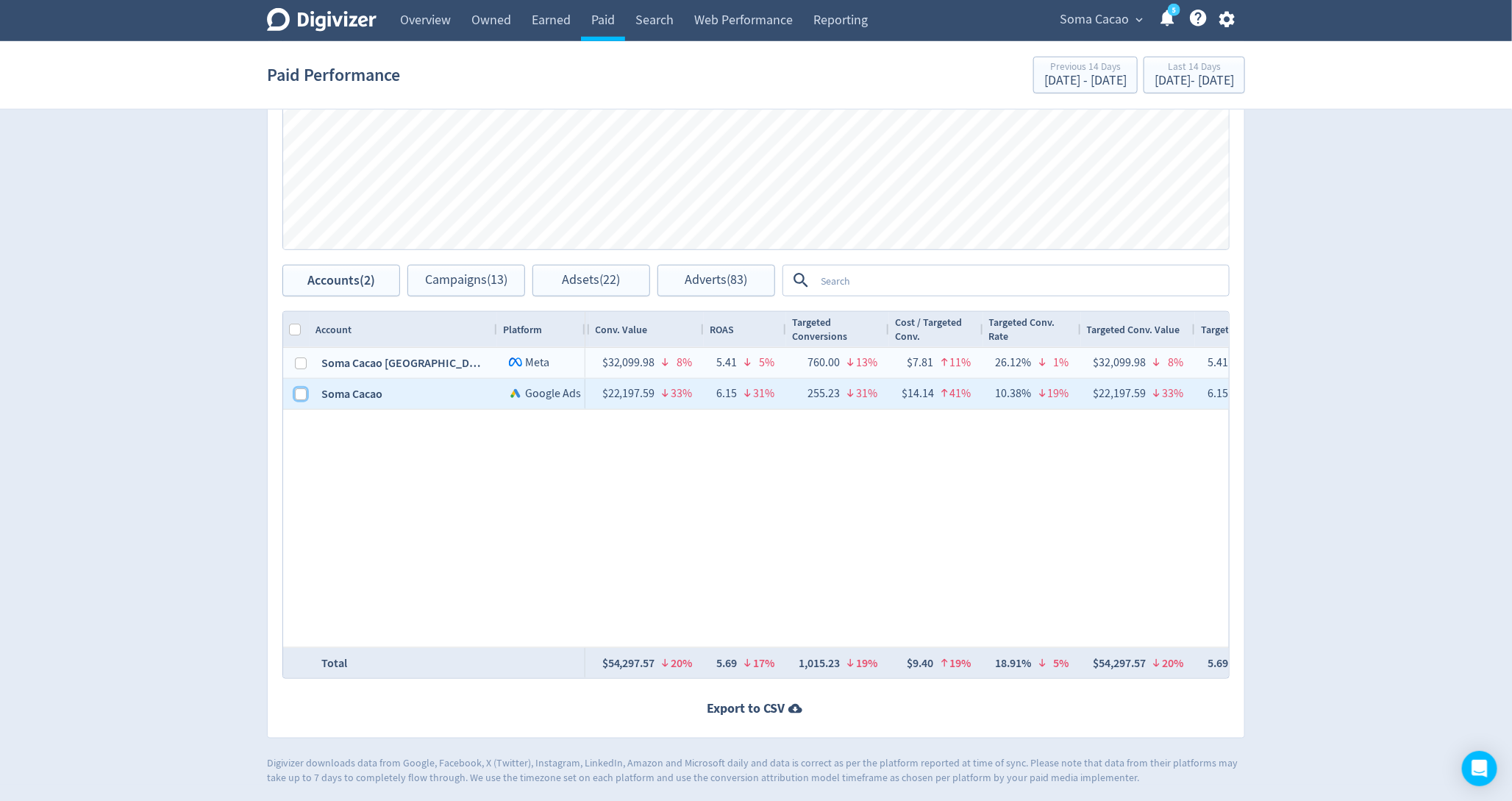
click at [299, 396] on input "Press Space to toggle row selection (unchecked)" at bounding box center [301, 394] width 12 height 12
checkbox input "true"
checkbox input "false"
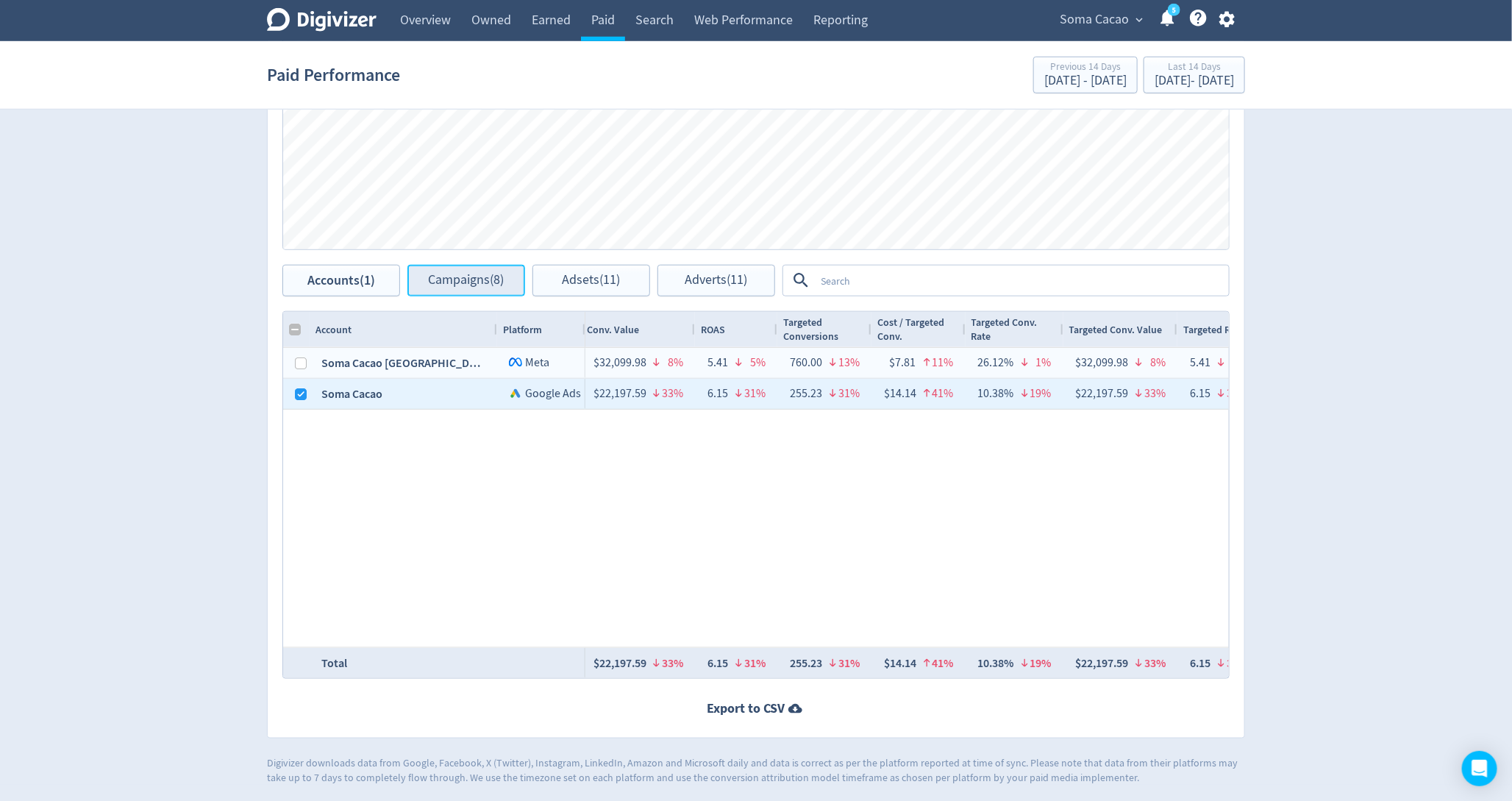
click at [440, 286] on span "Campaigns (8)" at bounding box center [466, 280] width 76 height 14
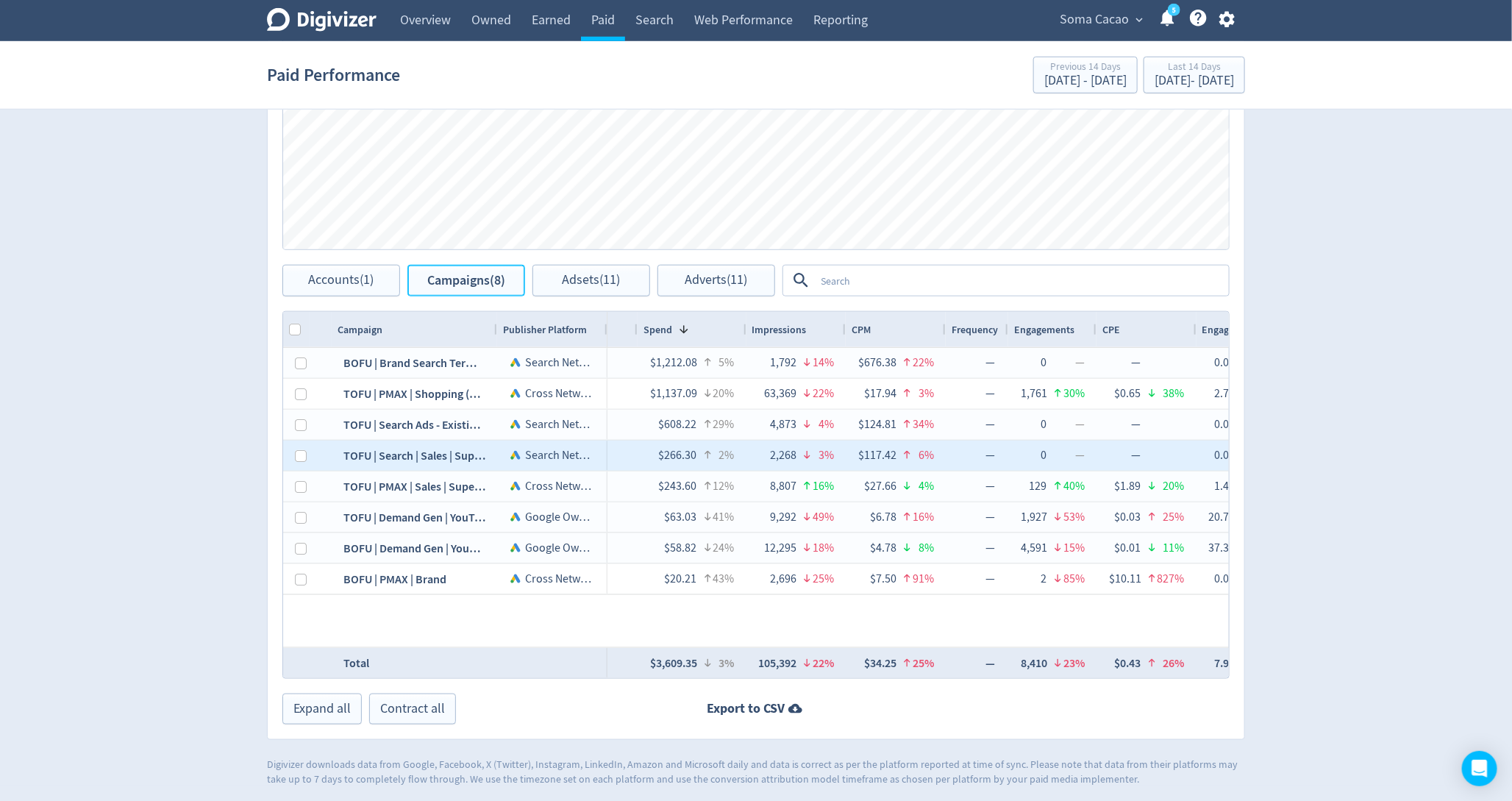
scroll to position [0, 207]
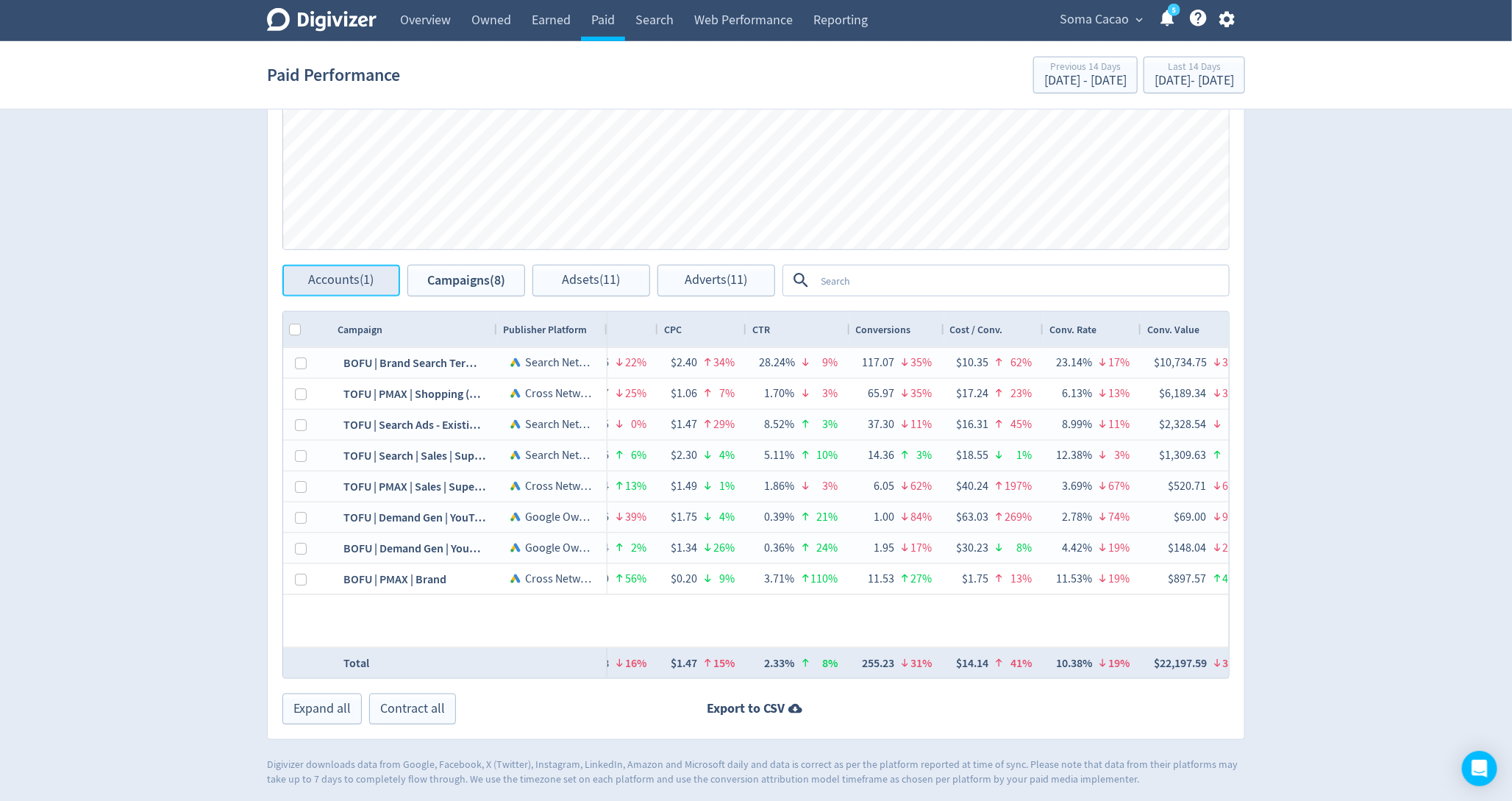
click at [348, 279] on span "Accounts (1)" at bounding box center [342, 280] width 65 height 14
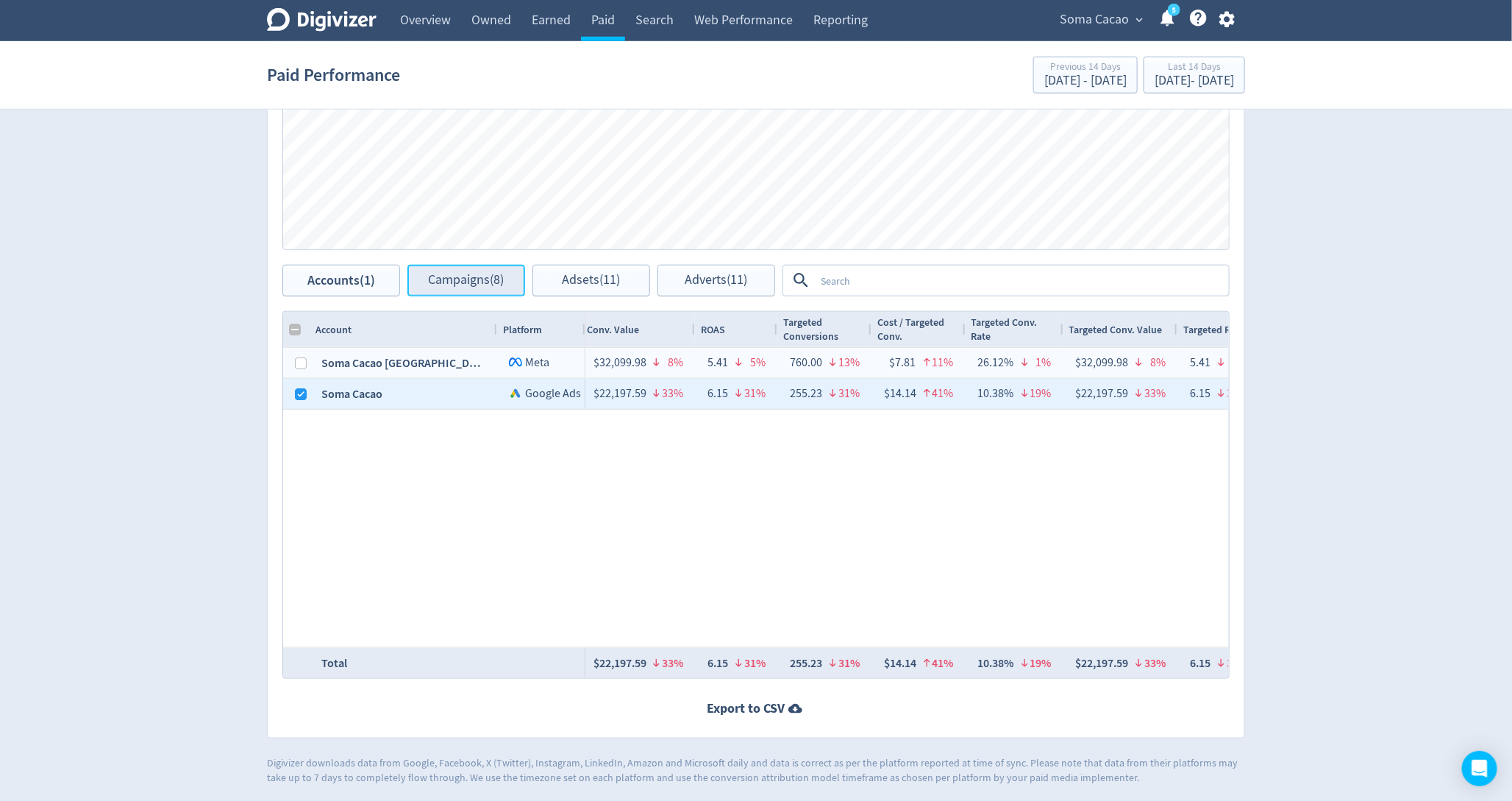
click at [474, 274] on span "Campaigns (8)" at bounding box center [466, 280] width 76 height 14
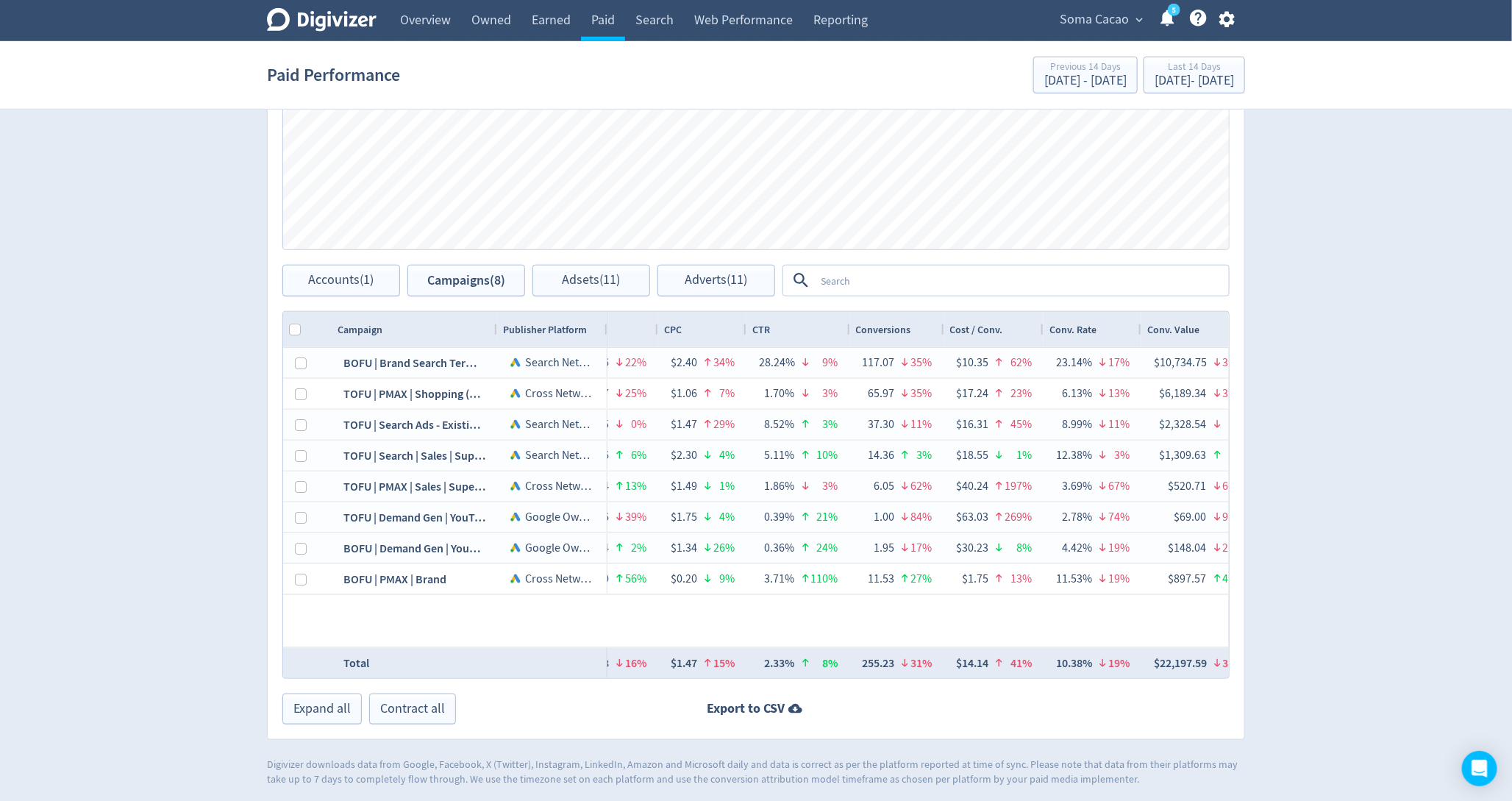
click at [889, 290] on textarea at bounding box center [1021, 280] width 413 height 27
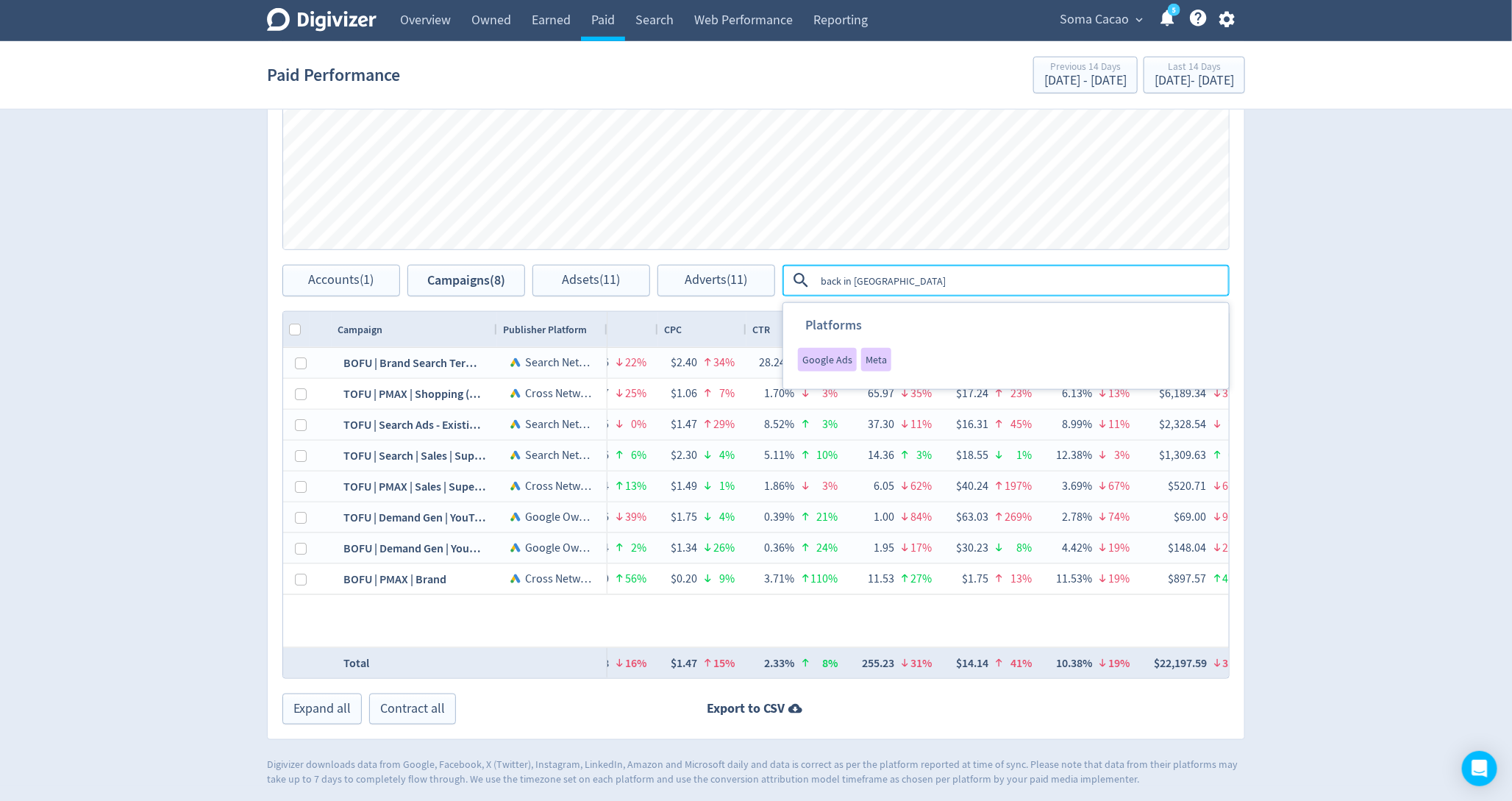
type textarea "back in stock"
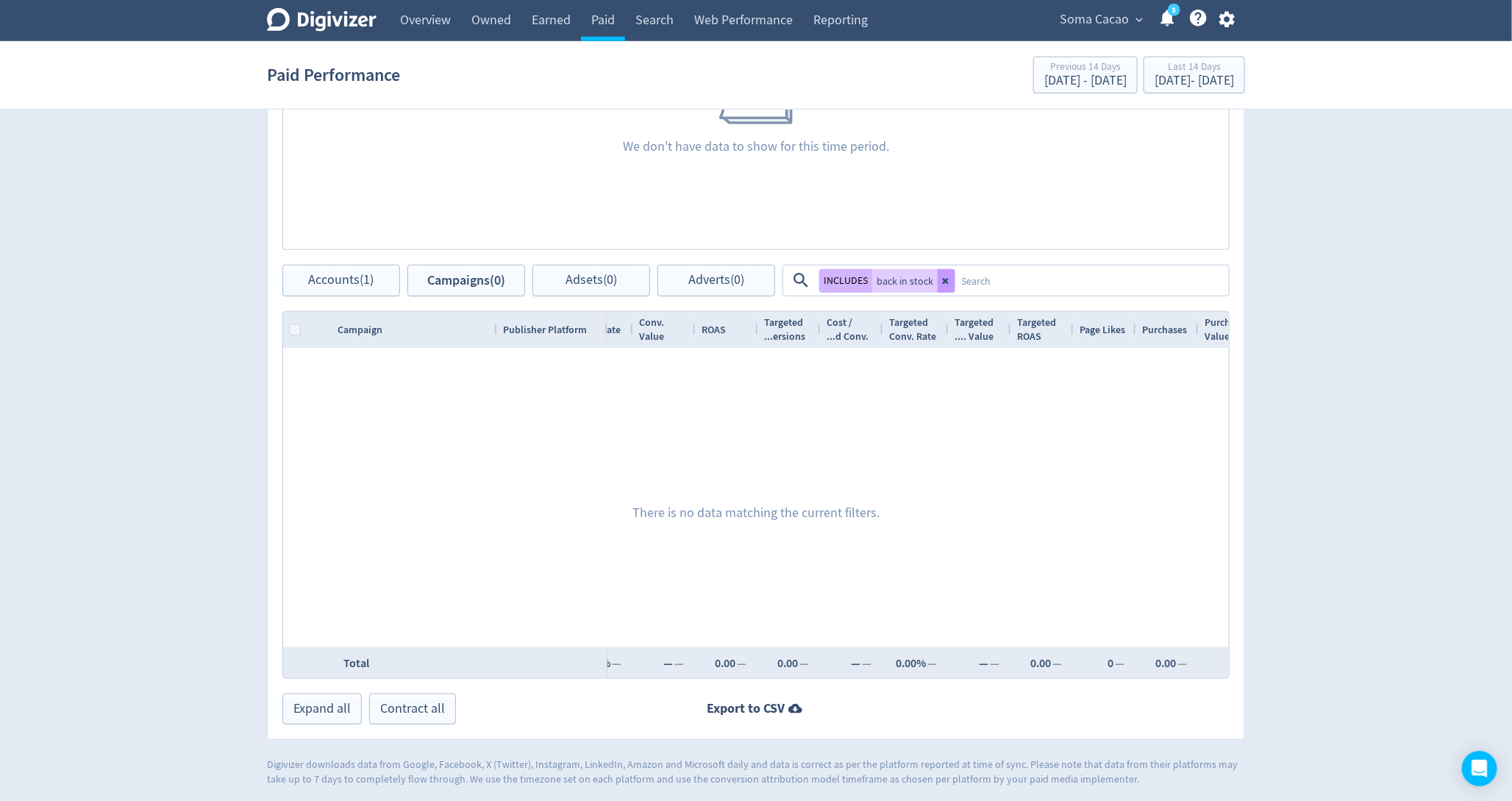
click at [944, 285] on button at bounding box center [946, 280] width 18 height 23
checkbox input "false"
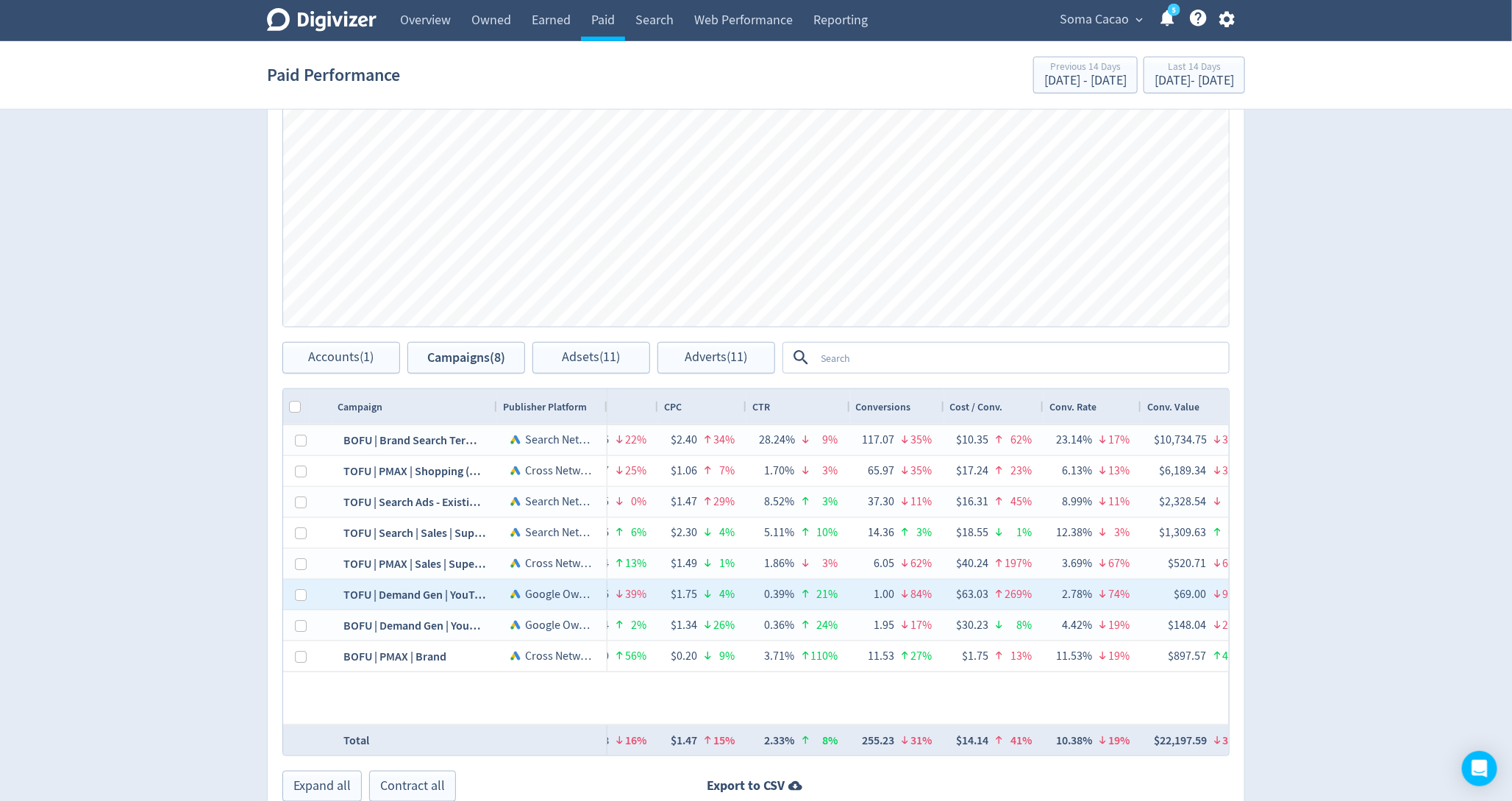
scroll to position [499, 0]
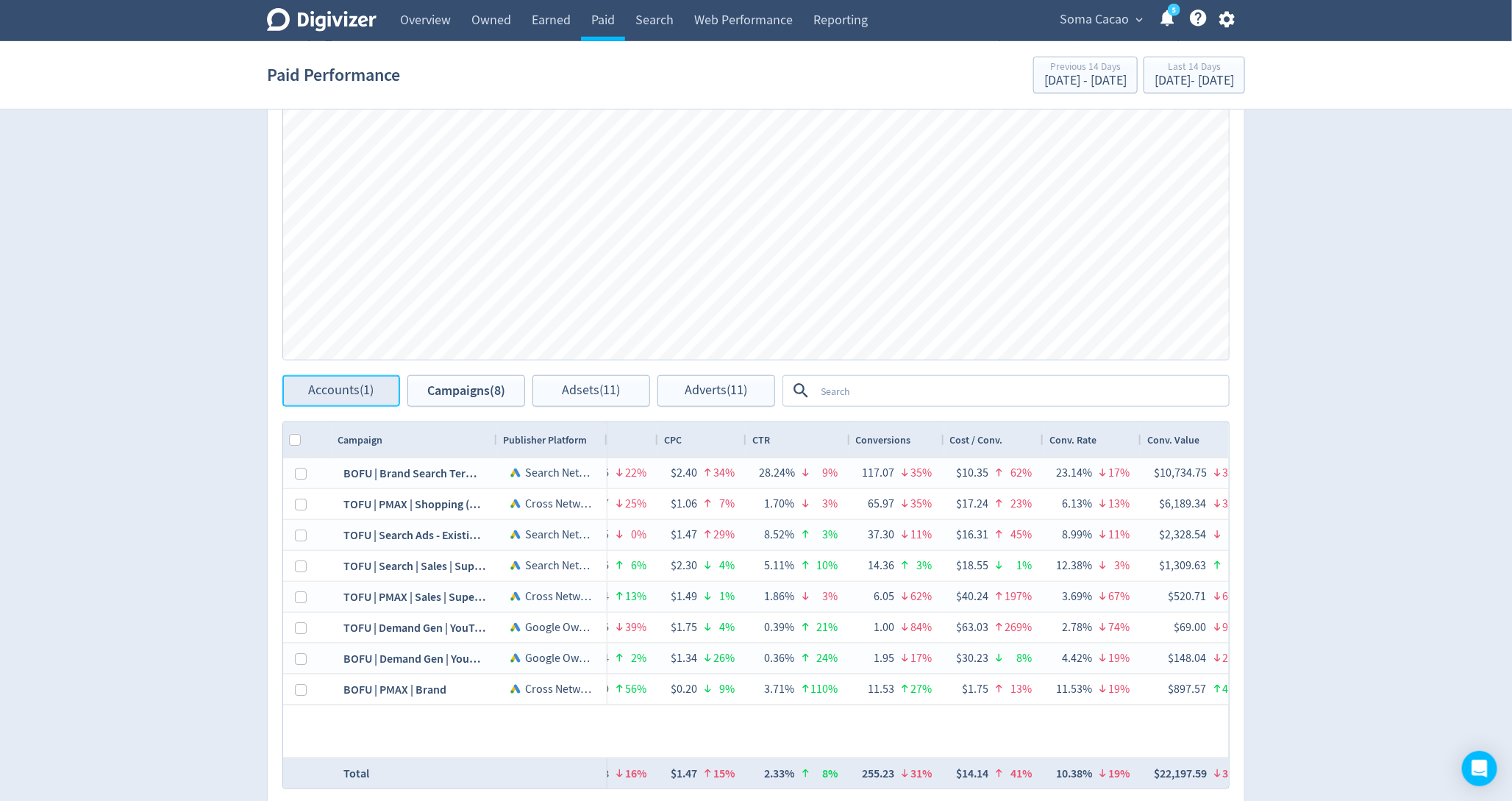
click at [345, 397] on span "Accounts (1)" at bounding box center [342, 390] width 65 height 14
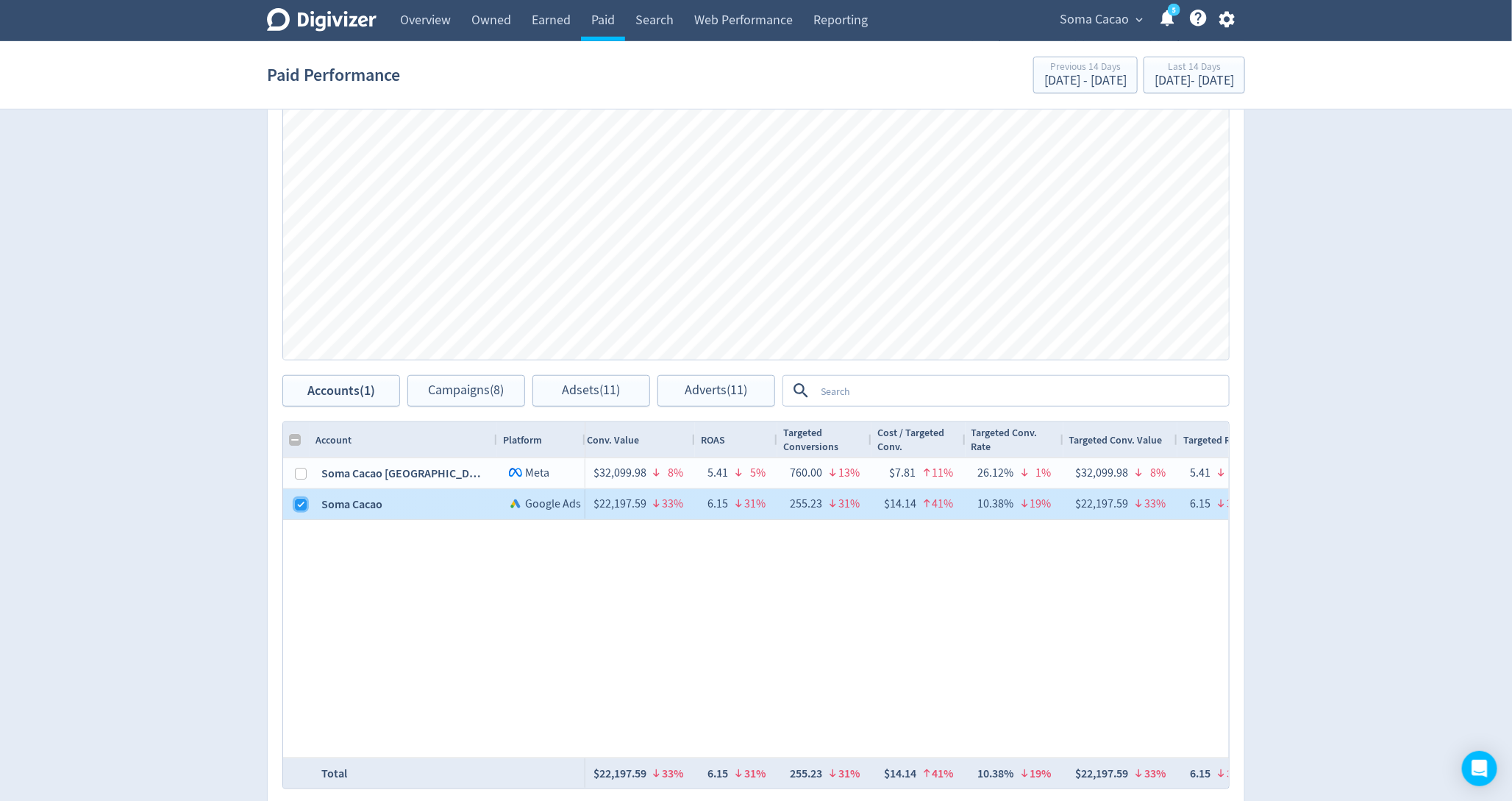
click at [303, 501] on input "Press Space to toggle row selection (checked)" at bounding box center [301, 504] width 12 height 12
checkbox input "false"
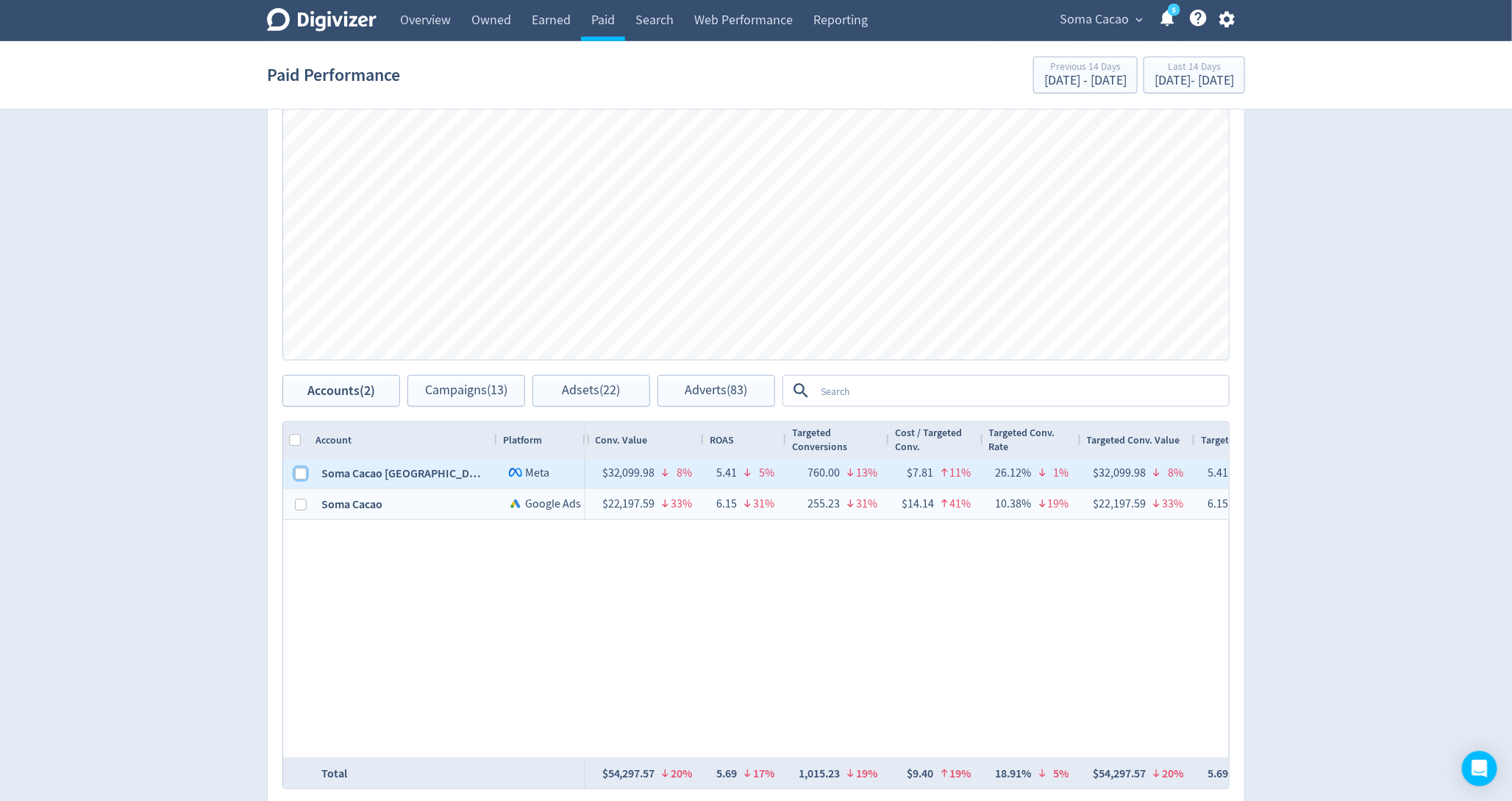
click at [300, 477] on input "Press Space to toggle row selection (unchecked)" at bounding box center [301, 473] width 12 height 12
checkbox input "true"
checkbox input "false"
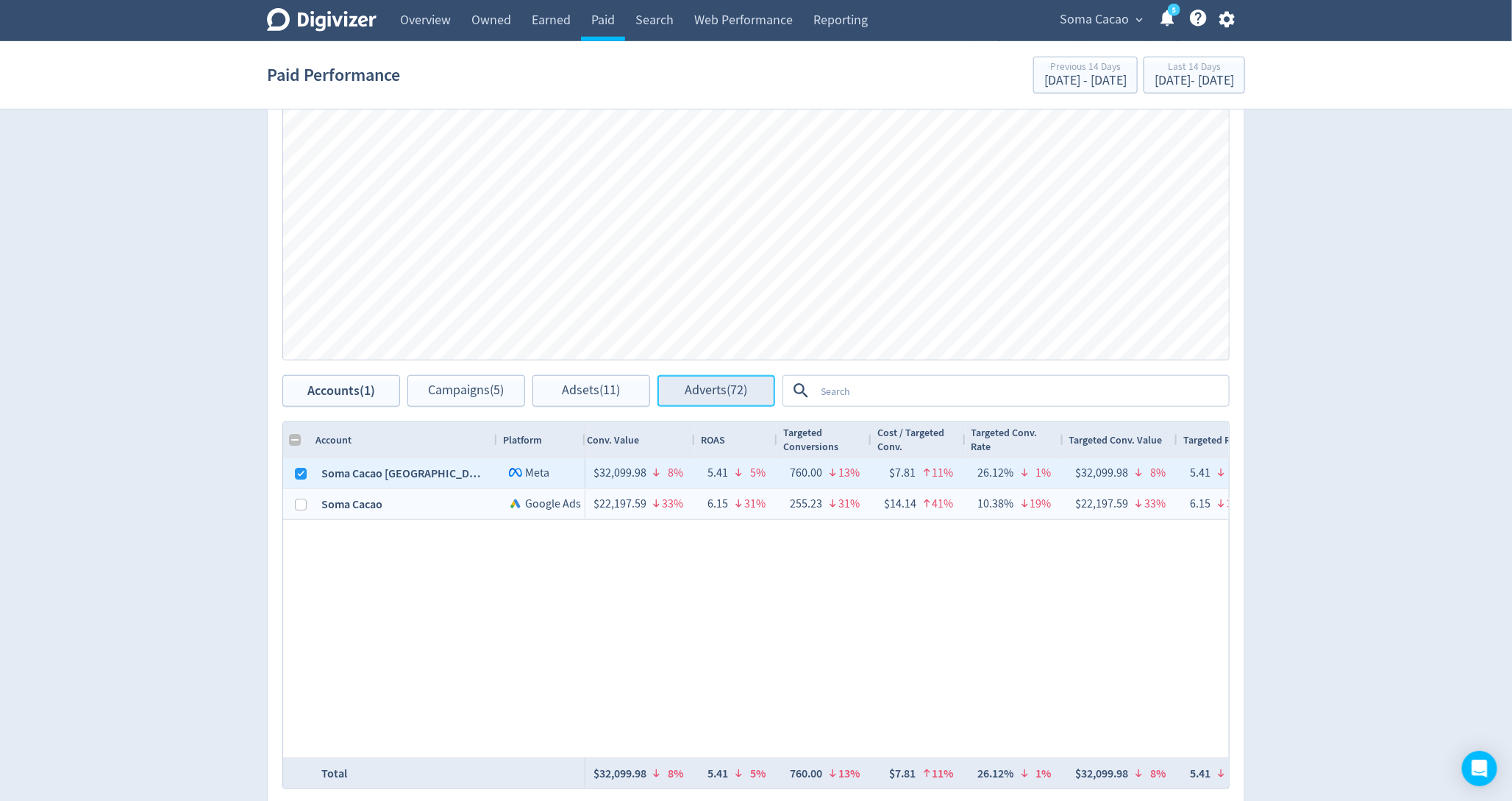
click at [695, 386] on span "Adverts (72)" at bounding box center [716, 390] width 63 height 14
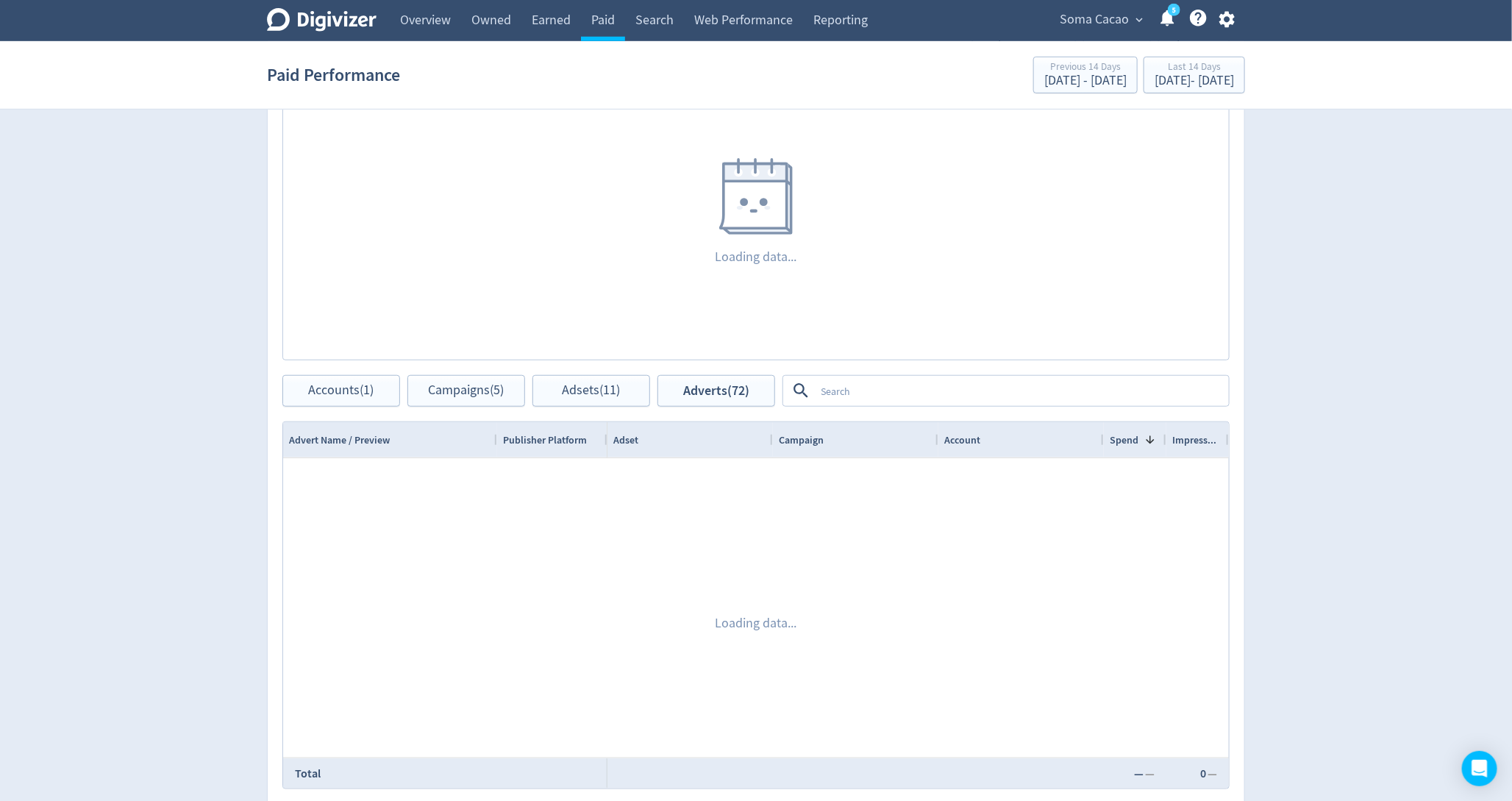
click at [847, 377] on textarea at bounding box center [1021, 390] width 413 height 27
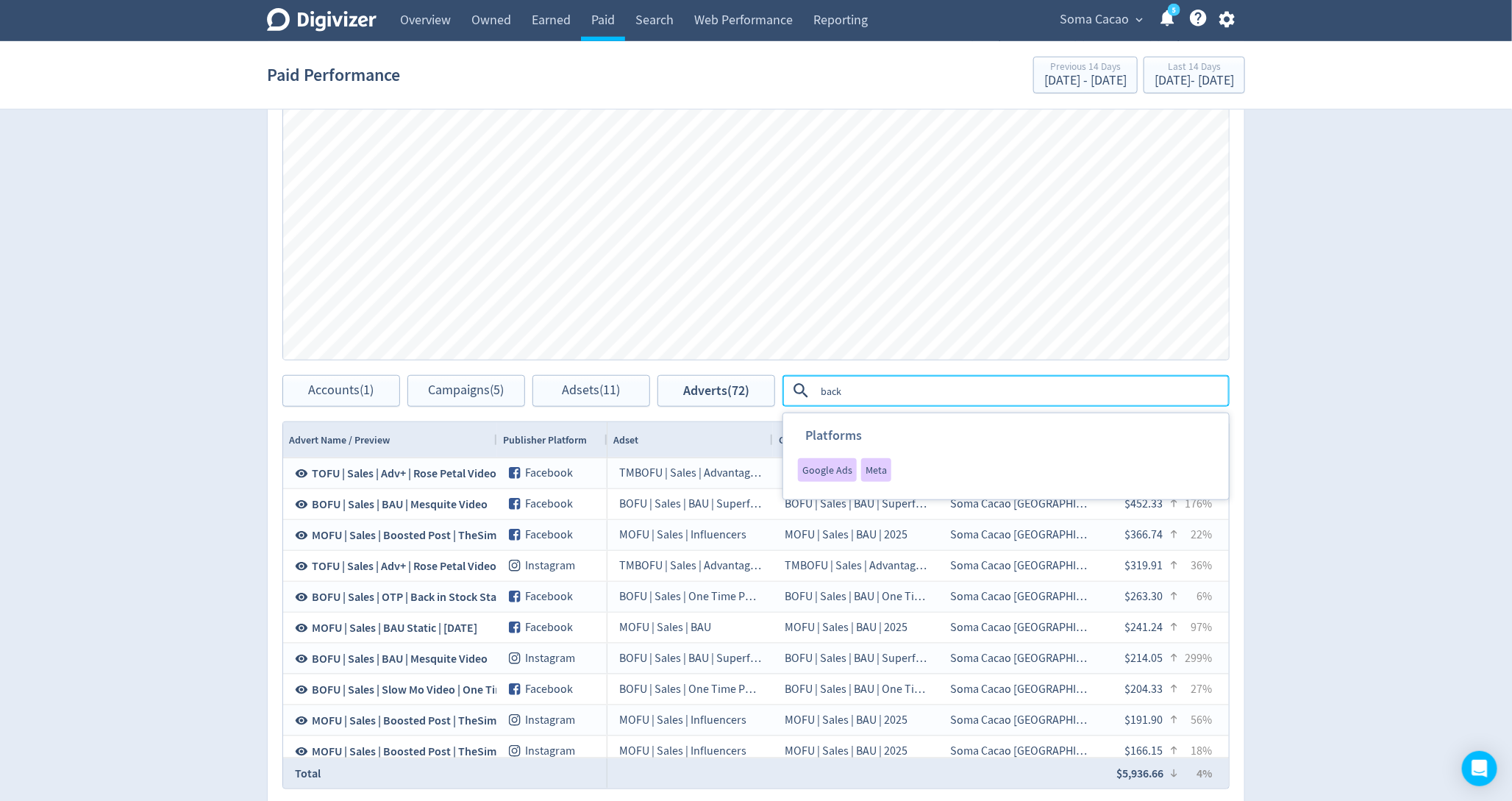
scroll to position [0, 1832]
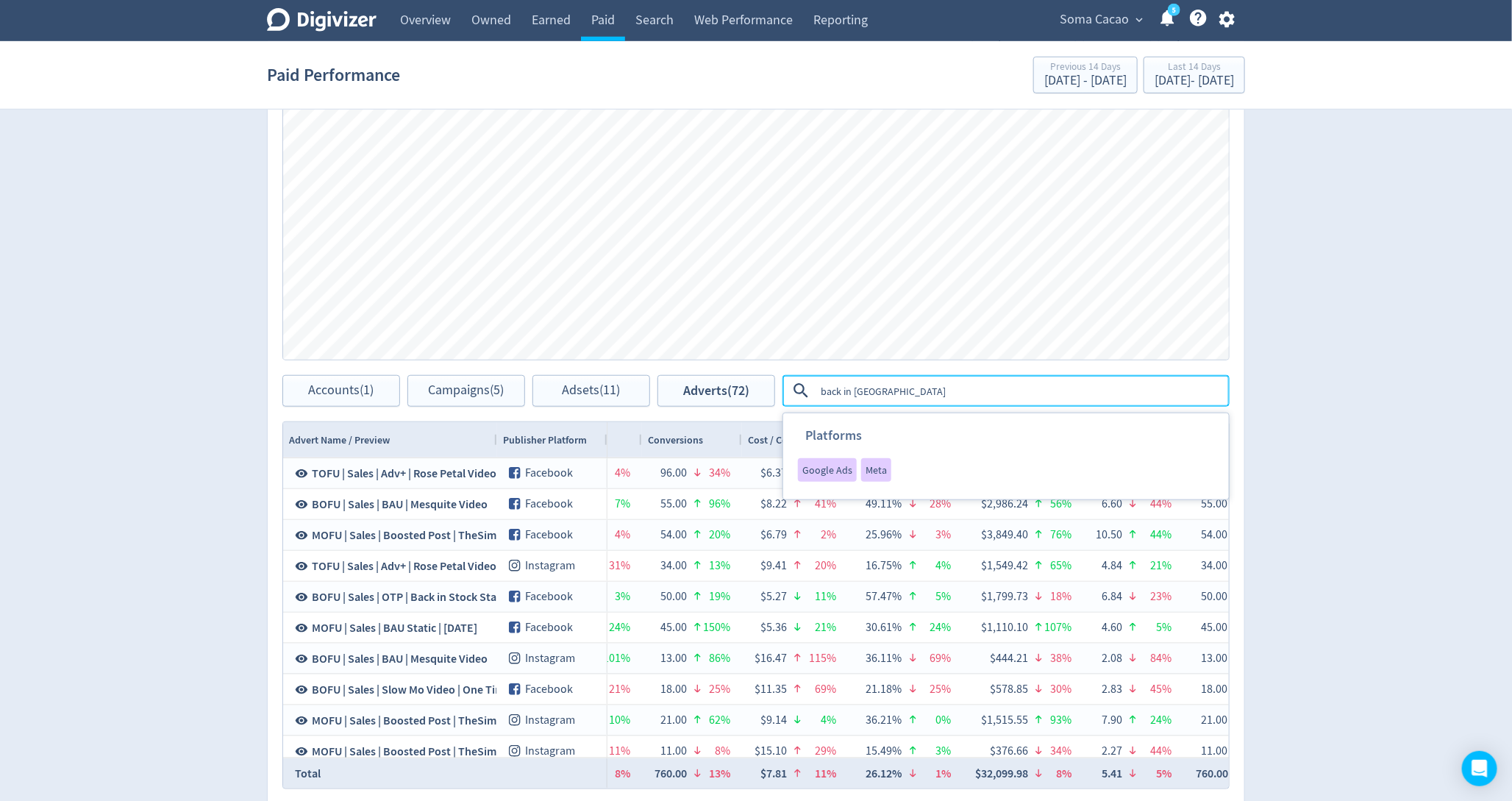
type textarea "back in stock"
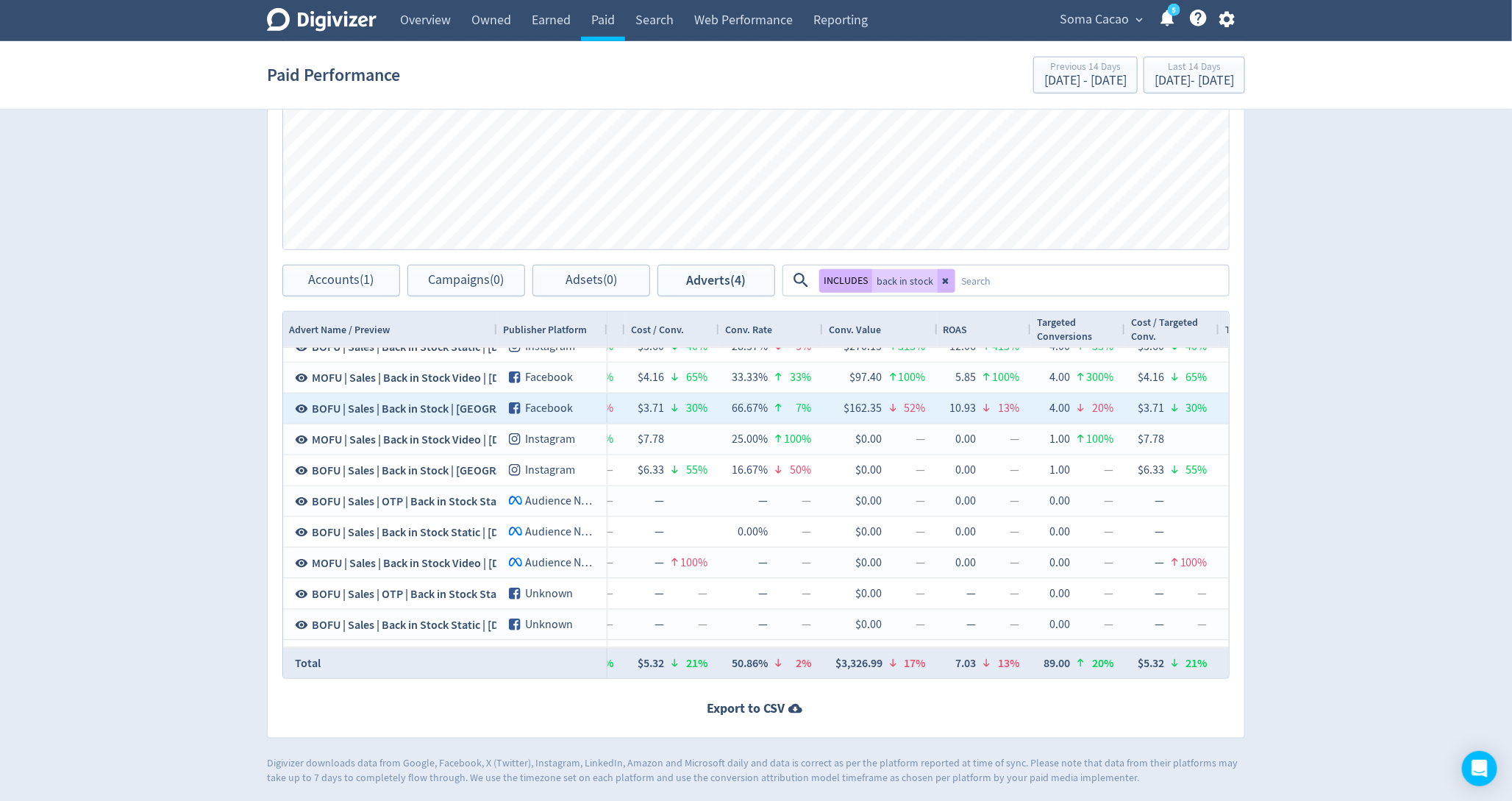
scroll to position [117, 0]
